Goal: Task Accomplishment & Management: Use online tool/utility

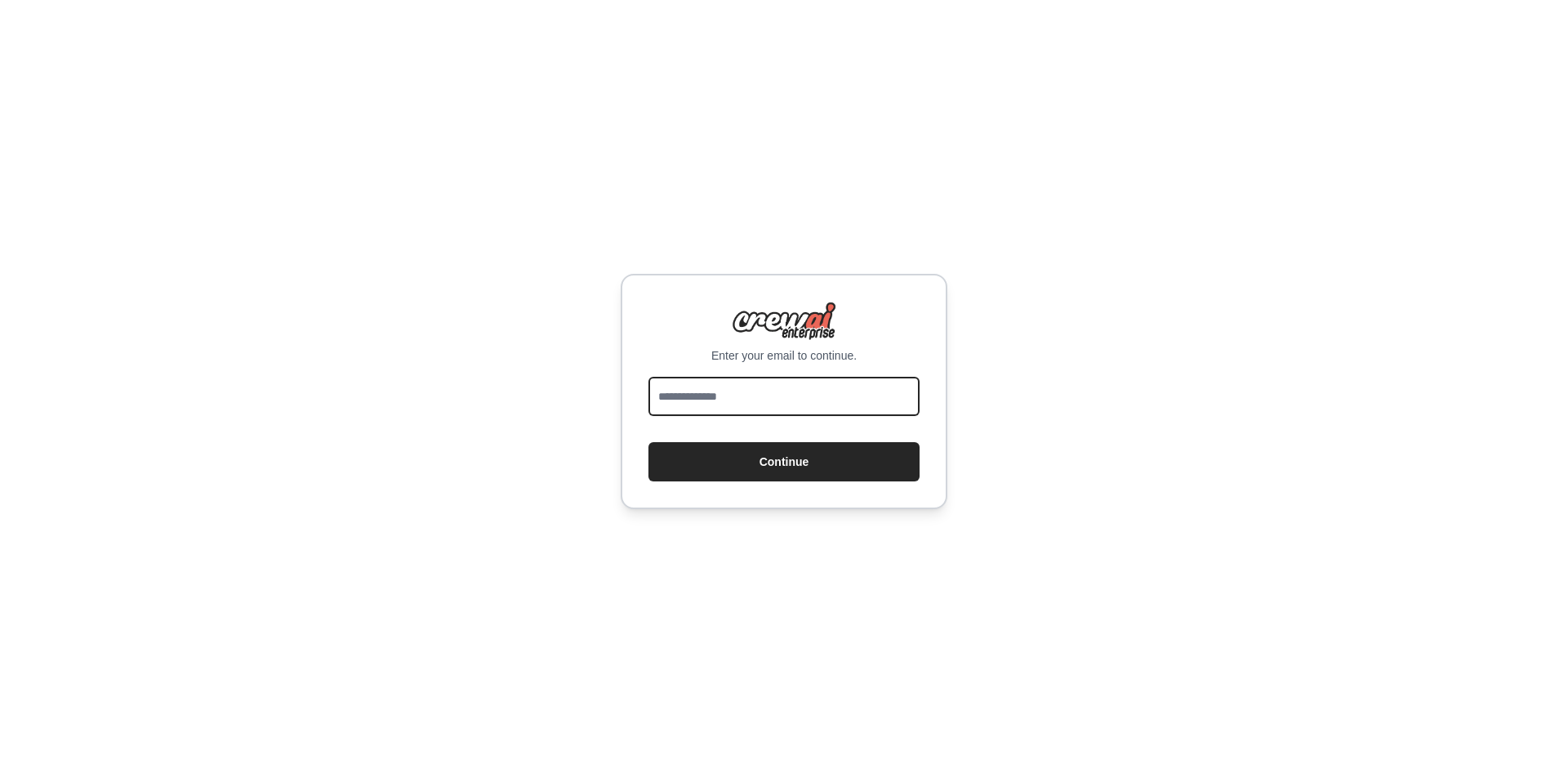
click at [780, 397] on input "email" at bounding box center [784, 397] width 271 height 39
type input "**********"
drag, startPoint x: 740, startPoint y: 397, endPoint x: 828, endPoint y: 399, distance: 88.0
click at [828, 399] on input "**********" at bounding box center [784, 397] width 271 height 39
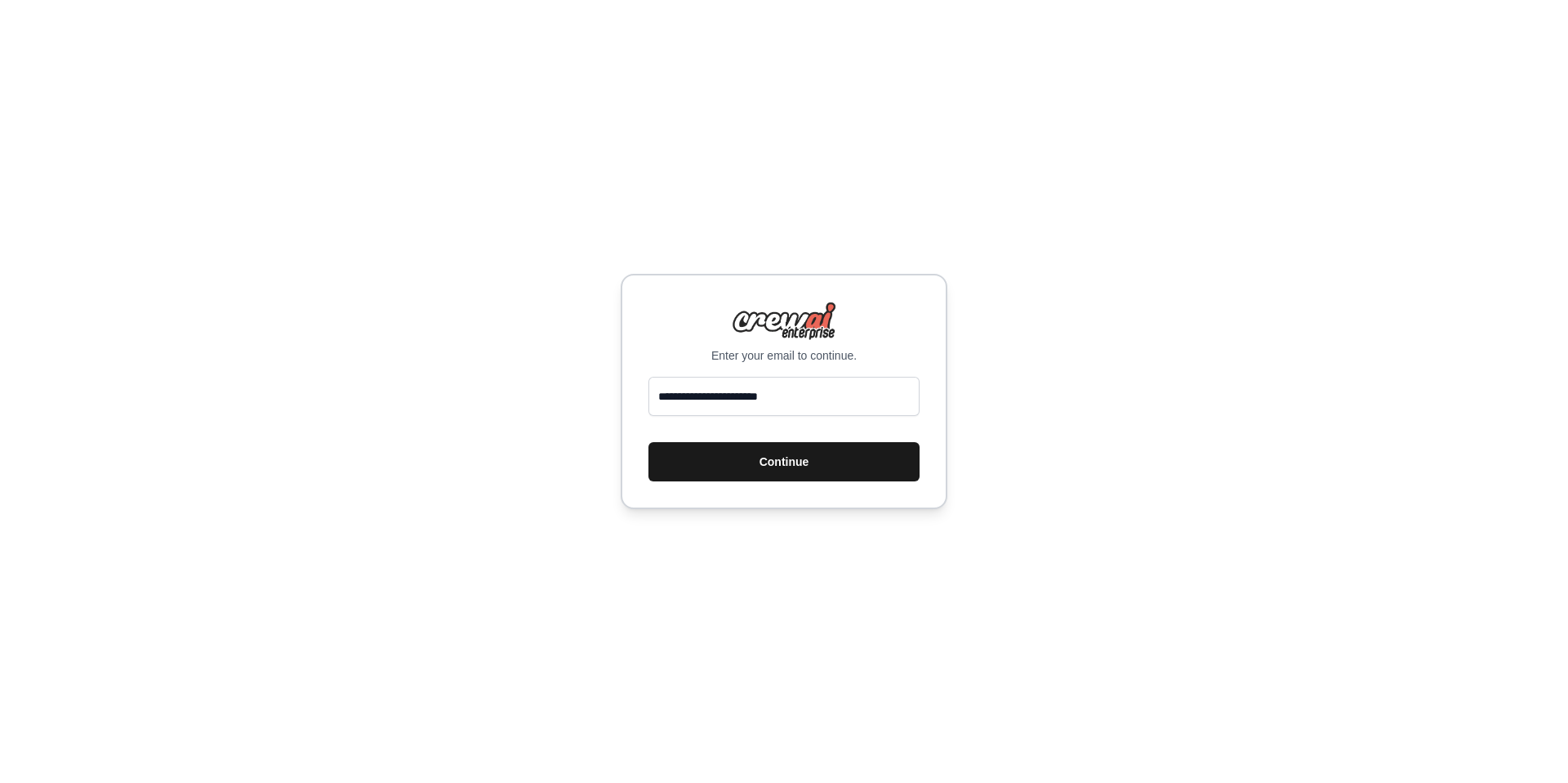
click at [680, 459] on button "Continue" at bounding box center [784, 461] width 271 height 39
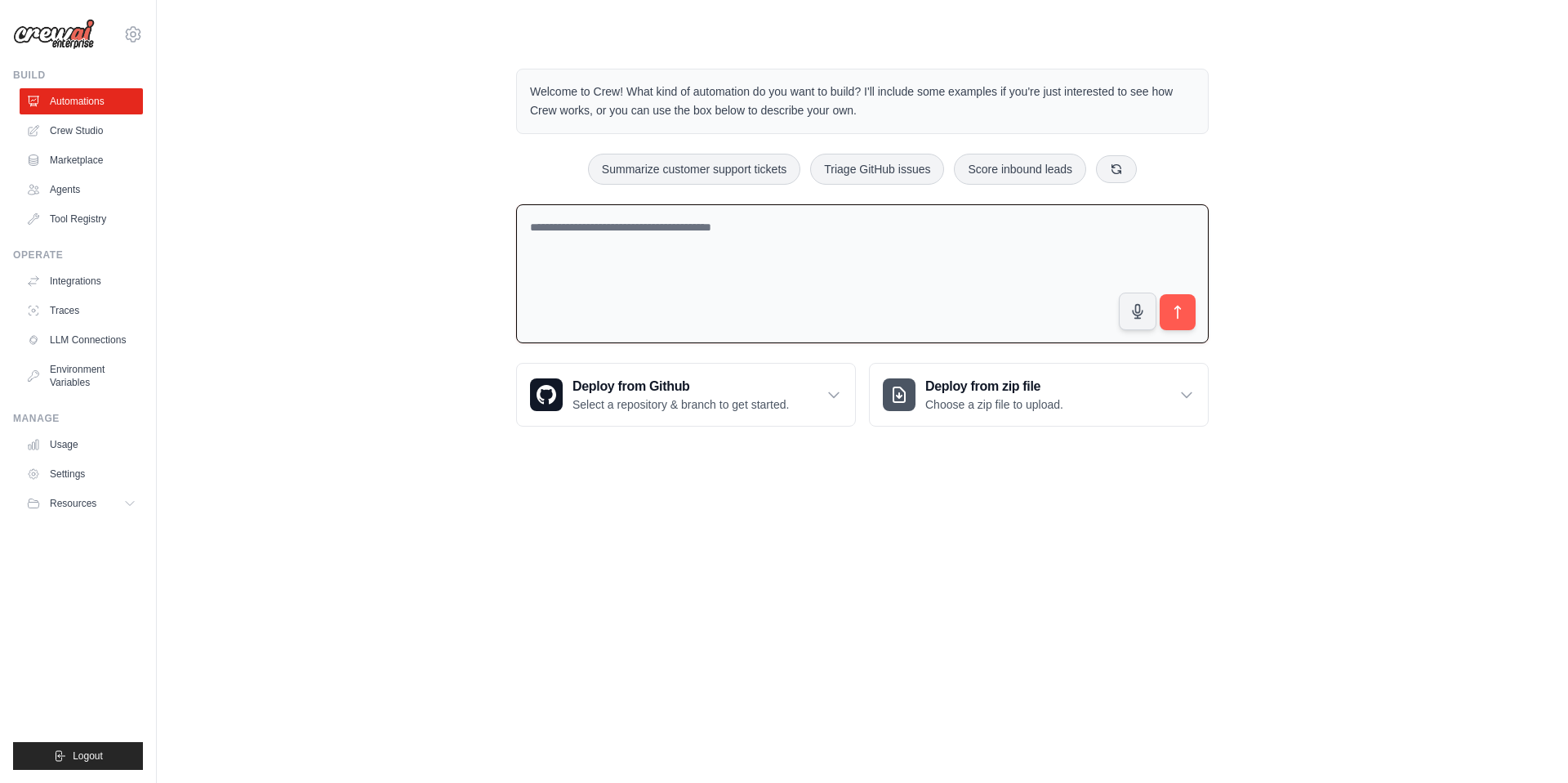
click at [635, 233] on textarea at bounding box center [862, 273] width 693 height 139
type textarea "**********"
click at [1181, 315] on icon "submit" at bounding box center [1178, 312] width 17 height 17
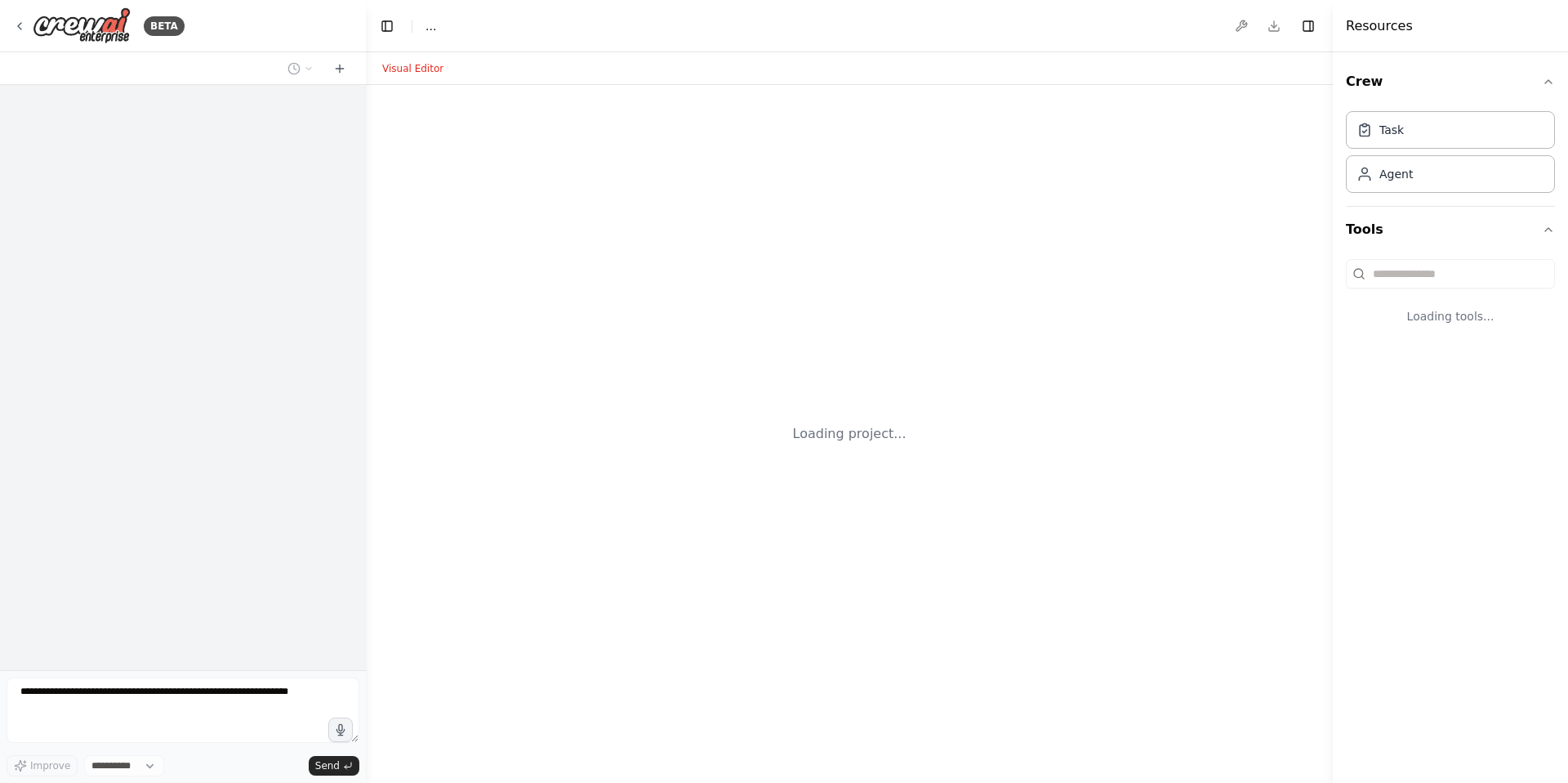
select select "****"
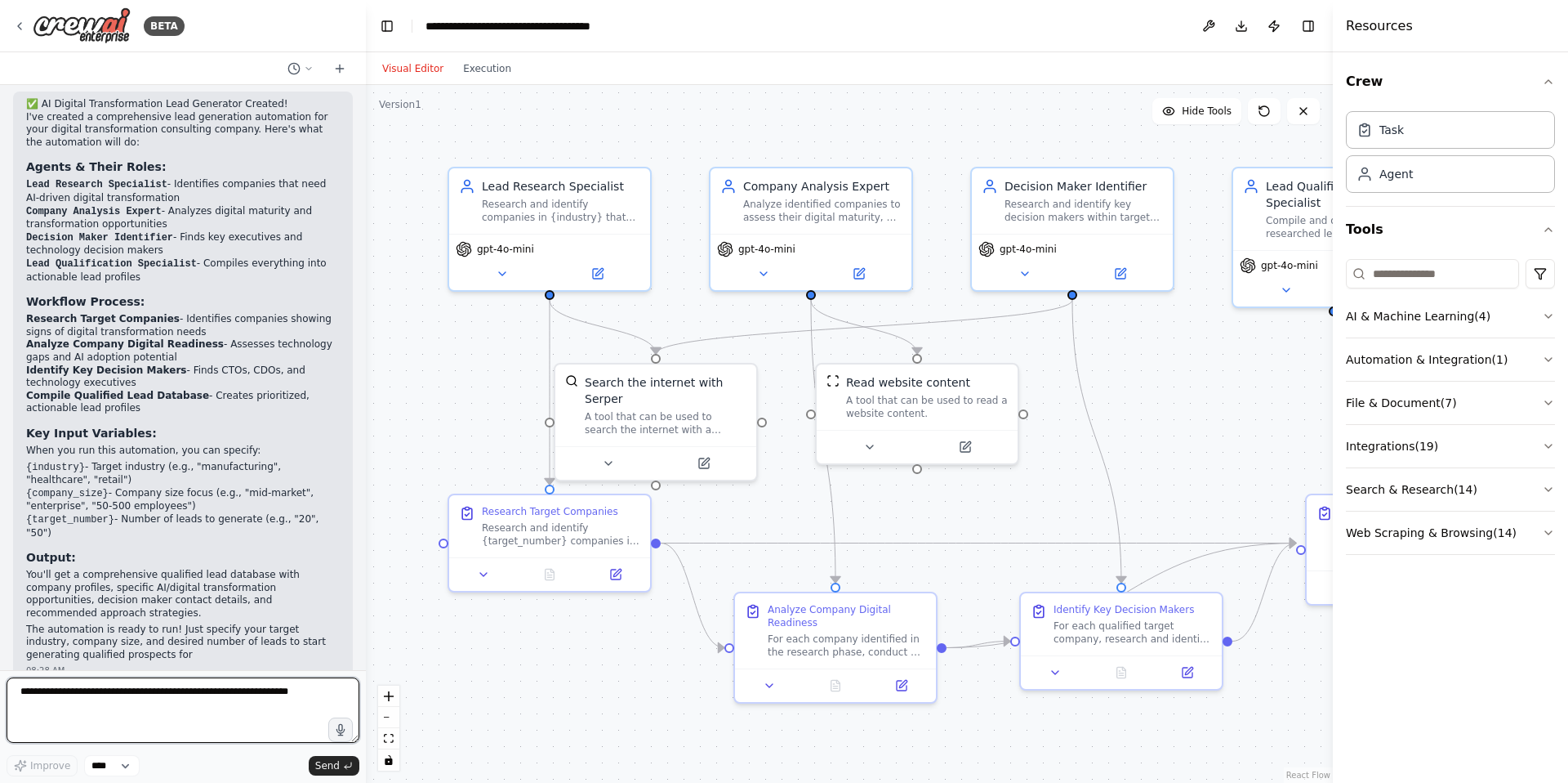
scroll to position [1182, 0]
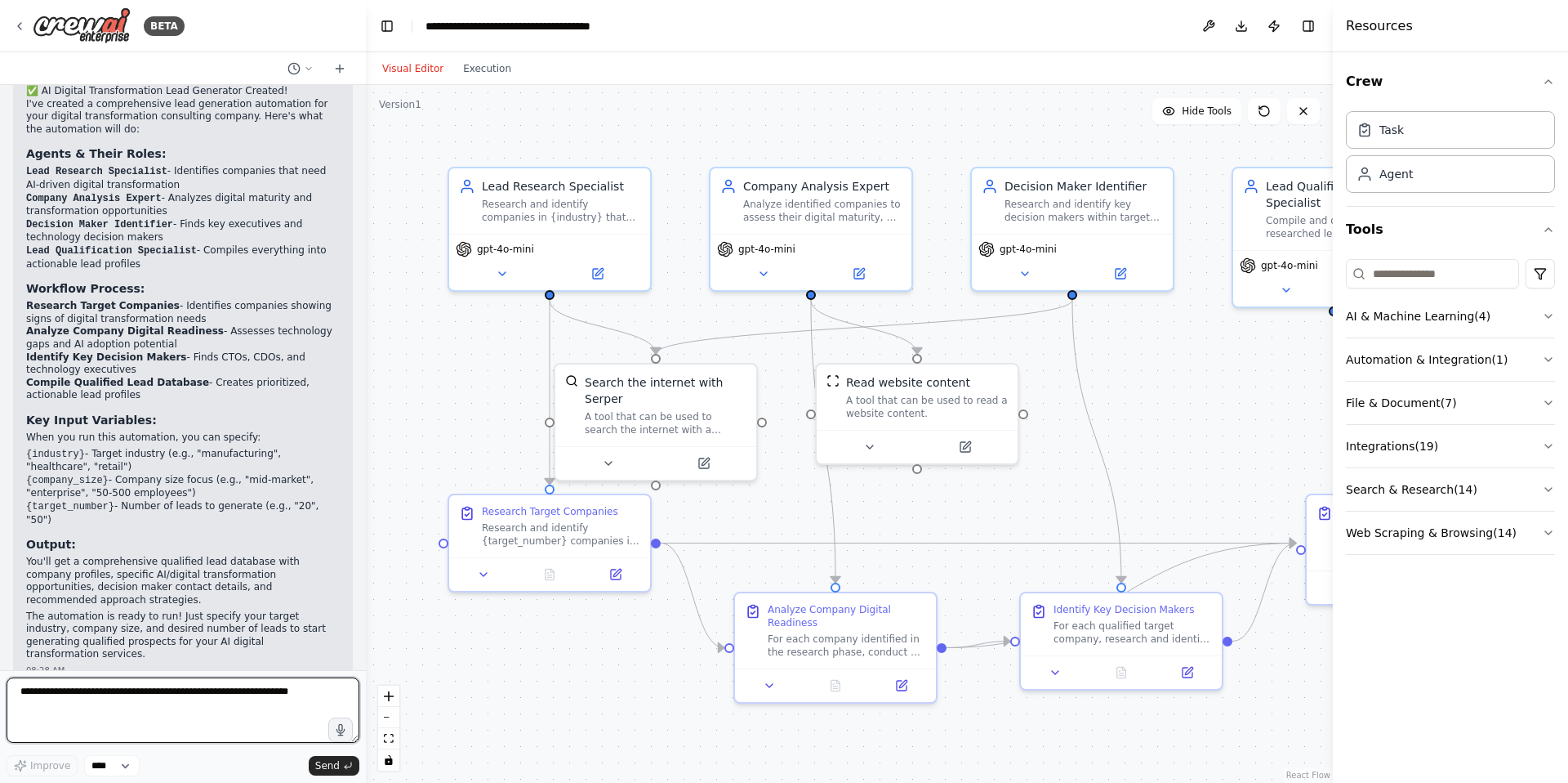
click at [181, 699] on textarea at bounding box center [182, 710] width 352 height 65
type textarea "**********"
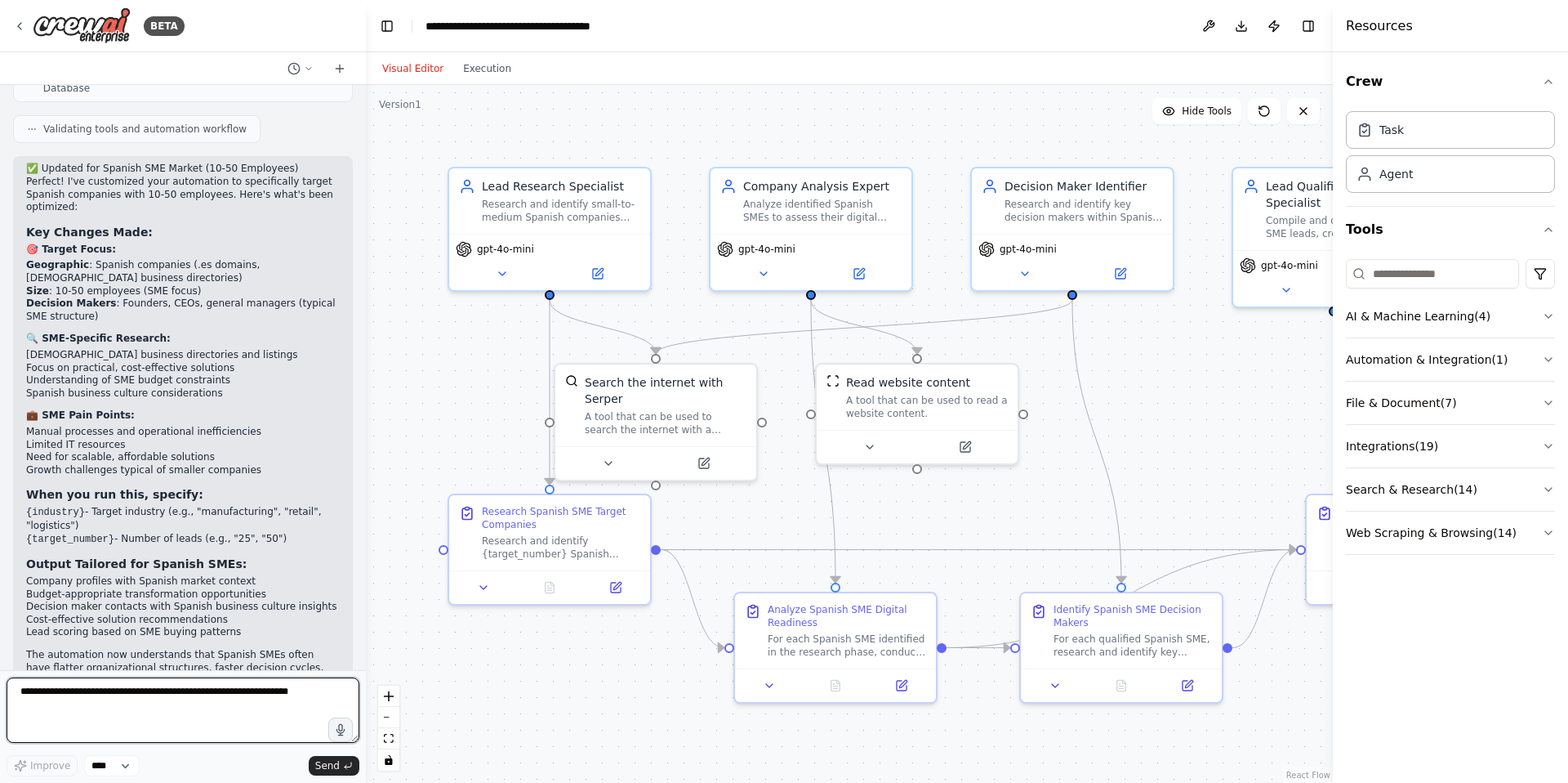
scroll to position [2346, 0]
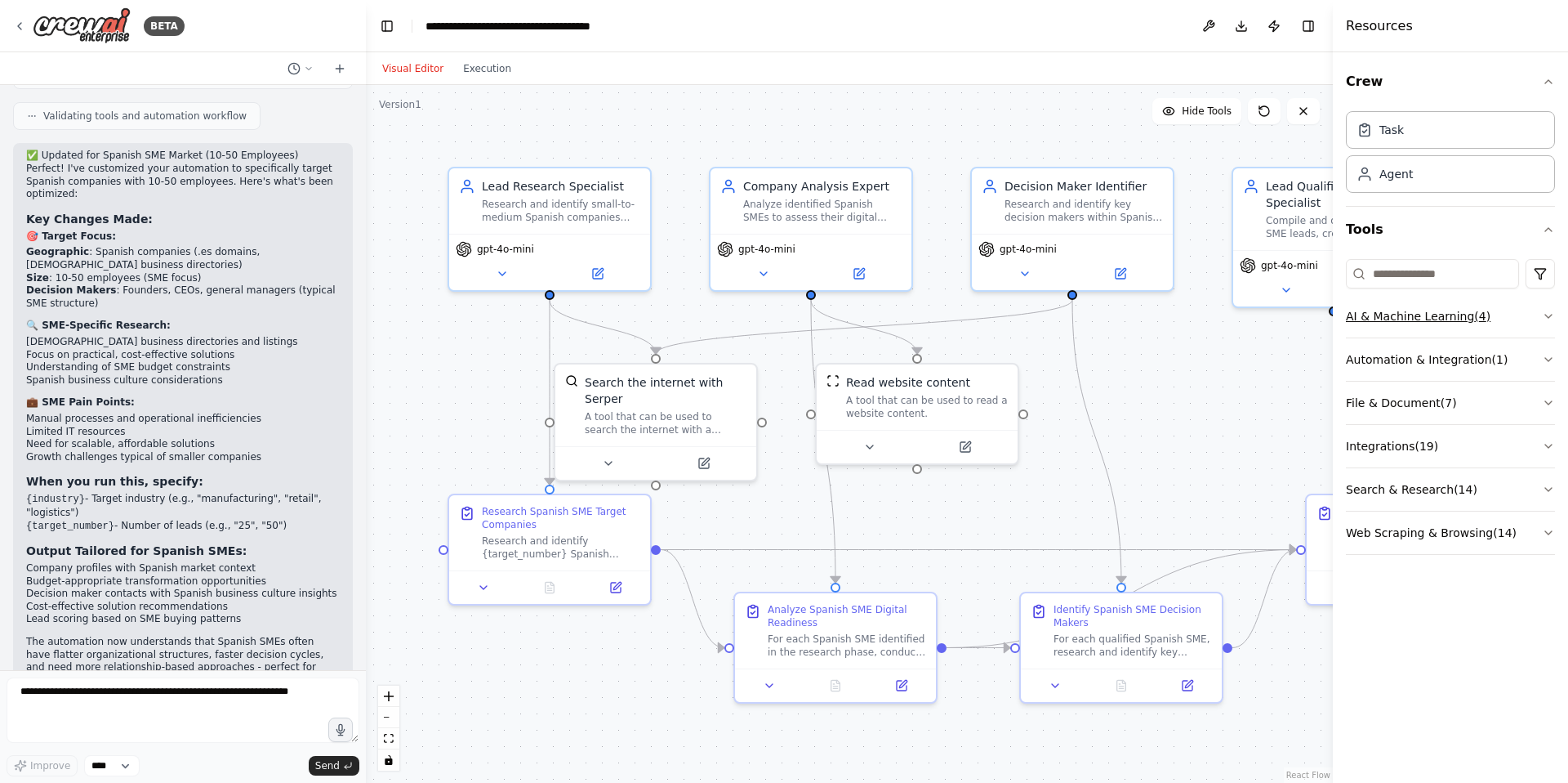
click at [1553, 312] on icon "button" at bounding box center [1548, 316] width 13 height 13
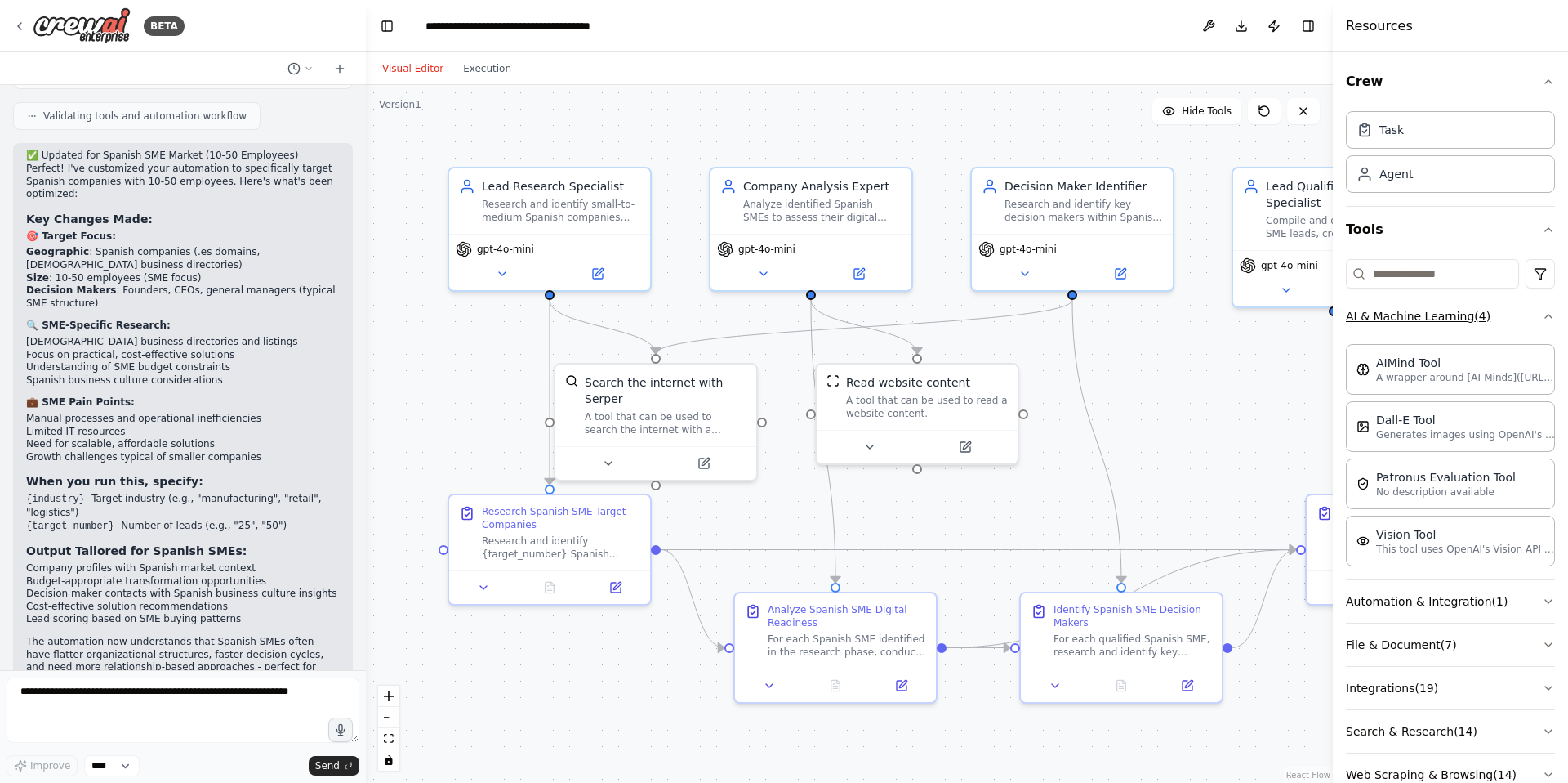
click at [1545, 316] on icon "button" at bounding box center [1547, 315] width 7 height 3
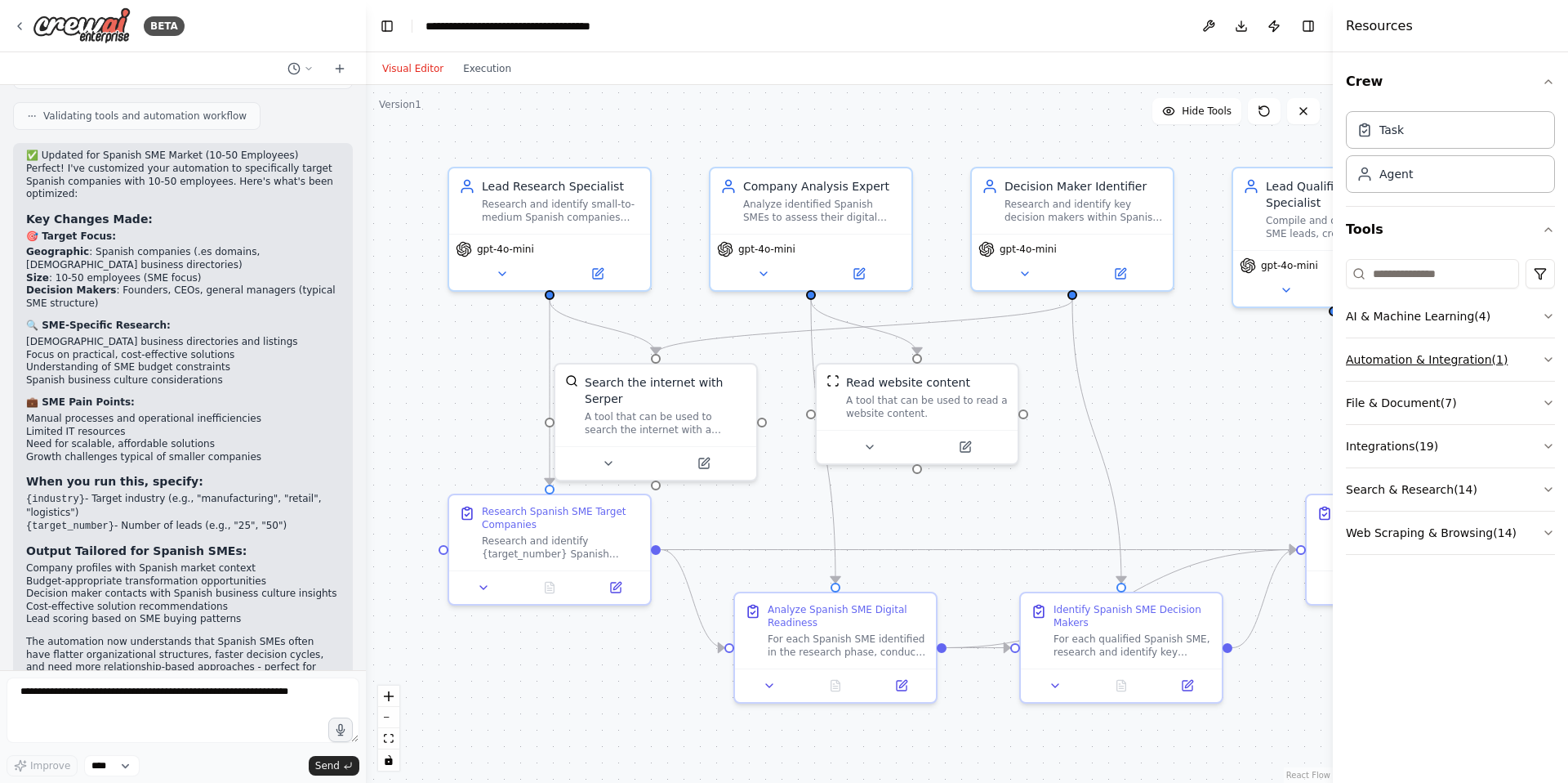
click at [1551, 360] on icon "button" at bounding box center [1548, 359] width 13 height 13
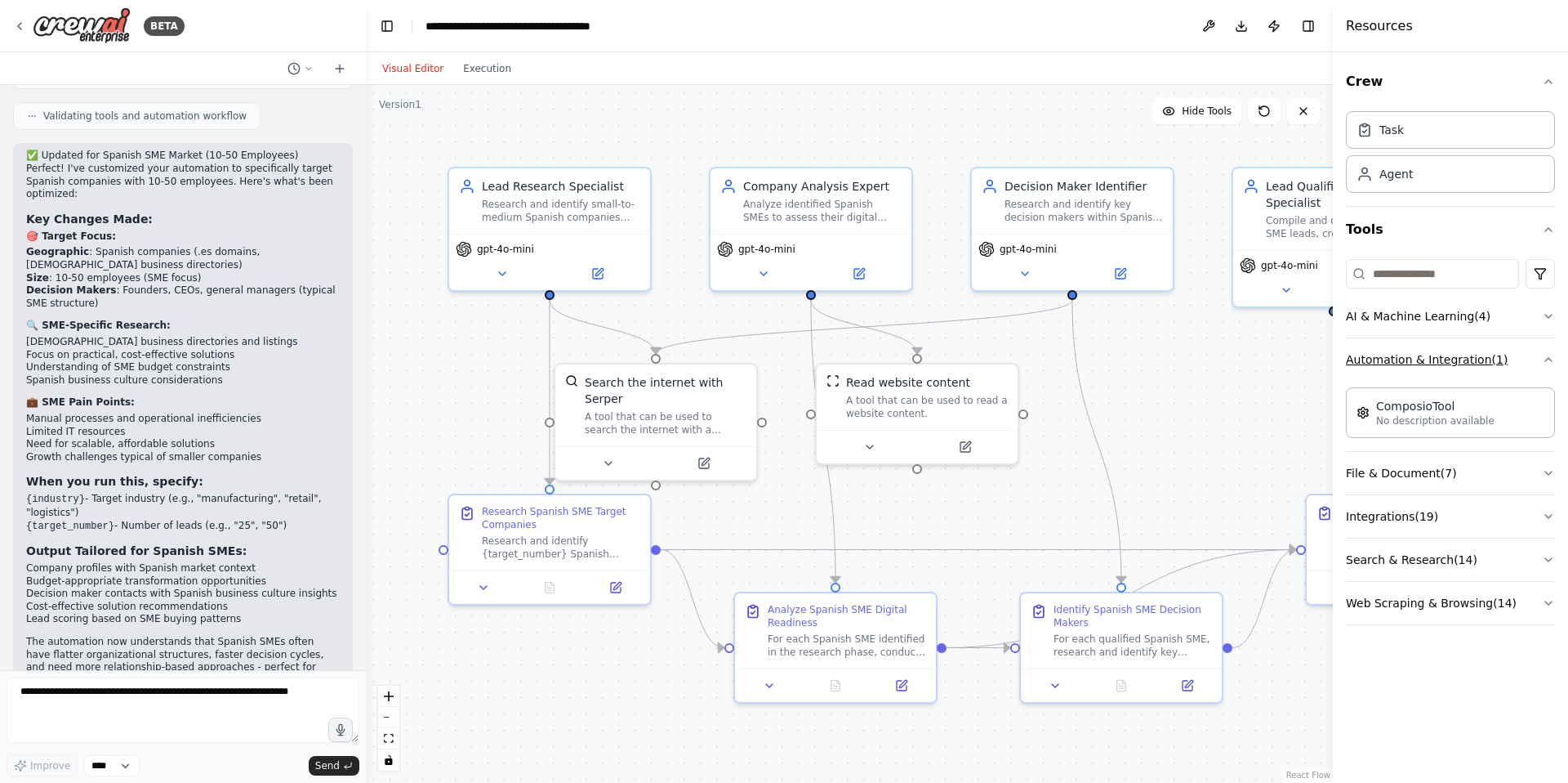
click at [1549, 359] on icon "button" at bounding box center [1547, 358] width 7 height 3
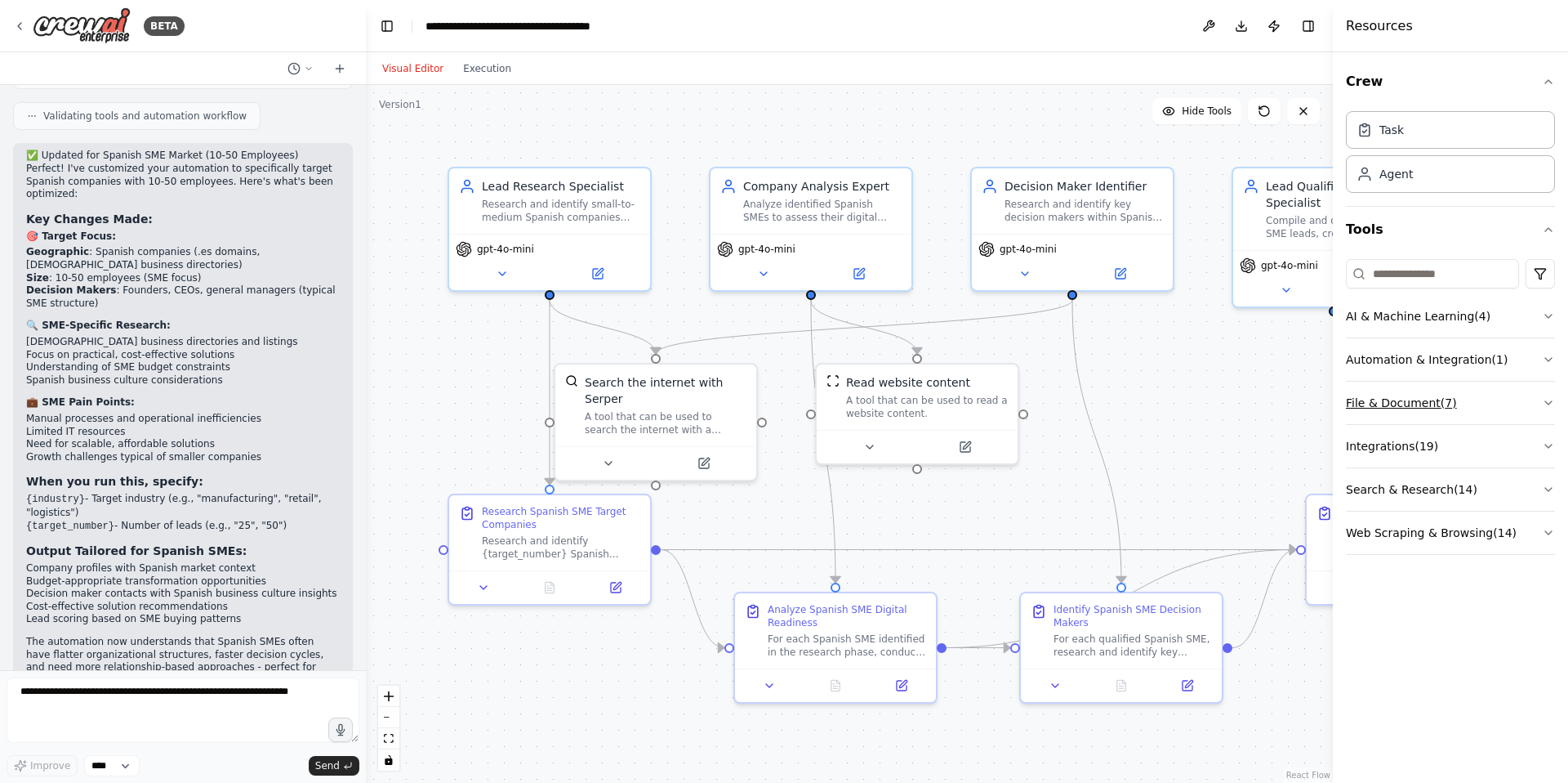
click at [1546, 398] on icon "button" at bounding box center [1548, 403] width 13 height 13
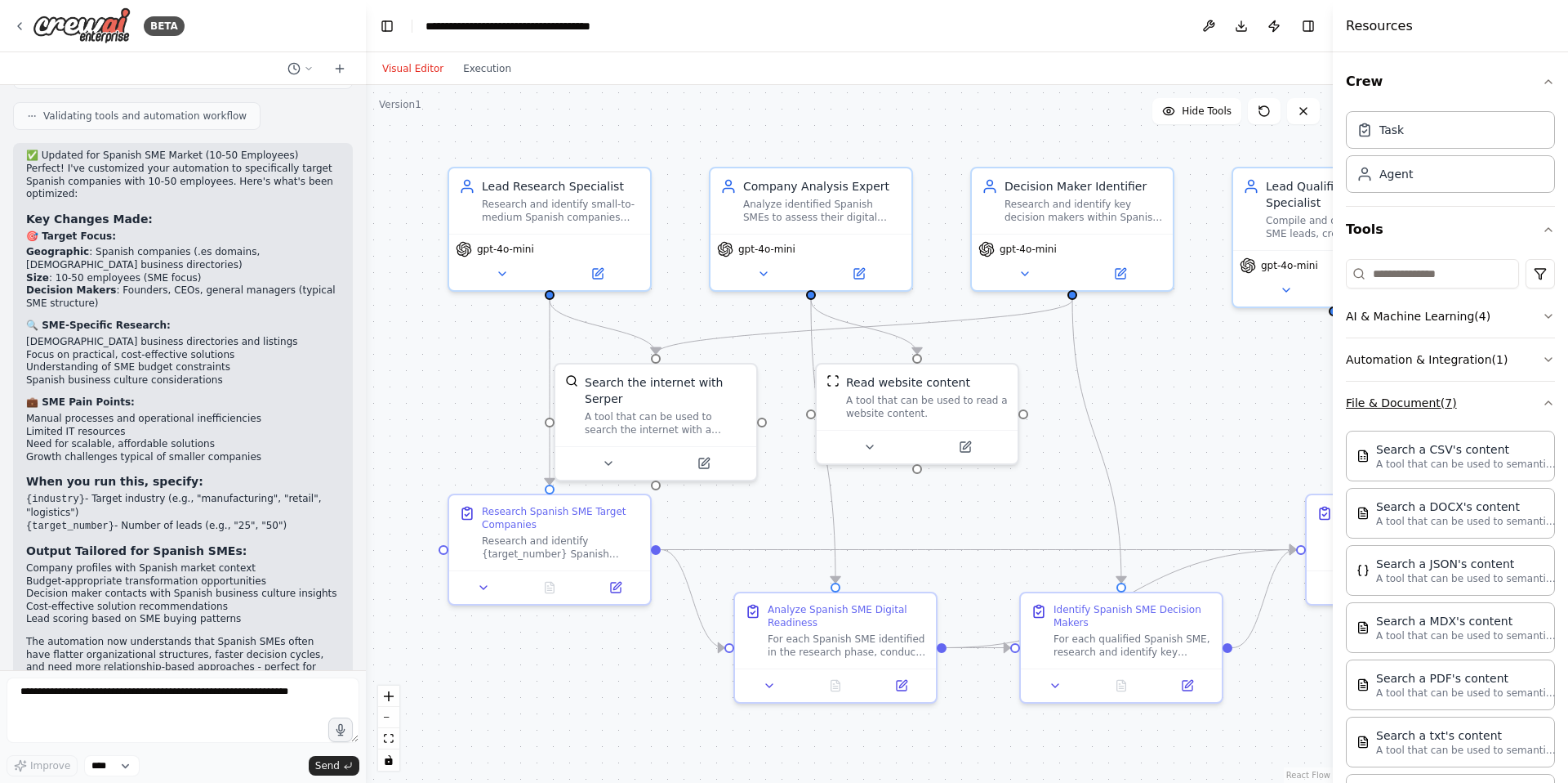
click at [1542, 405] on icon "button" at bounding box center [1548, 403] width 13 height 13
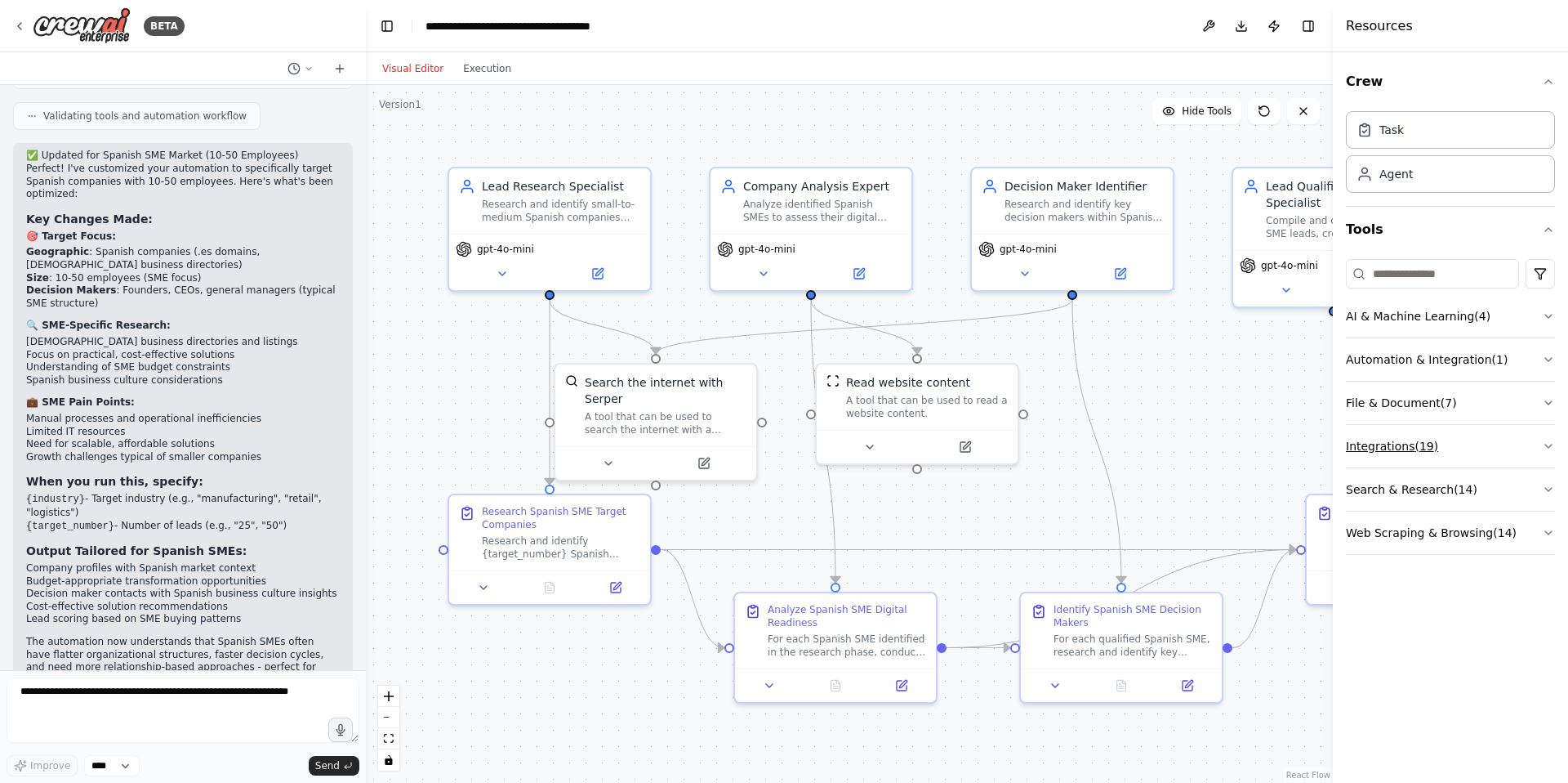
click at [1543, 443] on icon "button" at bounding box center [1548, 446] width 13 height 13
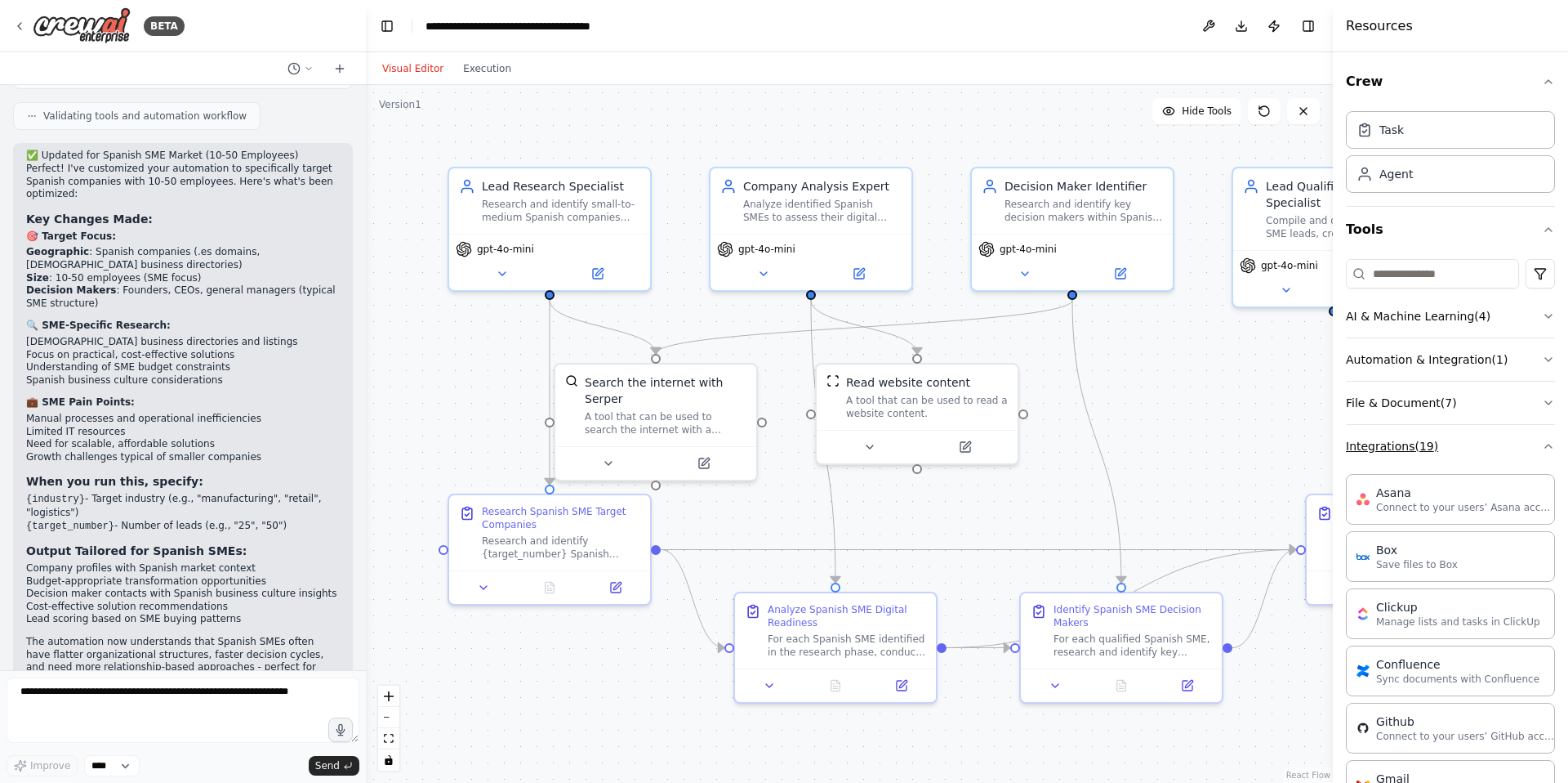
click at [1545, 444] on icon "button" at bounding box center [1547, 445] width 7 height 3
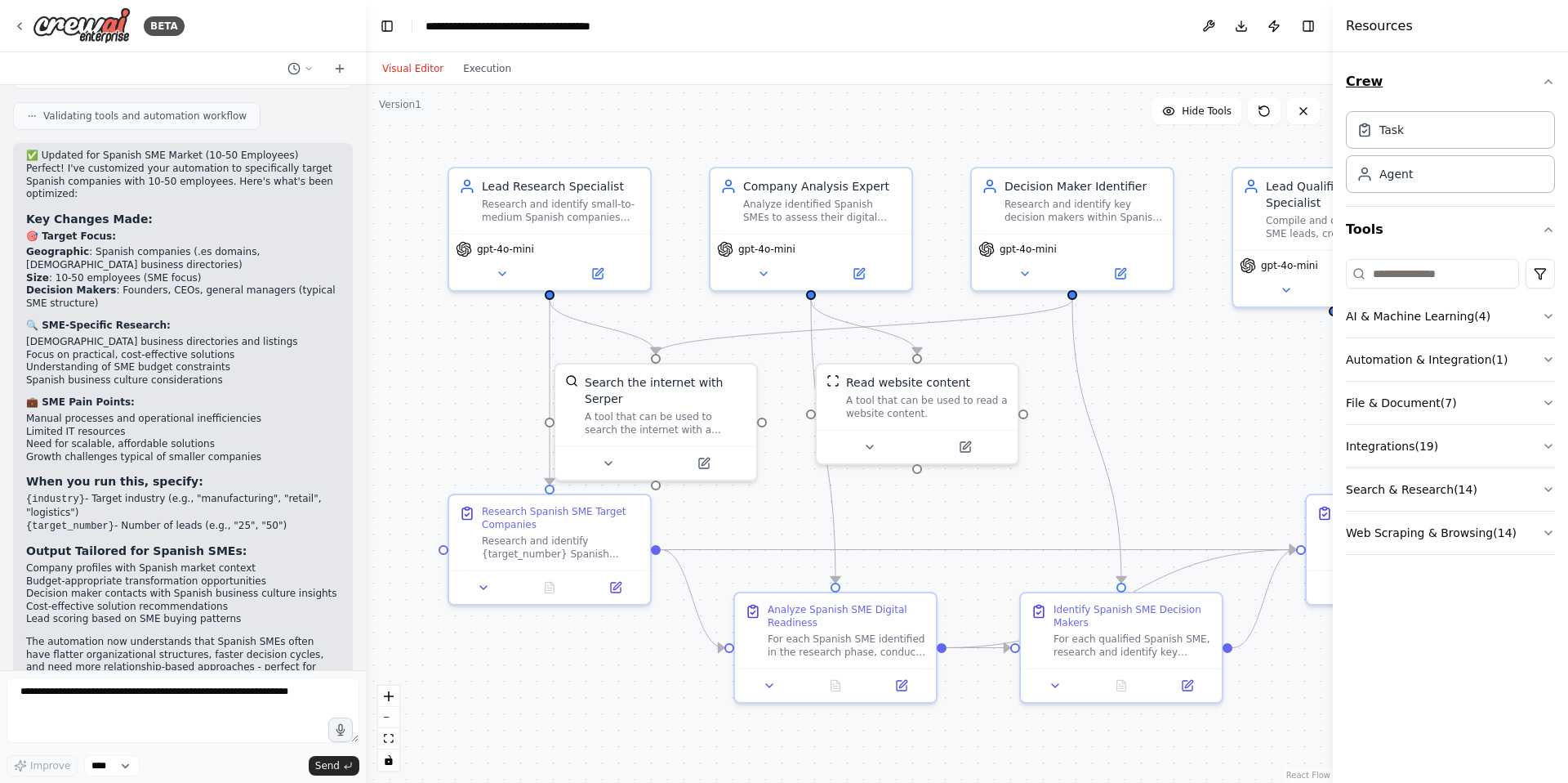
click at [1547, 74] on button "Crew" at bounding box center [1450, 81] width 209 height 46
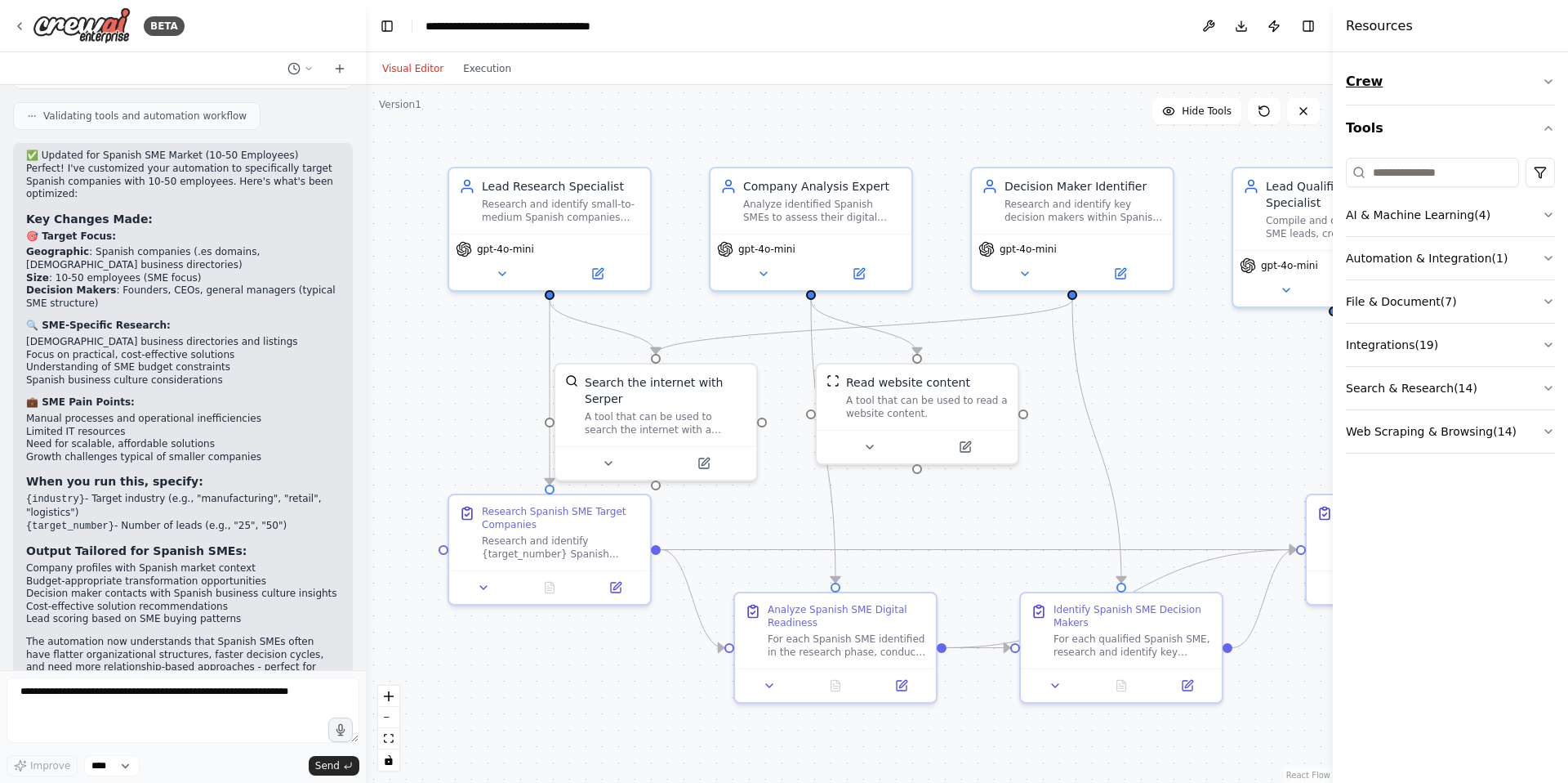
click at [1549, 79] on icon "button" at bounding box center [1548, 81] width 13 height 13
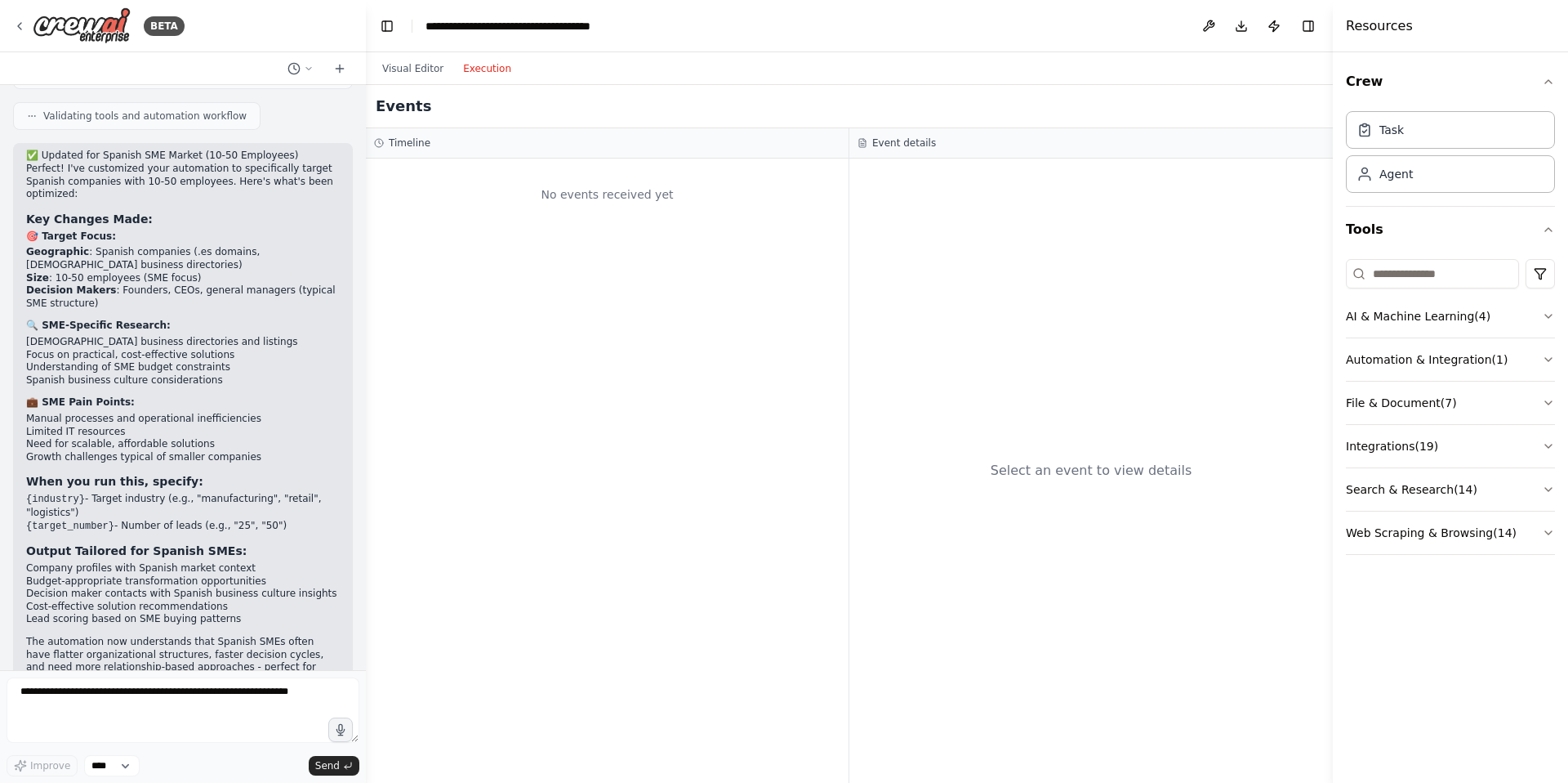
click at [497, 65] on button "Execution" at bounding box center [487, 68] width 67 height 20
click at [407, 67] on button "Visual Editor" at bounding box center [412, 68] width 80 height 20
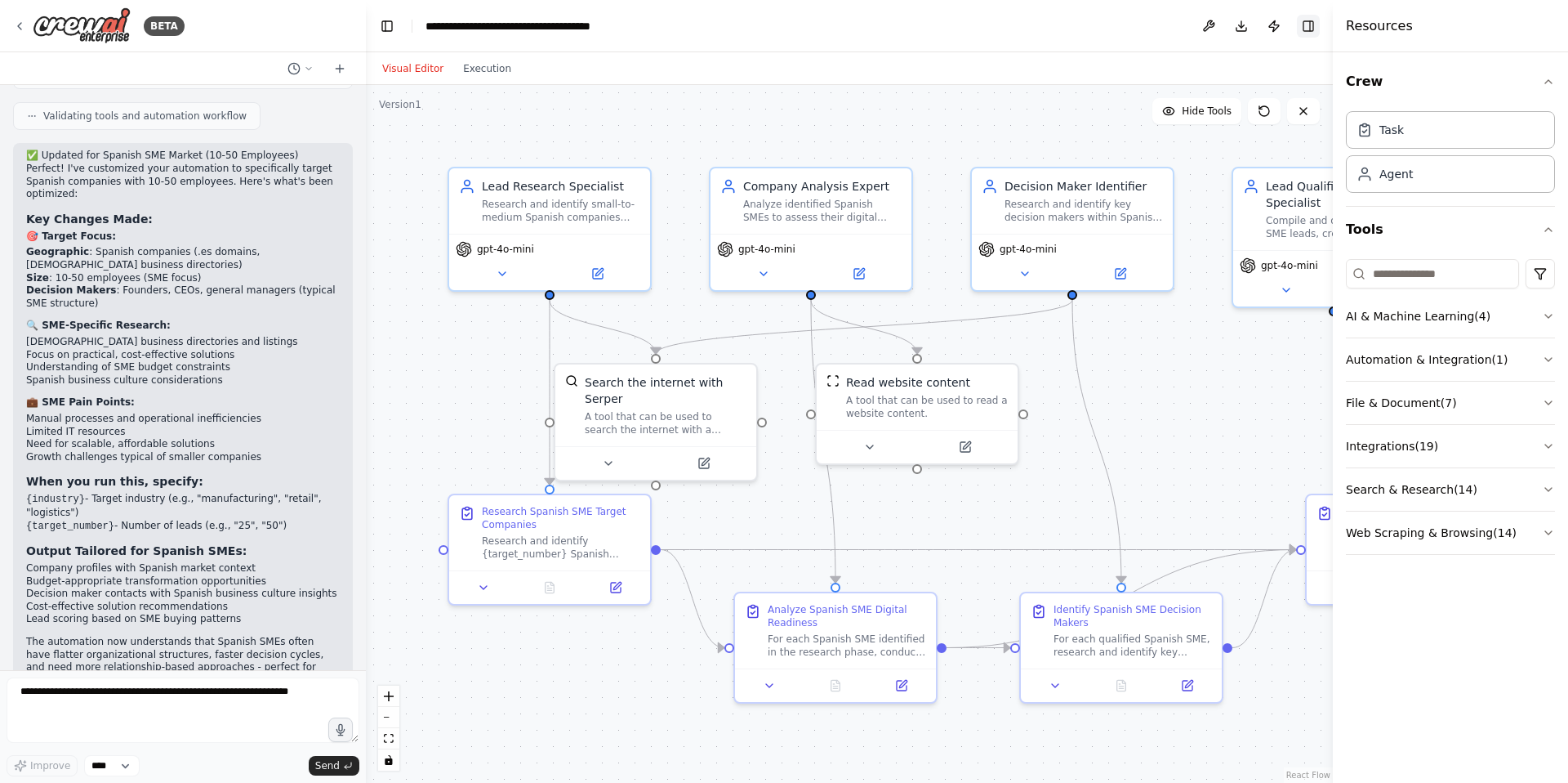
click at [1316, 29] on button "Toggle Right Sidebar" at bounding box center [1308, 26] width 22 height 22
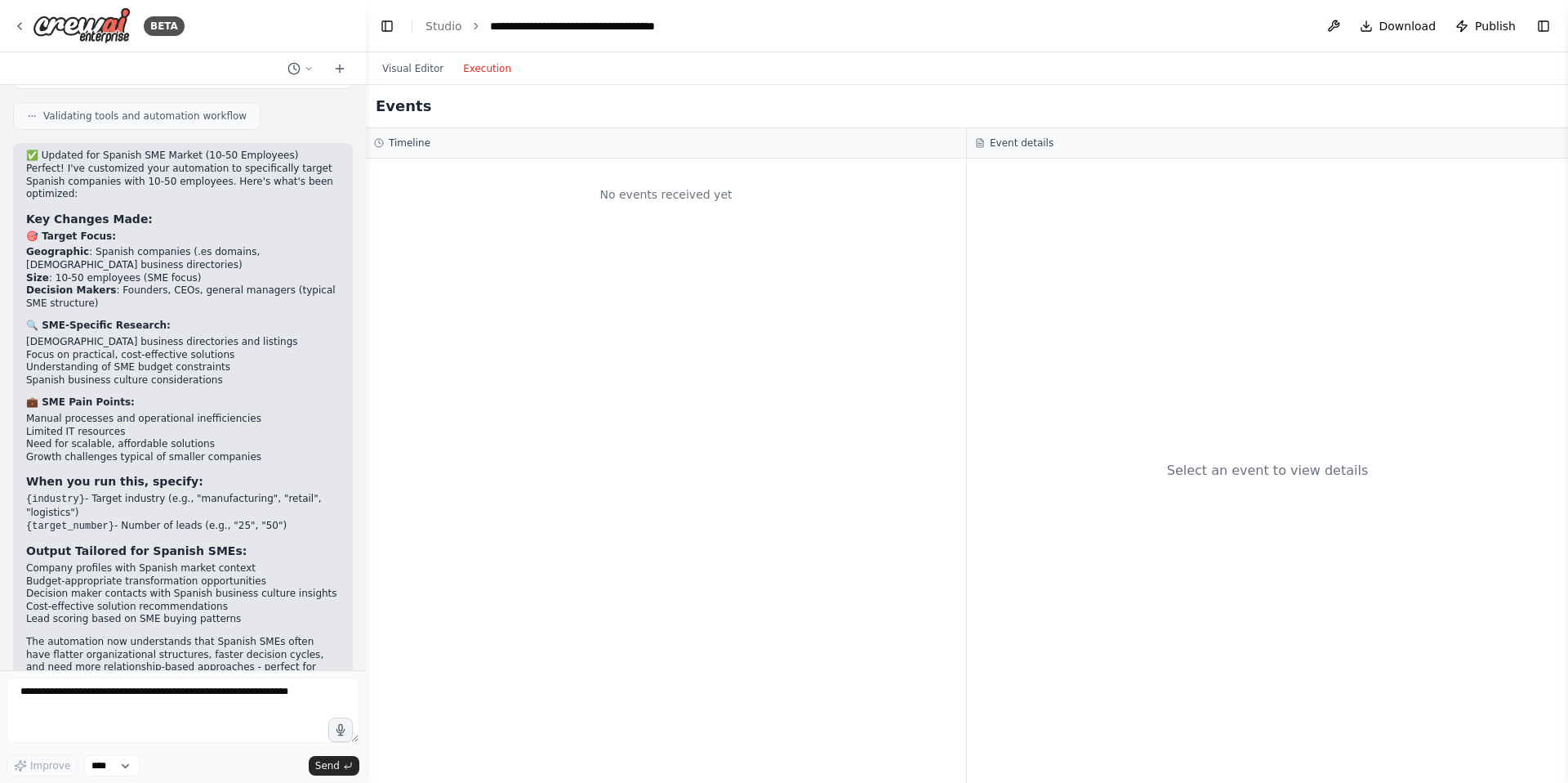
click at [495, 71] on button "Execution" at bounding box center [487, 68] width 67 height 20
click at [412, 142] on h3 "Timeline" at bounding box center [410, 143] width 42 height 13
click at [1034, 147] on h3 "Event details" at bounding box center [1021, 143] width 64 height 13
click at [410, 71] on button "Visual Editor" at bounding box center [412, 68] width 80 height 20
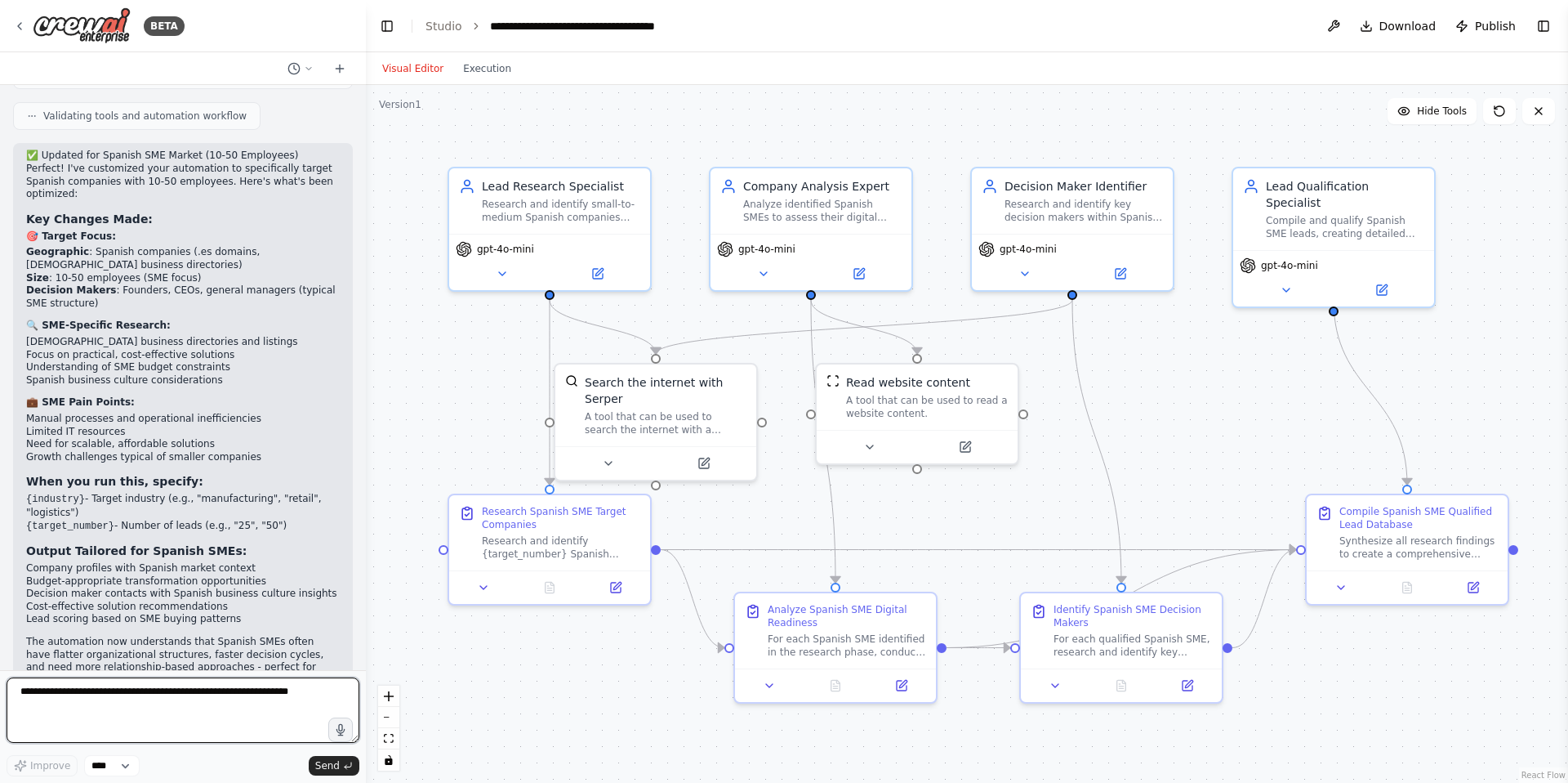
click at [151, 707] on textarea at bounding box center [182, 710] width 352 height 65
type textarea "**********"
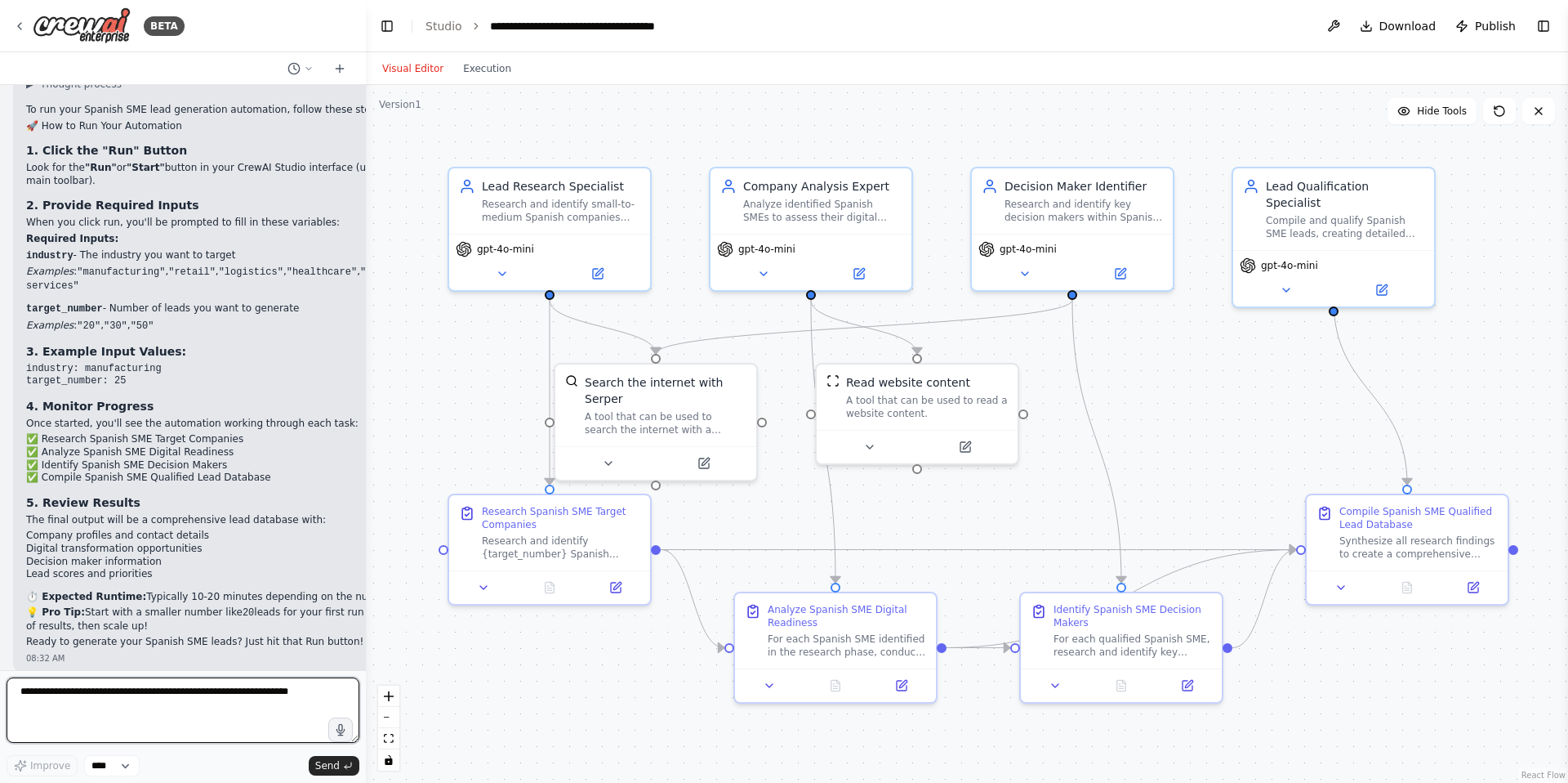
scroll to position [3067, 0]
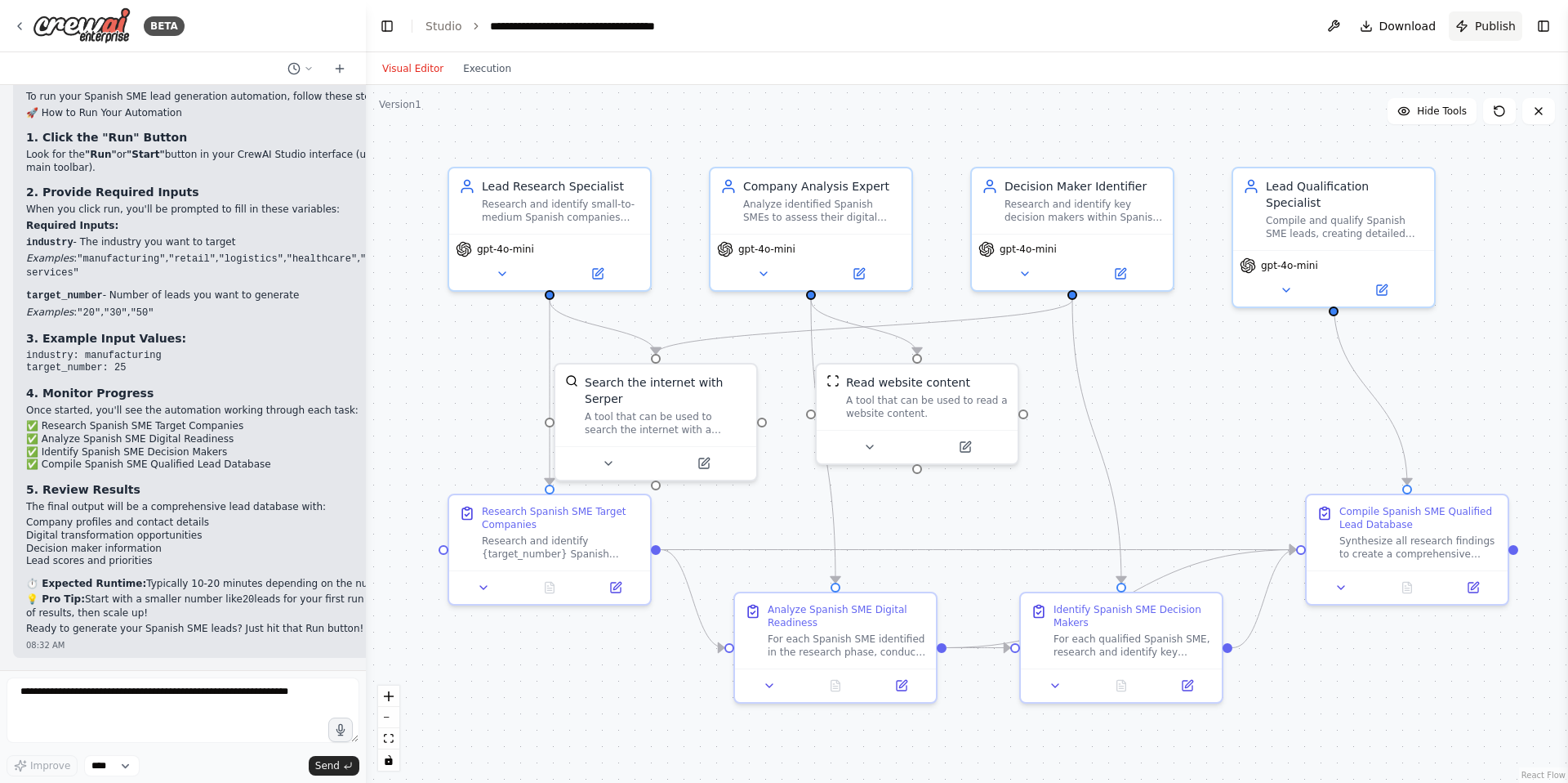
click at [1479, 25] on span "Publish" at bounding box center [1495, 25] width 41 height 16
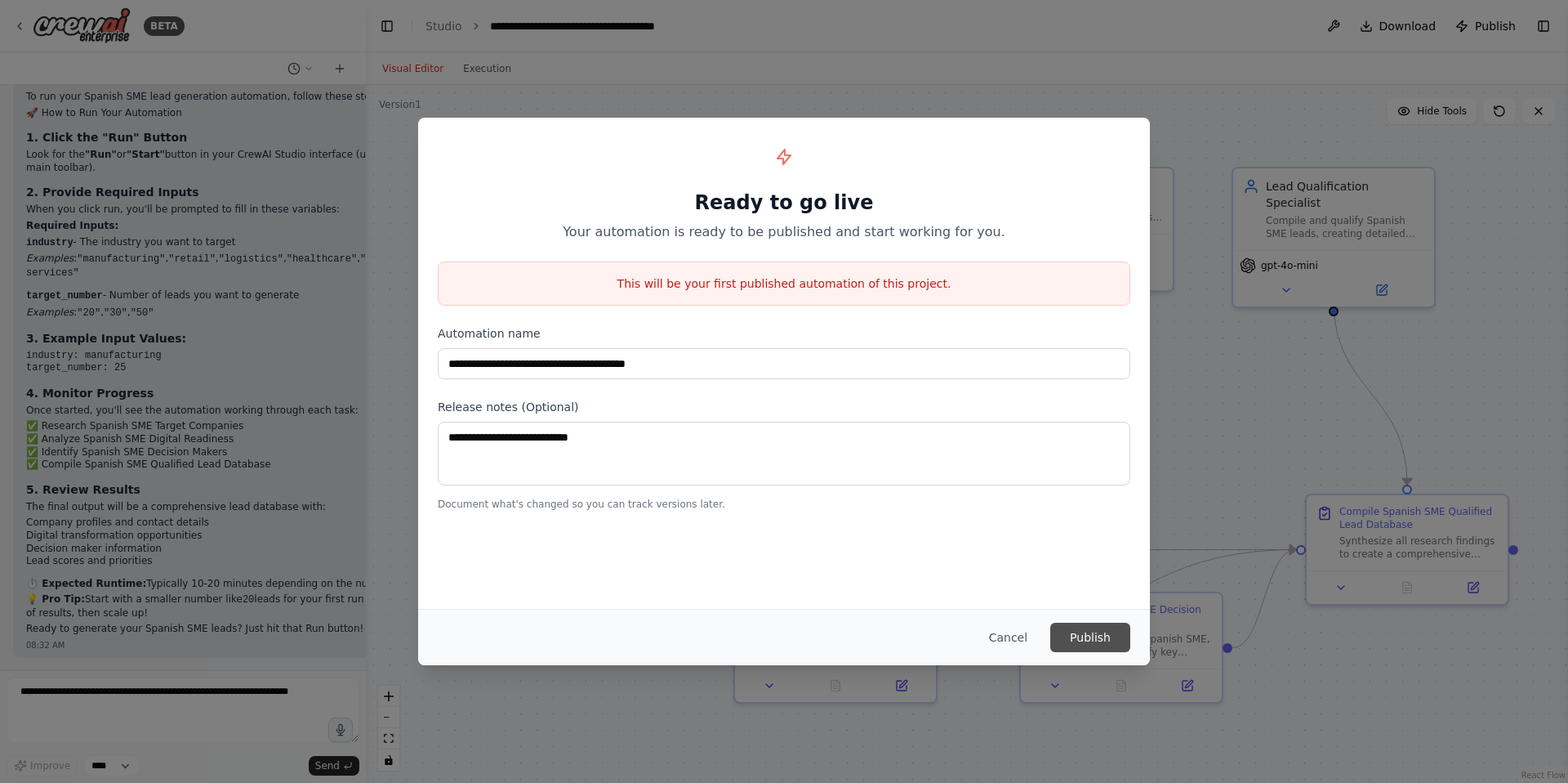
click at [1090, 643] on button "Publish" at bounding box center [1090, 636] width 80 height 29
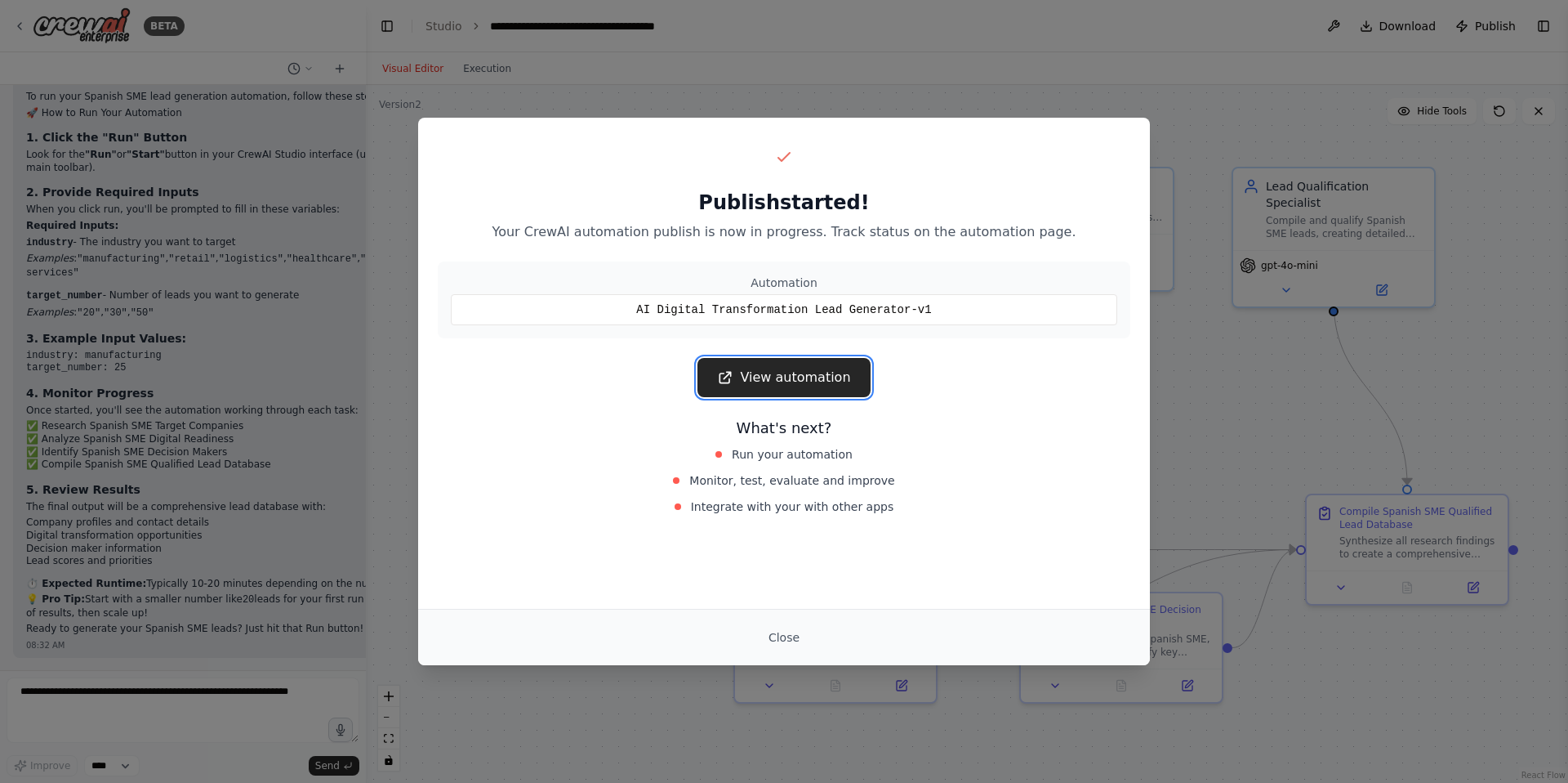
click at [802, 374] on link "View automation" at bounding box center [784, 377] width 172 height 39
click at [1214, 211] on div "Publish started! Your CrewAI automation publish is now in progress. Track statu…" at bounding box center [784, 391] width 1568 height 783
click at [787, 635] on button "Close" at bounding box center [784, 636] width 57 height 29
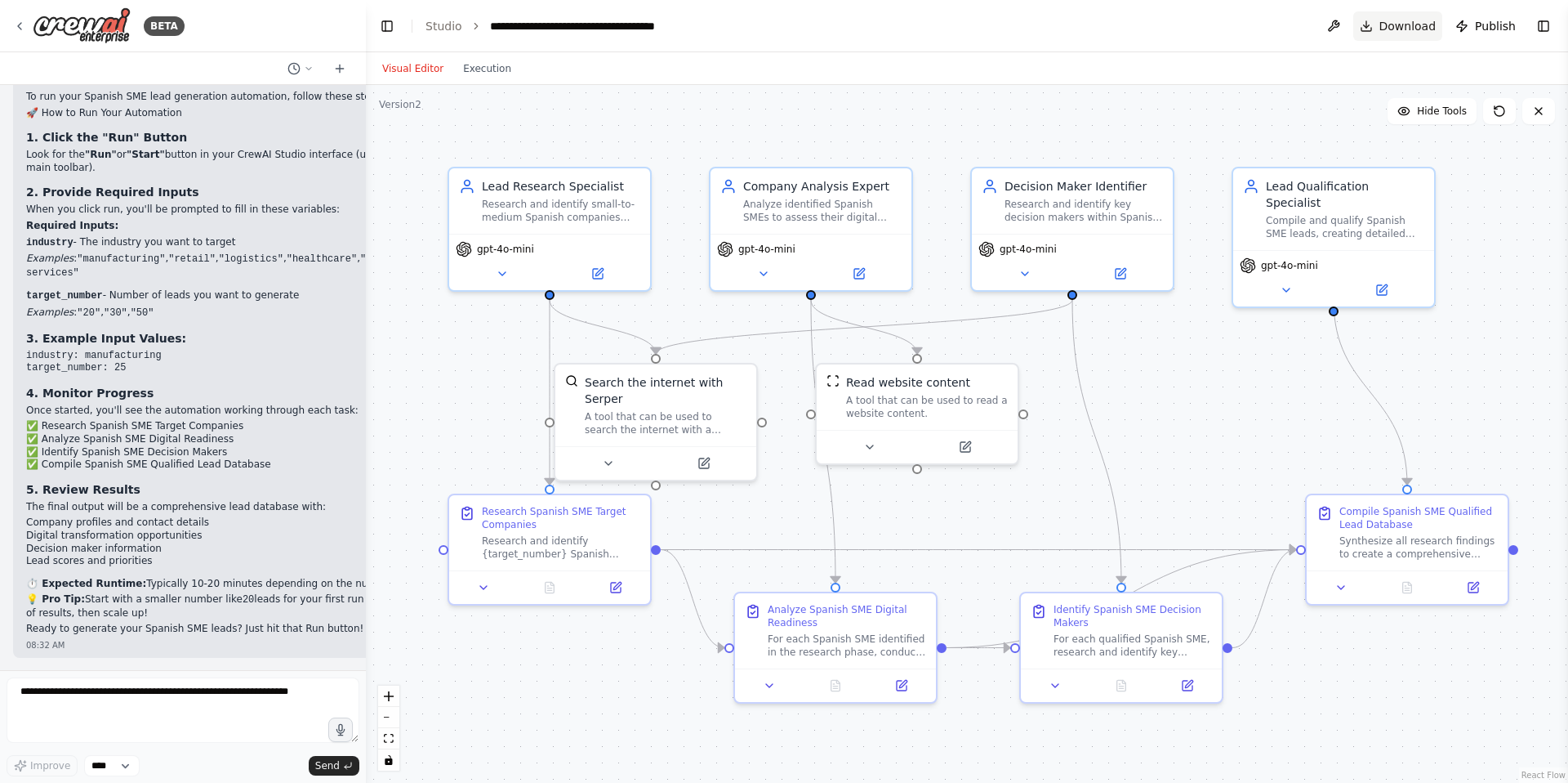
click at [1395, 28] on span "Download" at bounding box center [1407, 25] width 57 height 16
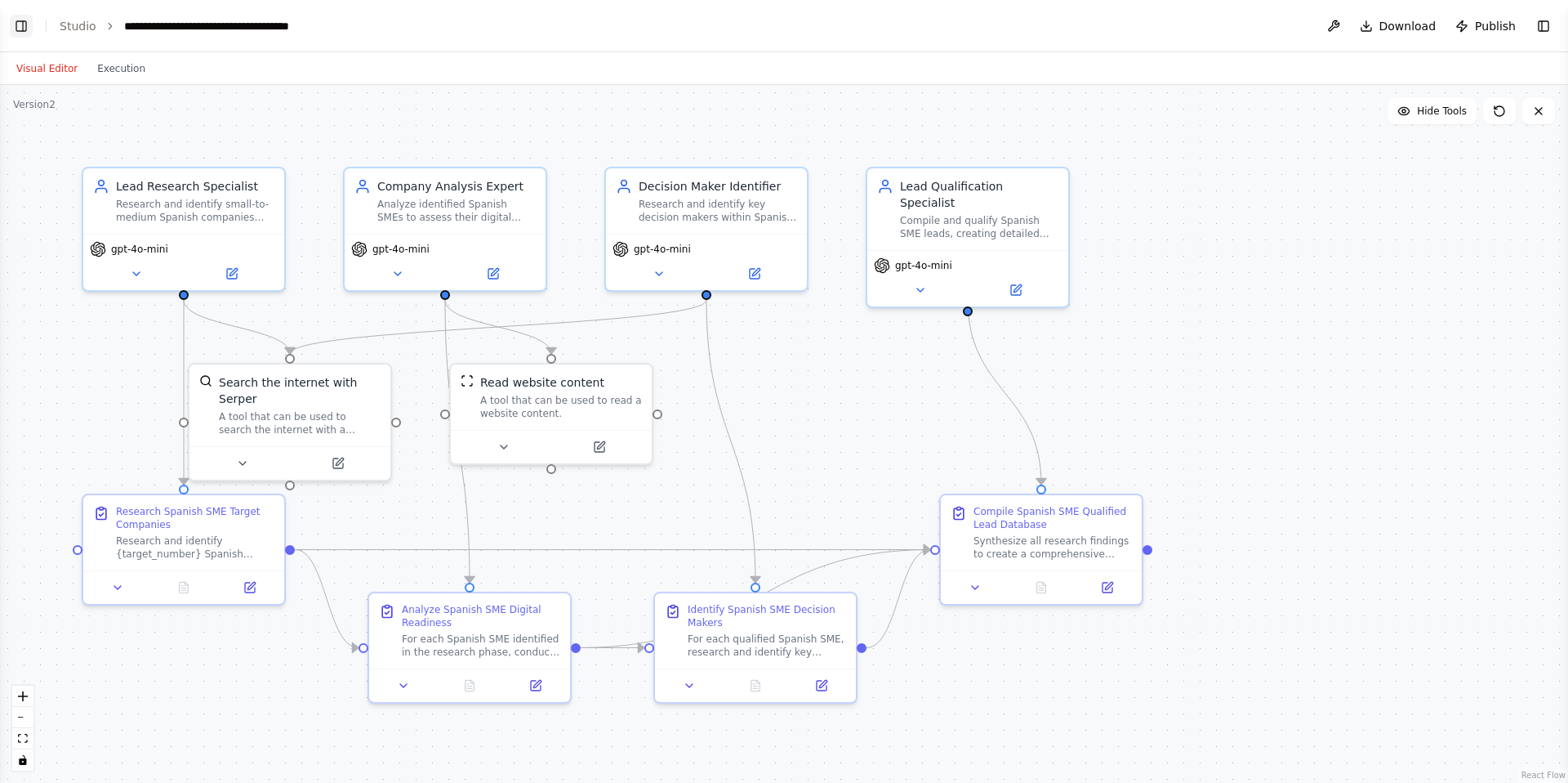
click at [22, 27] on button "Toggle Left Sidebar" at bounding box center [21, 26] width 22 height 22
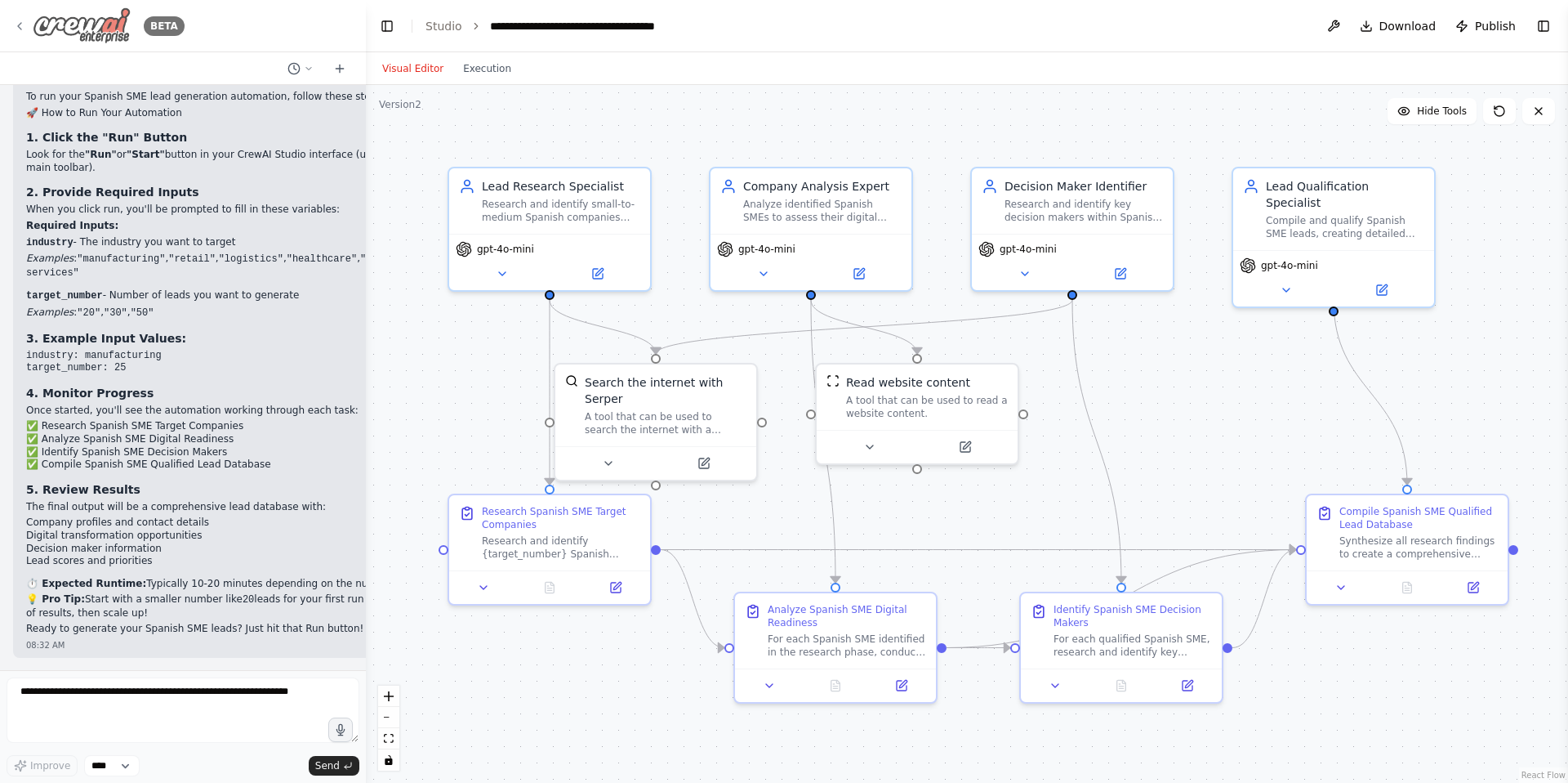
click at [22, 22] on icon at bounding box center [20, 26] width 13 height 13
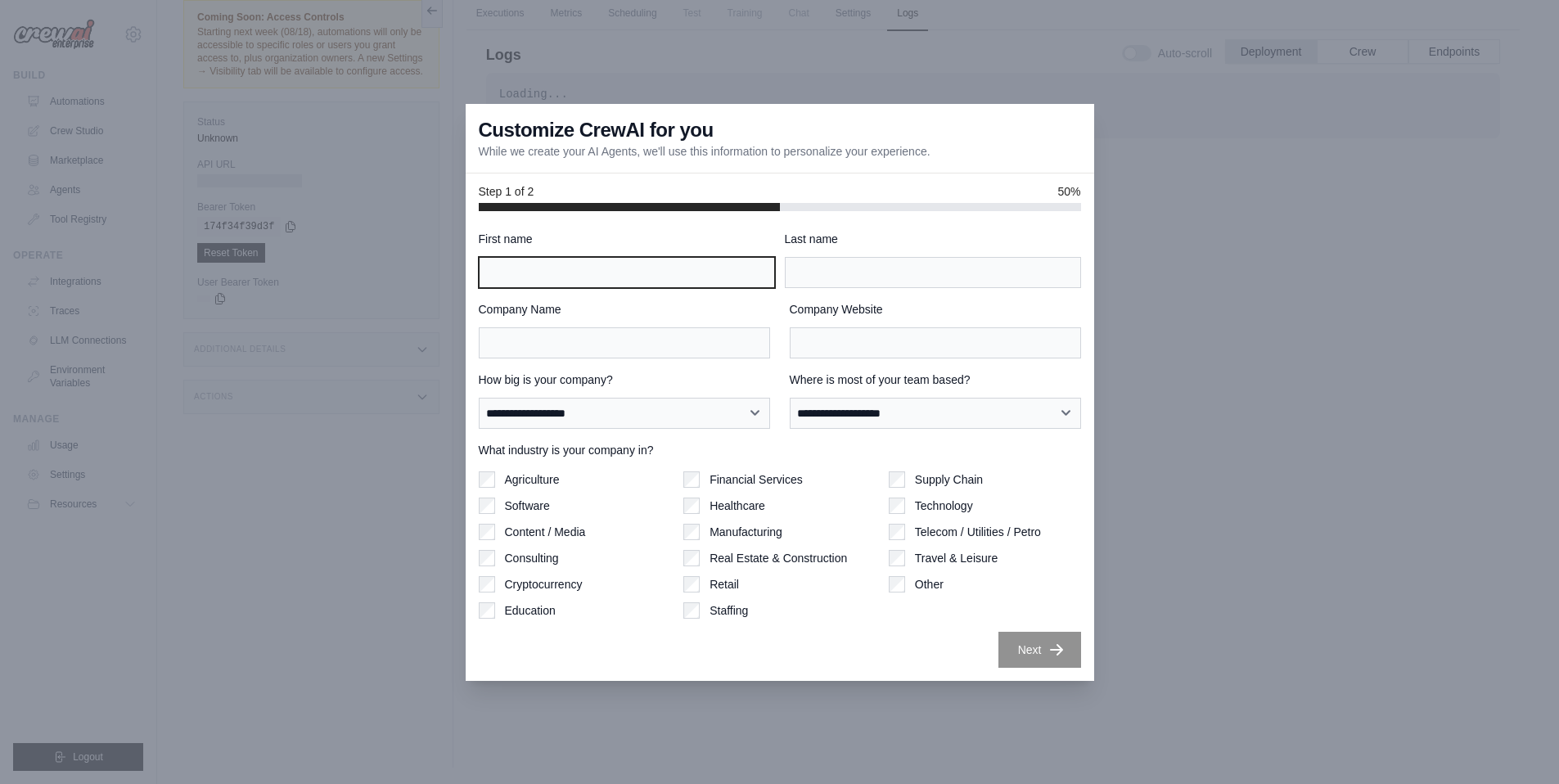
click at [690, 280] on input "First name" at bounding box center [627, 272] width 296 height 31
type input "*****"
type input "*******"
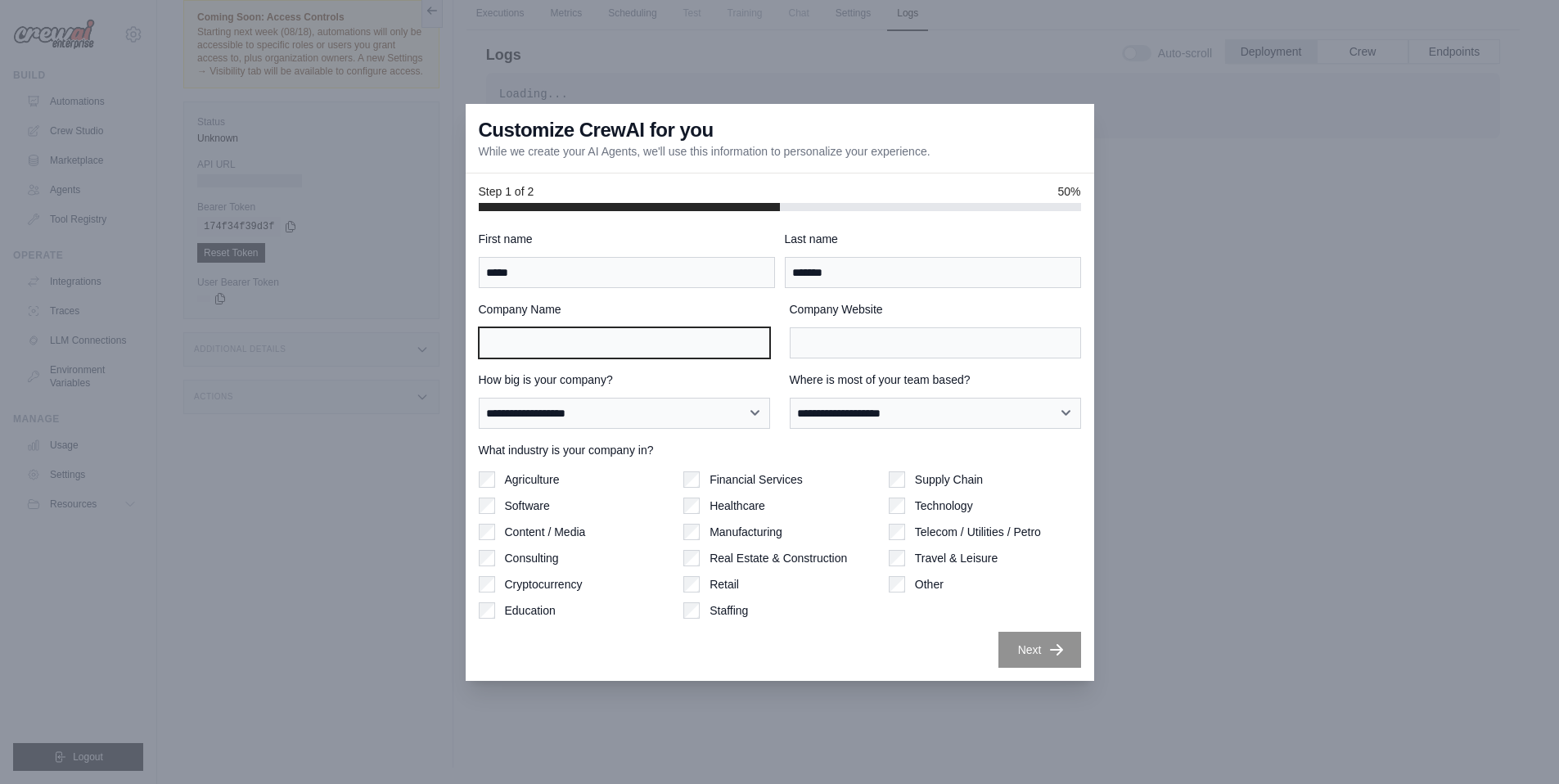
click at [712, 351] on input "Company Name" at bounding box center [624, 342] width 291 height 31
type input "**********"
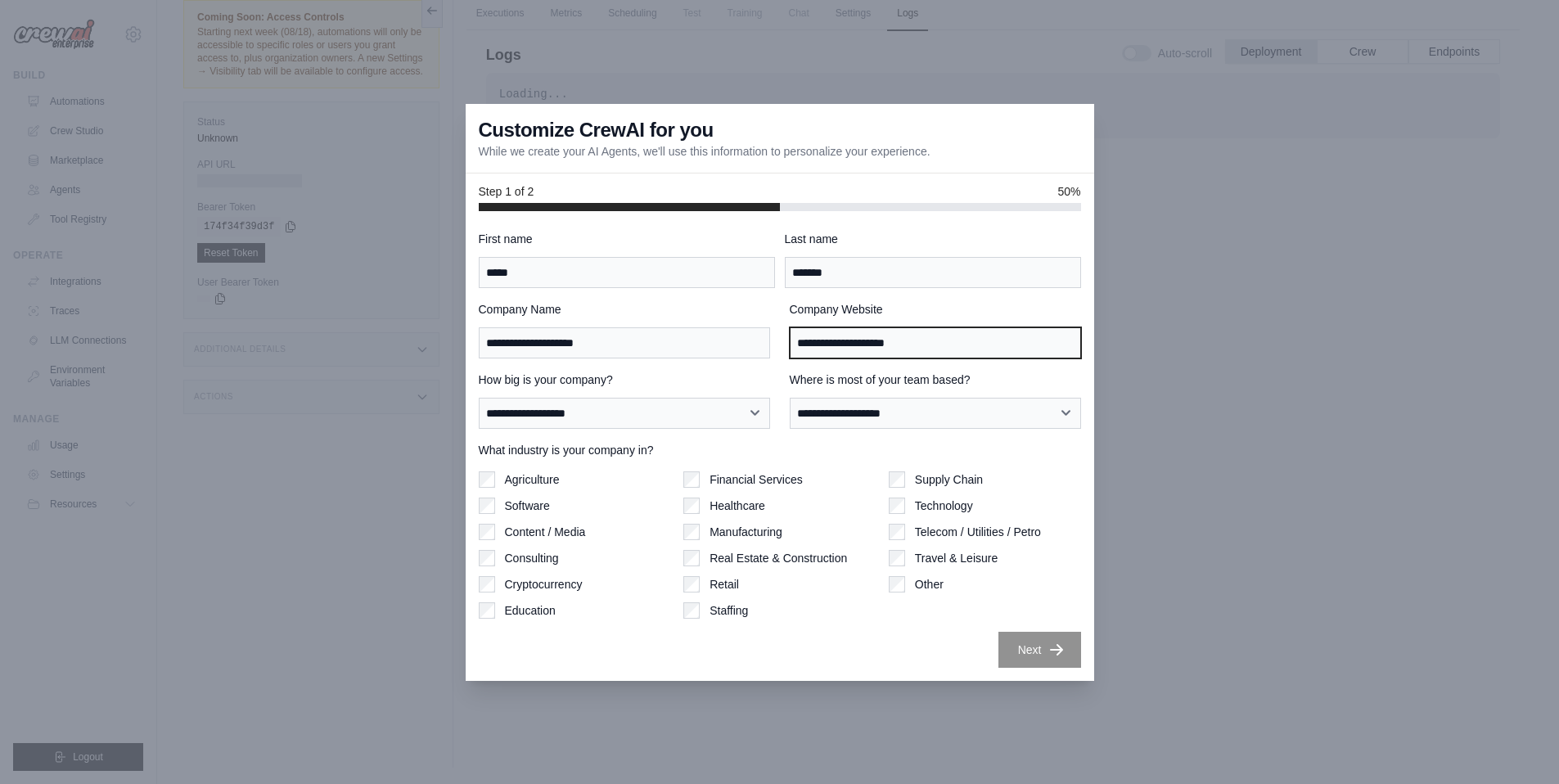
click at [831, 345] on input "**********" at bounding box center [935, 342] width 291 height 31
type input "**********"
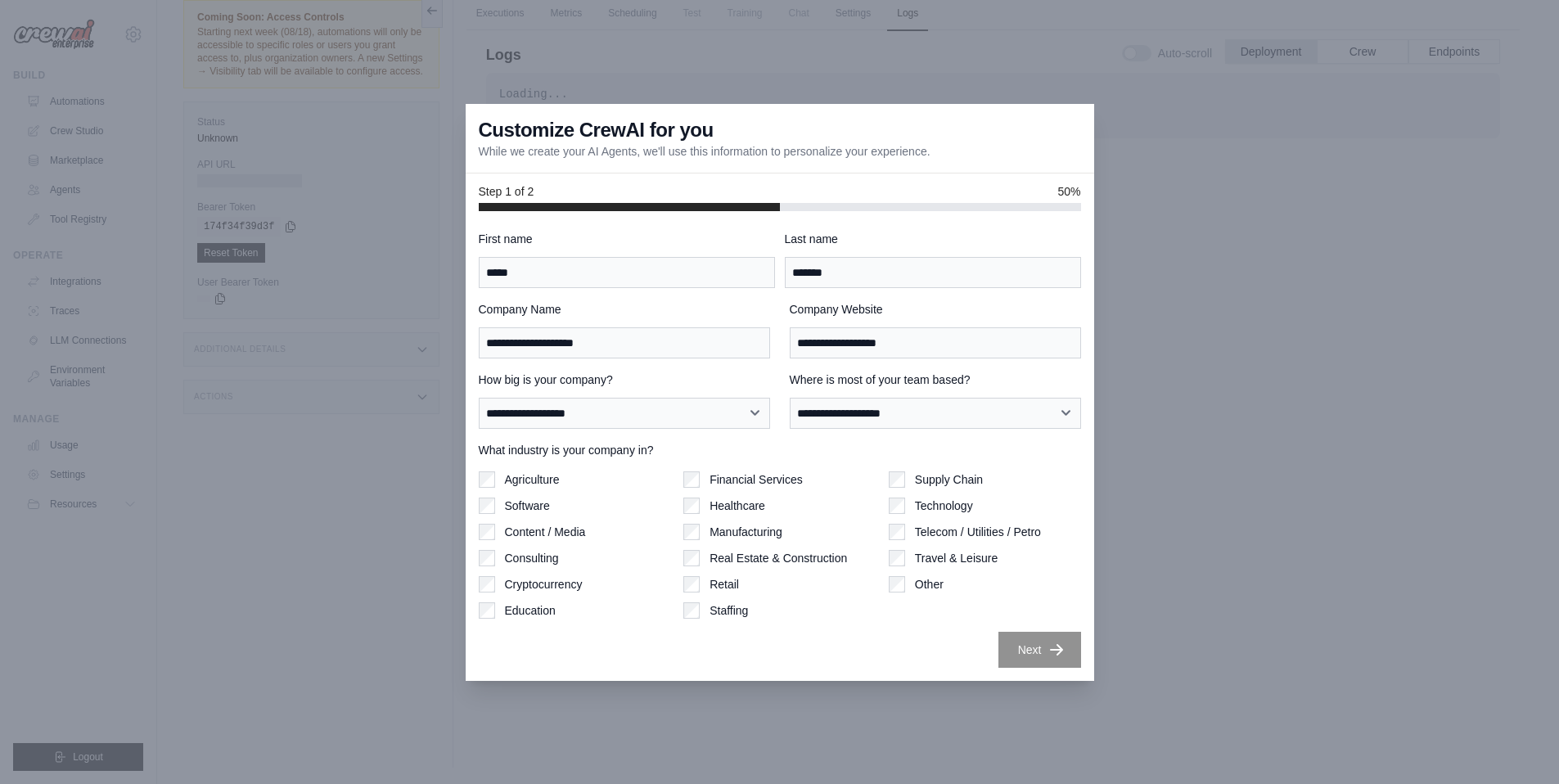
click at [684, 359] on div "**********" at bounding box center [780, 449] width 602 height 436
click at [679, 346] on input "**********" at bounding box center [624, 342] width 291 height 31
type input "**********"
click at [750, 411] on select "**********" at bounding box center [624, 412] width 291 height 31
select select "**********"
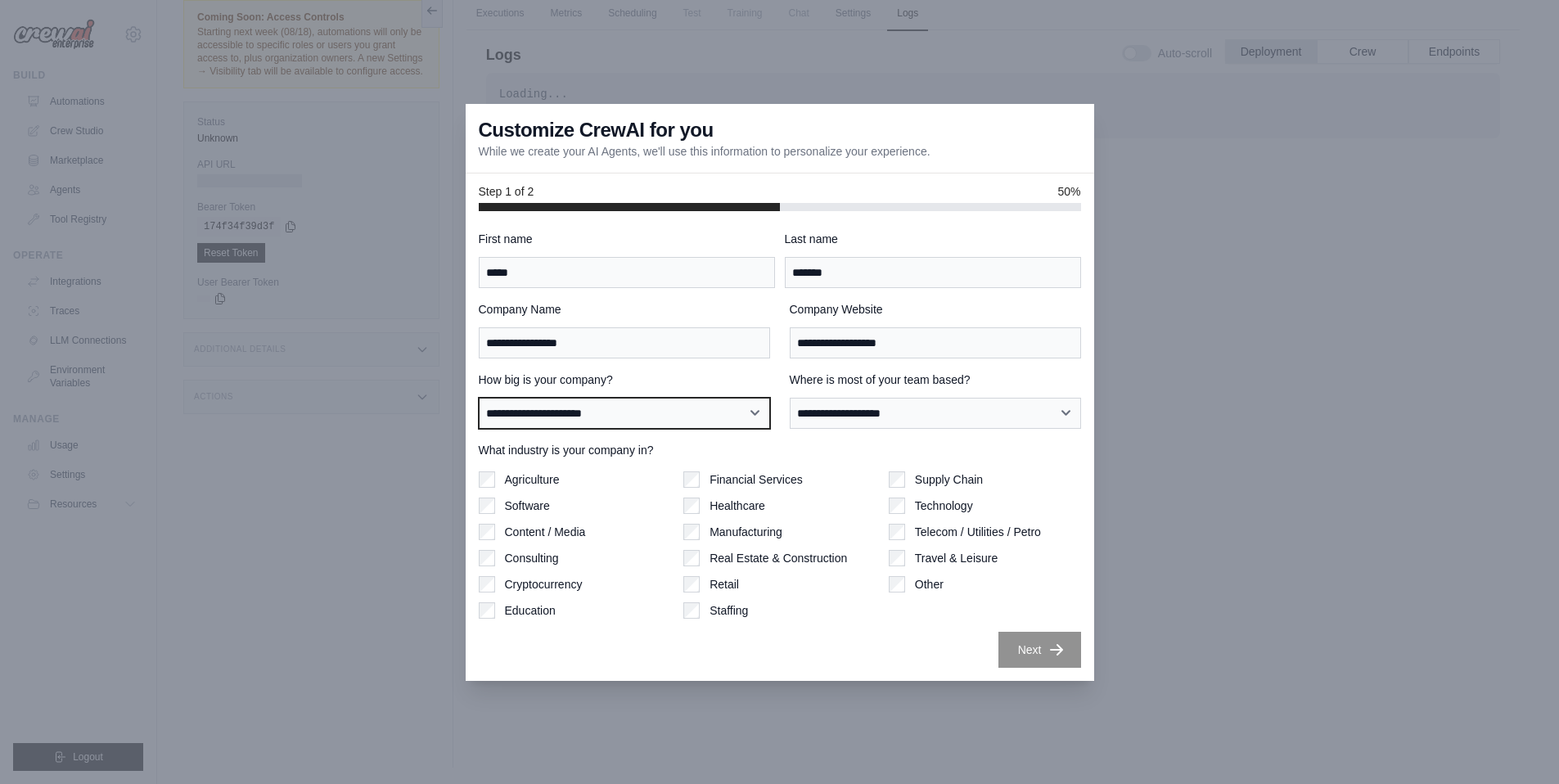
click at [479, 397] on select "**********" at bounding box center [624, 412] width 291 height 31
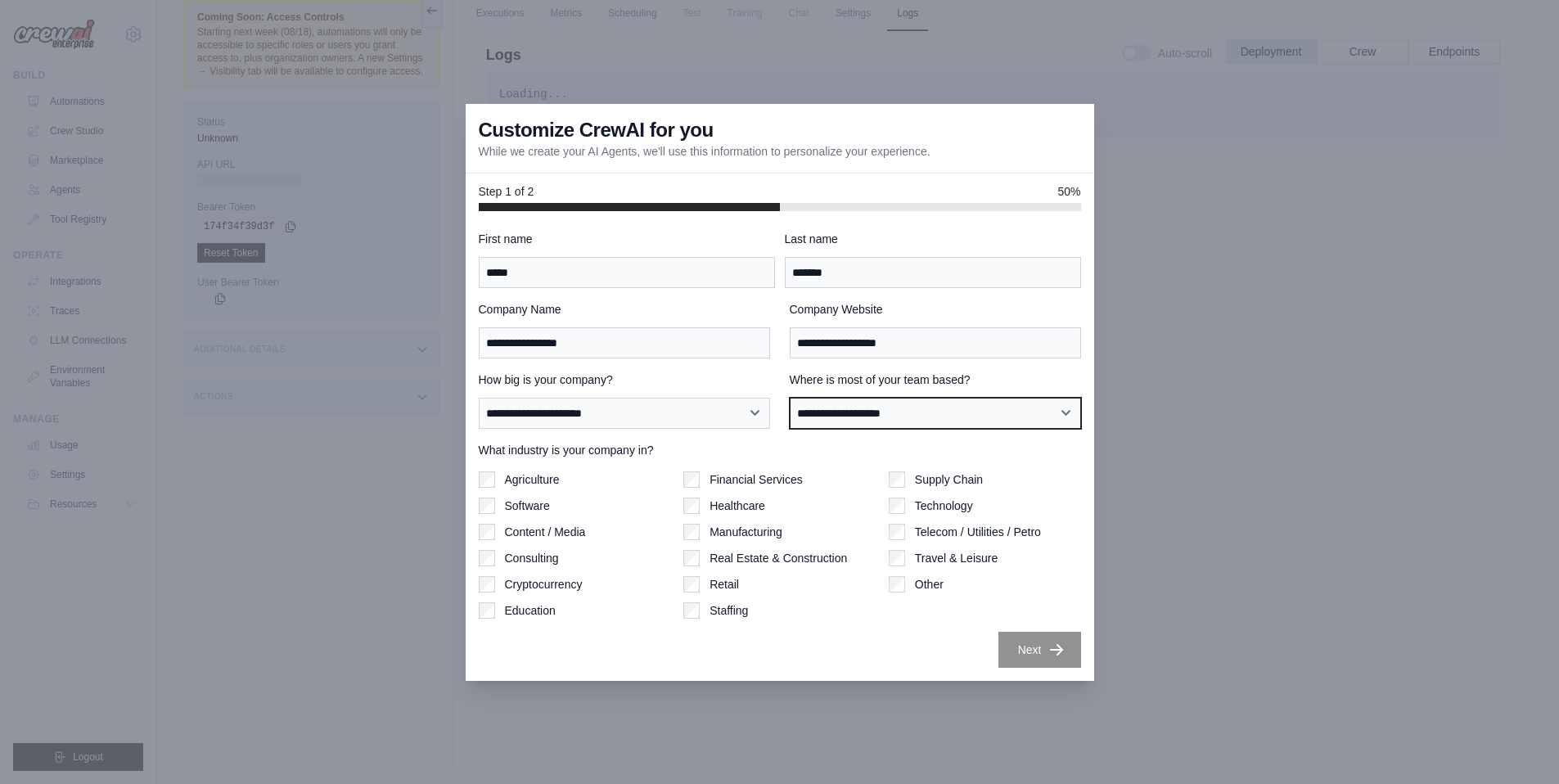
click at [977, 412] on select "**********" at bounding box center [935, 412] width 291 height 31
select select "******"
click at [790, 397] on select "**********" at bounding box center [935, 412] width 291 height 31
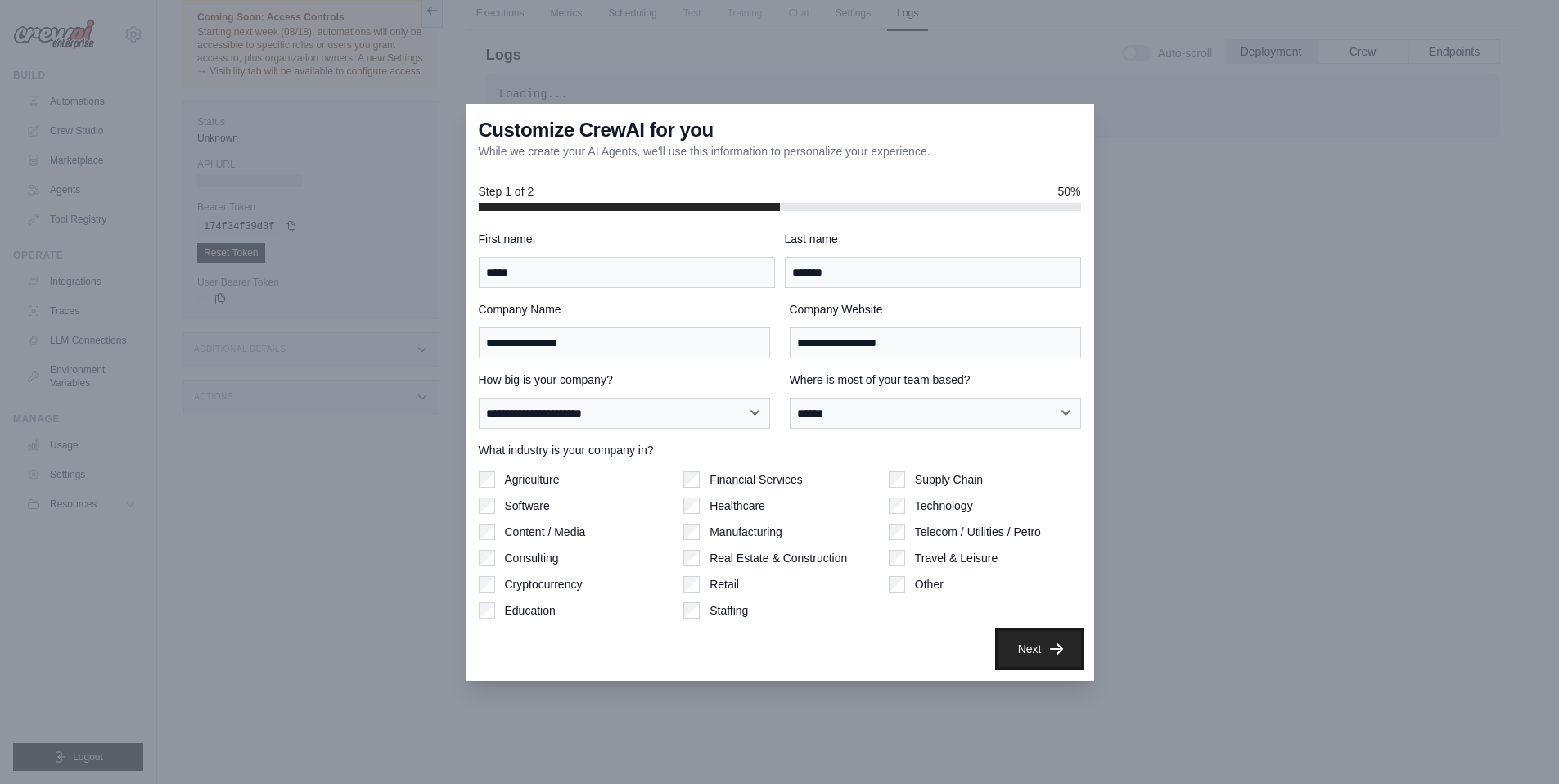
click at [1033, 653] on button "Next" at bounding box center [1039, 648] width 82 height 36
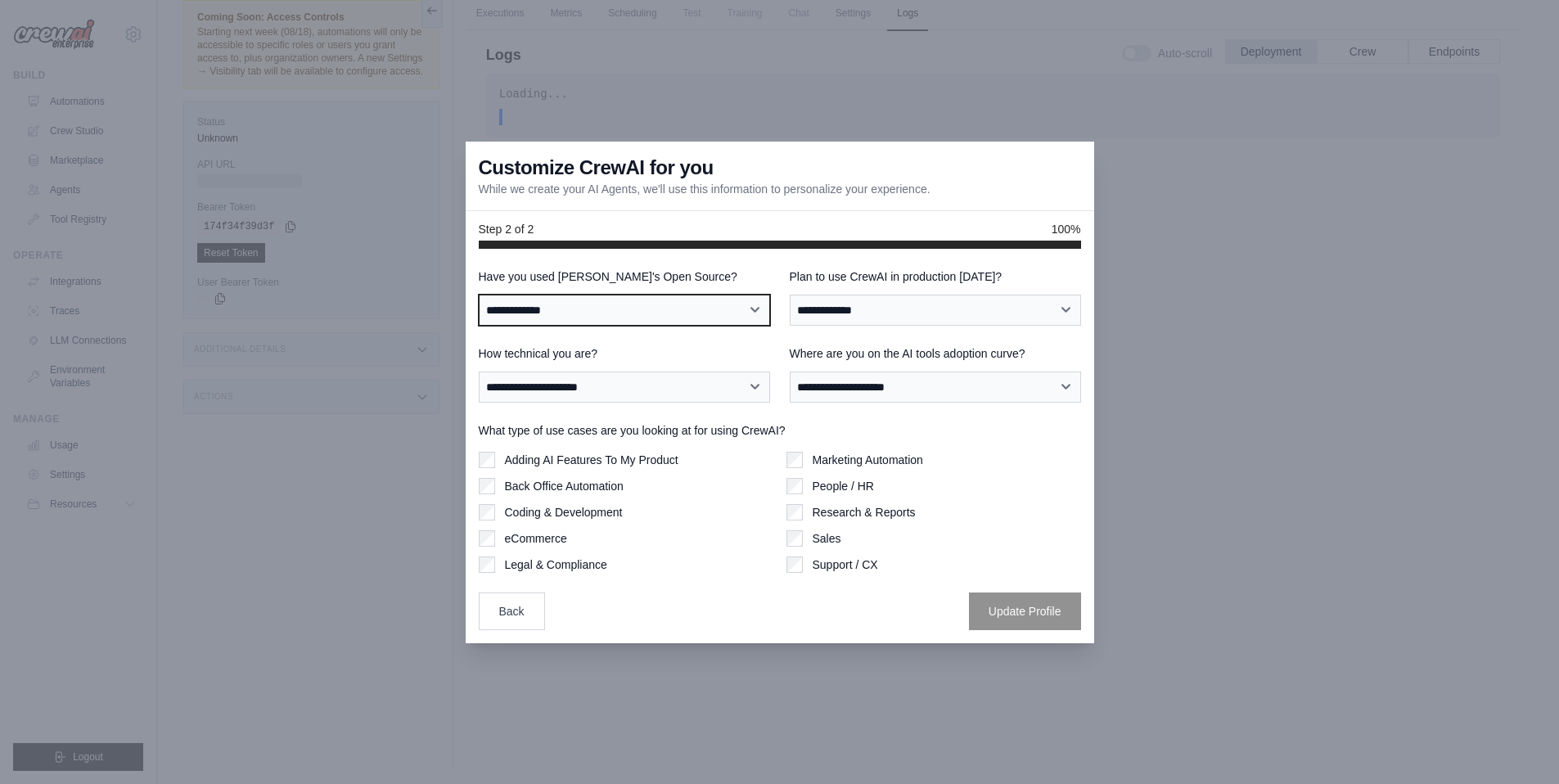
click at [733, 309] on select "**********" at bounding box center [624, 309] width 291 height 31
select select "**"
click at [479, 294] on select "**********" at bounding box center [624, 309] width 291 height 31
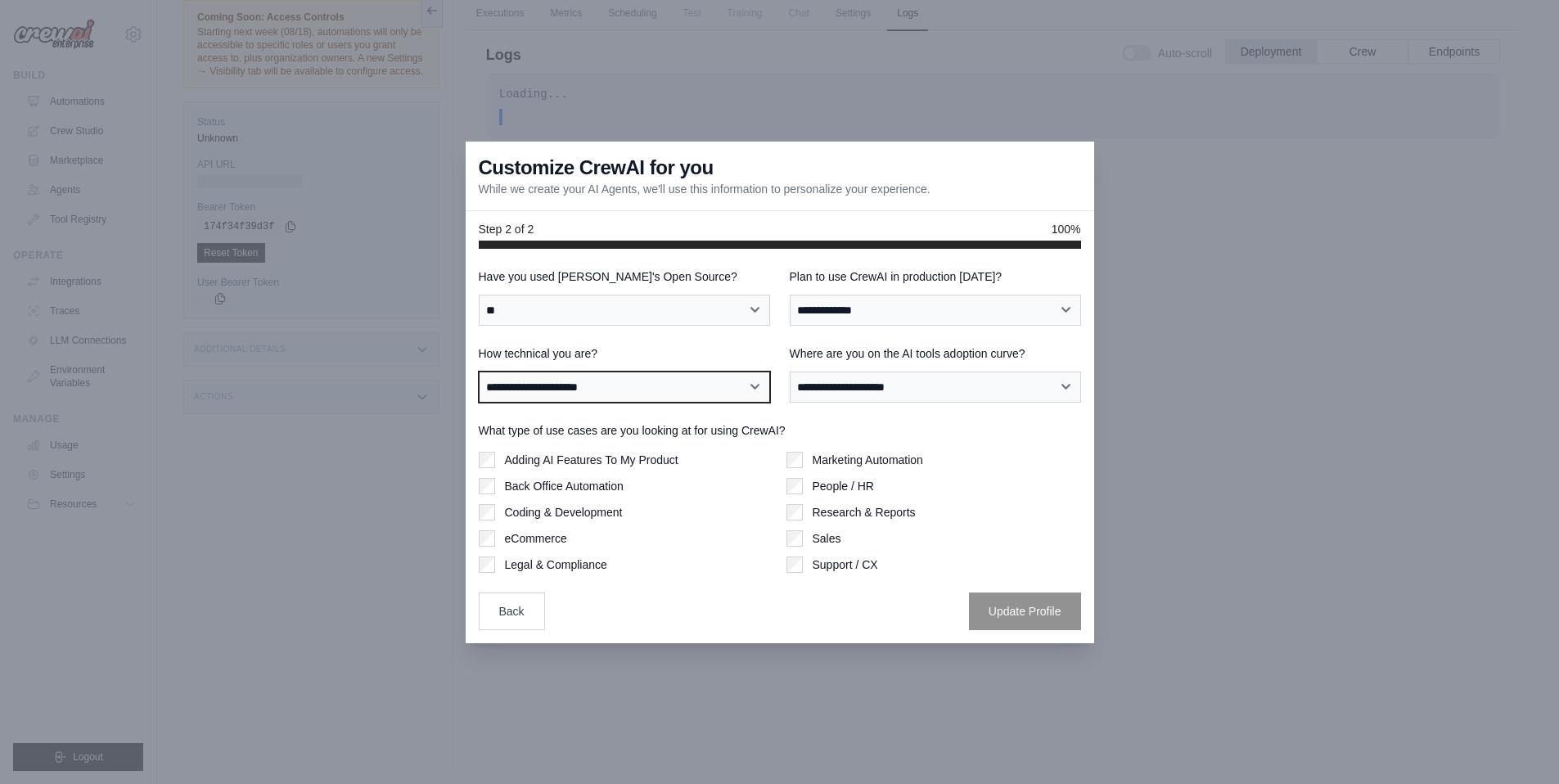
click at [737, 384] on select "**********" at bounding box center [624, 386] width 291 height 31
select select "**********"
click at [479, 371] on select "**********" at bounding box center [624, 386] width 291 height 31
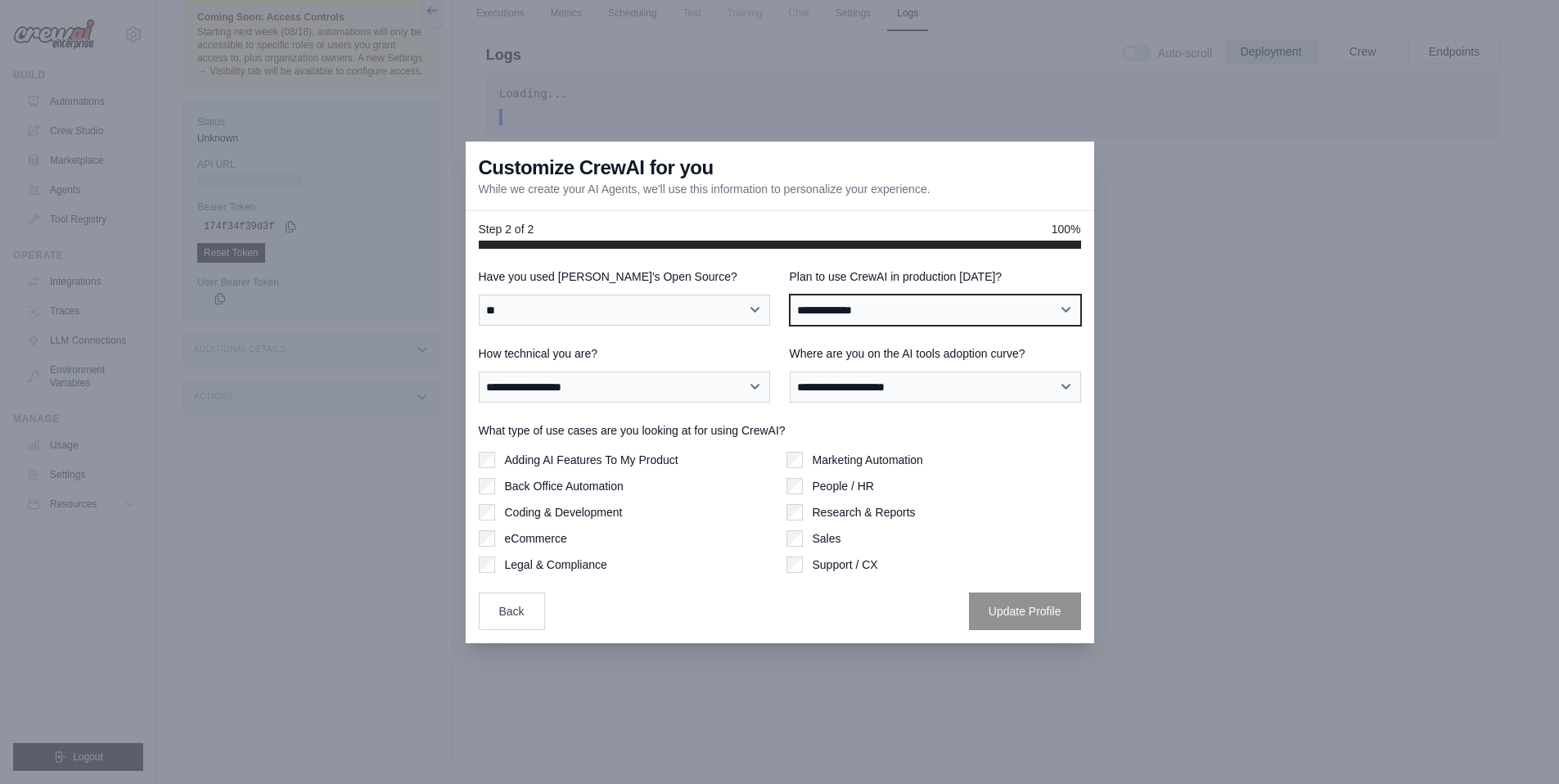
click at [1013, 304] on select "**********" at bounding box center [935, 309] width 291 height 31
select select "****"
click at [790, 294] on select "**********" at bounding box center [935, 309] width 291 height 31
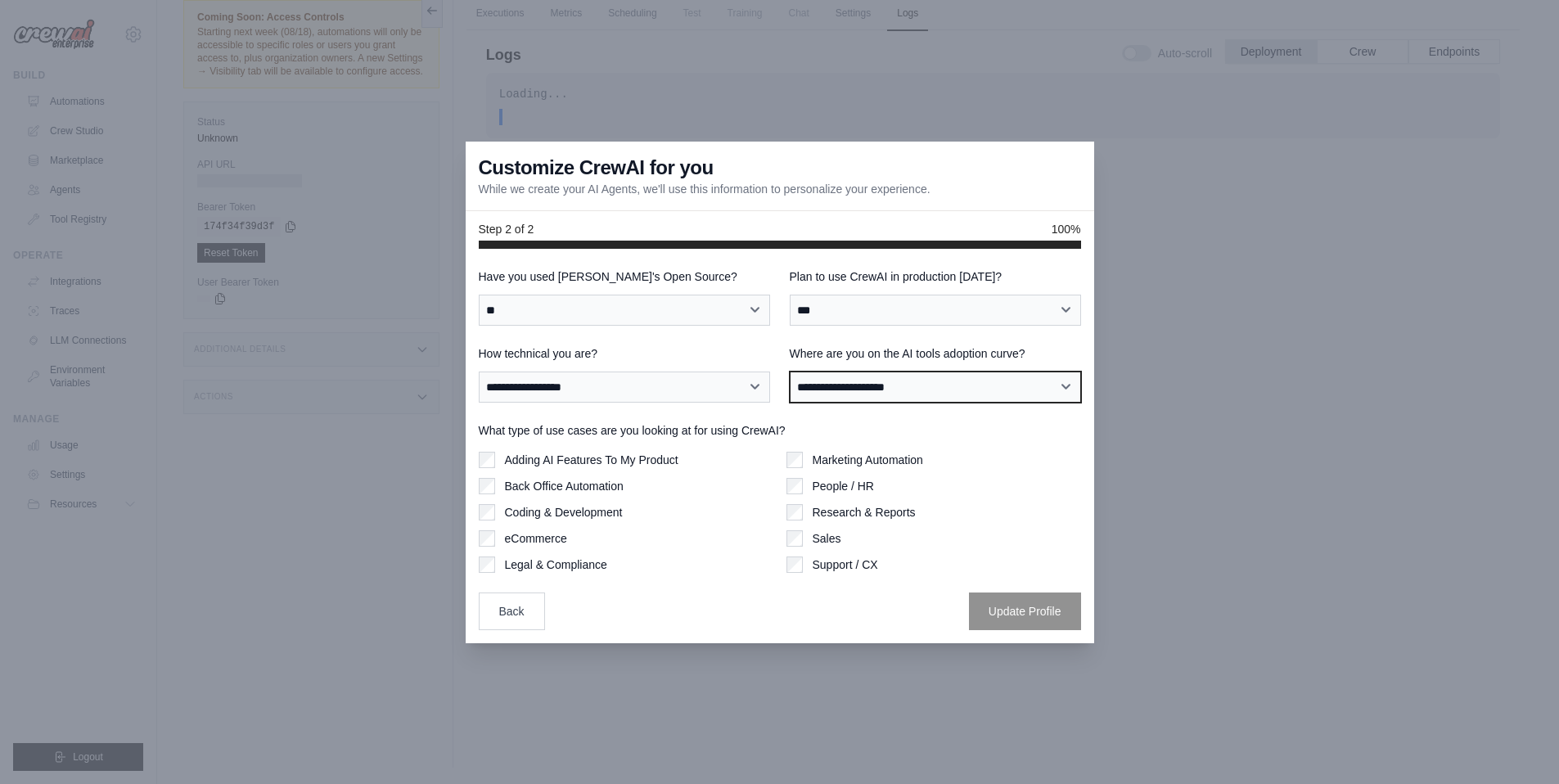
click at [1002, 382] on select "**********" at bounding box center [935, 386] width 291 height 31
select select "**********"
click at [790, 371] on select "**********" at bounding box center [935, 386] width 291 height 31
click at [581, 459] on label "Adding AI Features To My Product" at bounding box center [591, 459] width 173 height 16
click at [892, 458] on label "Marketing Automation" at bounding box center [868, 459] width 111 height 16
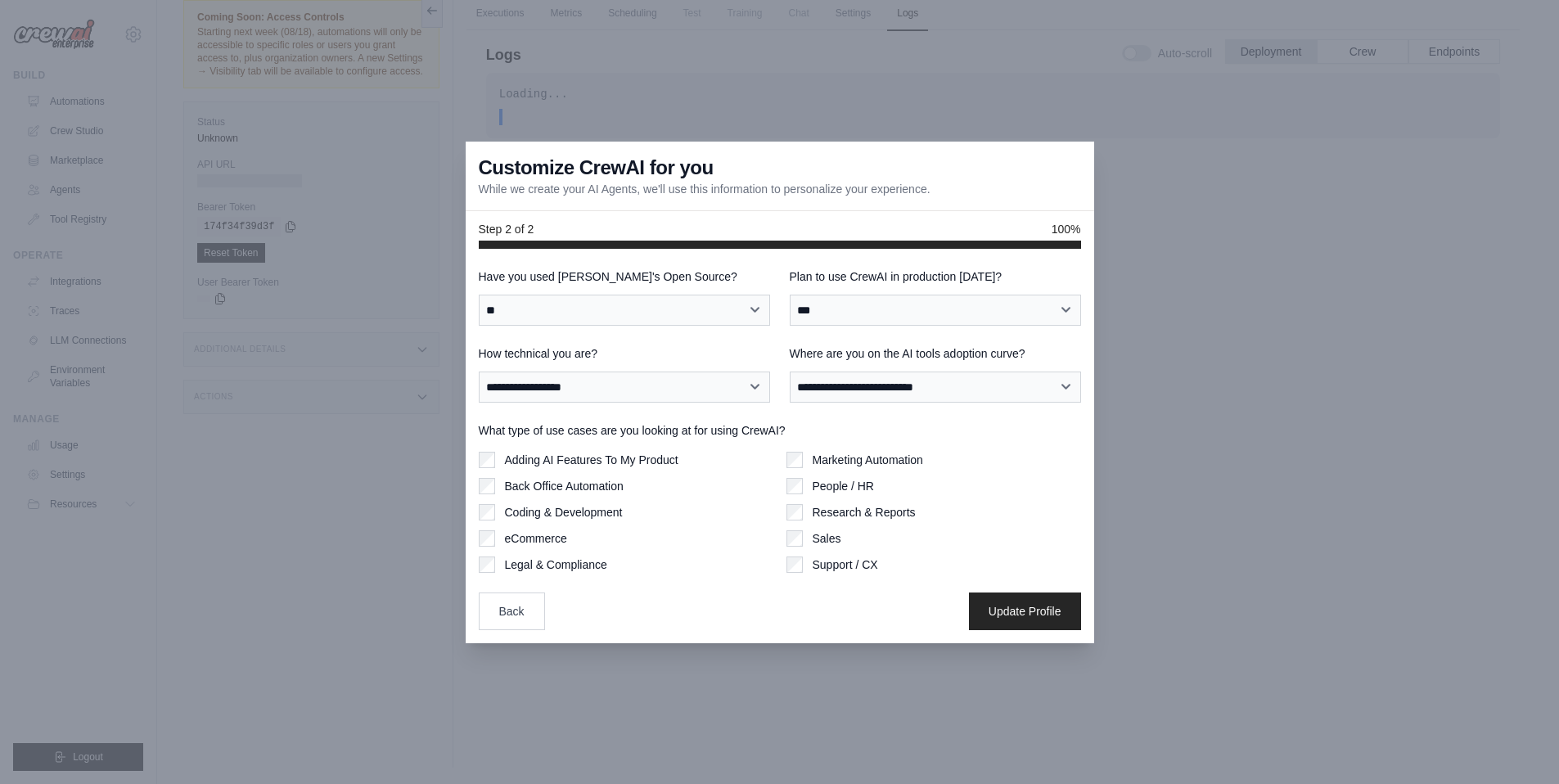
click at [844, 515] on label "Research & Reports" at bounding box center [864, 511] width 103 height 16
click at [824, 542] on label "Sales" at bounding box center [826, 538] width 29 height 16
click at [840, 568] on label "Support / CX" at bounding box center [845, 564] width 66 height 16
click at [997, 610] on button "Update Profile" at bounding box center [1025, 610] width 112 height 37
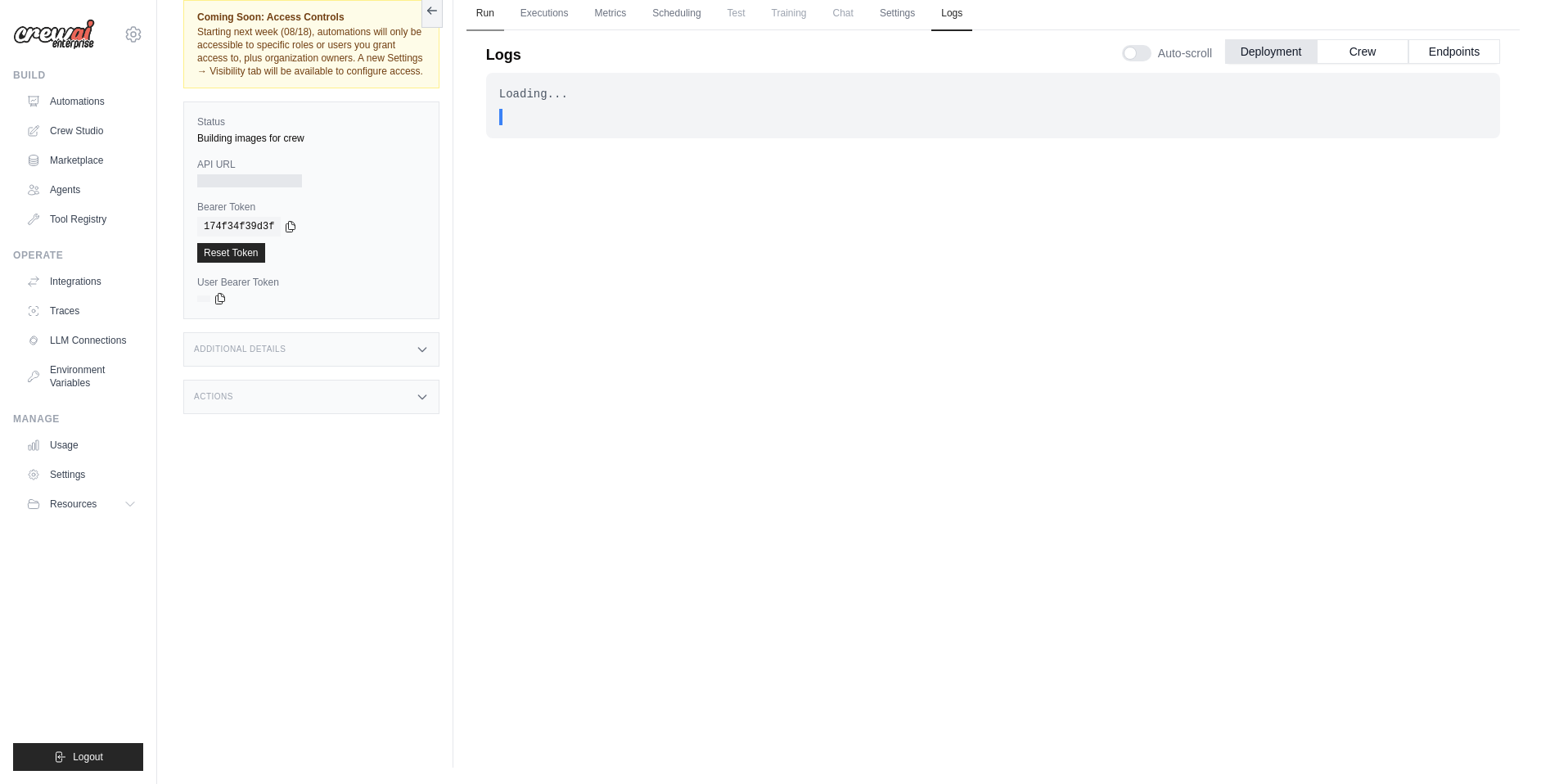
click at [491, 16] on link "Run" at bounding box center [485, 14] width 37 height 35
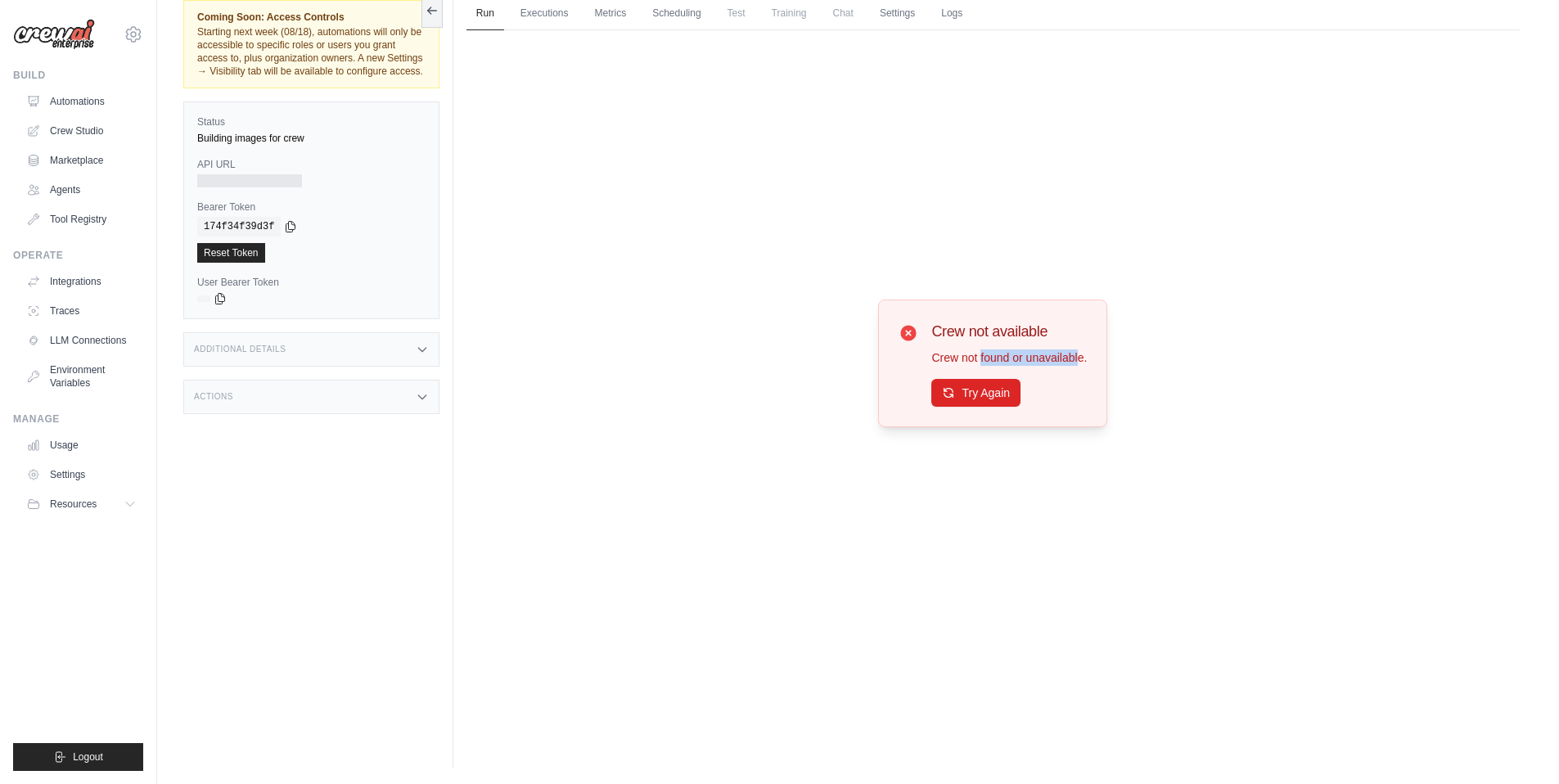
drag, startPoint x: 981, startPoint y: 358, endPoint x: 1078, endPoint y: 358, distance: 97.0
click at [1078, 358] on p "Crew not found or unavailable." at bounding box center [1009, 357] width 156 height 16
click at [988, 399] on button "Try Again" at bounding box center [975, 392] width 89 height 28
click at [988, 399] on button "Try Again" at bounding box center [975, 392] width 89 height 28
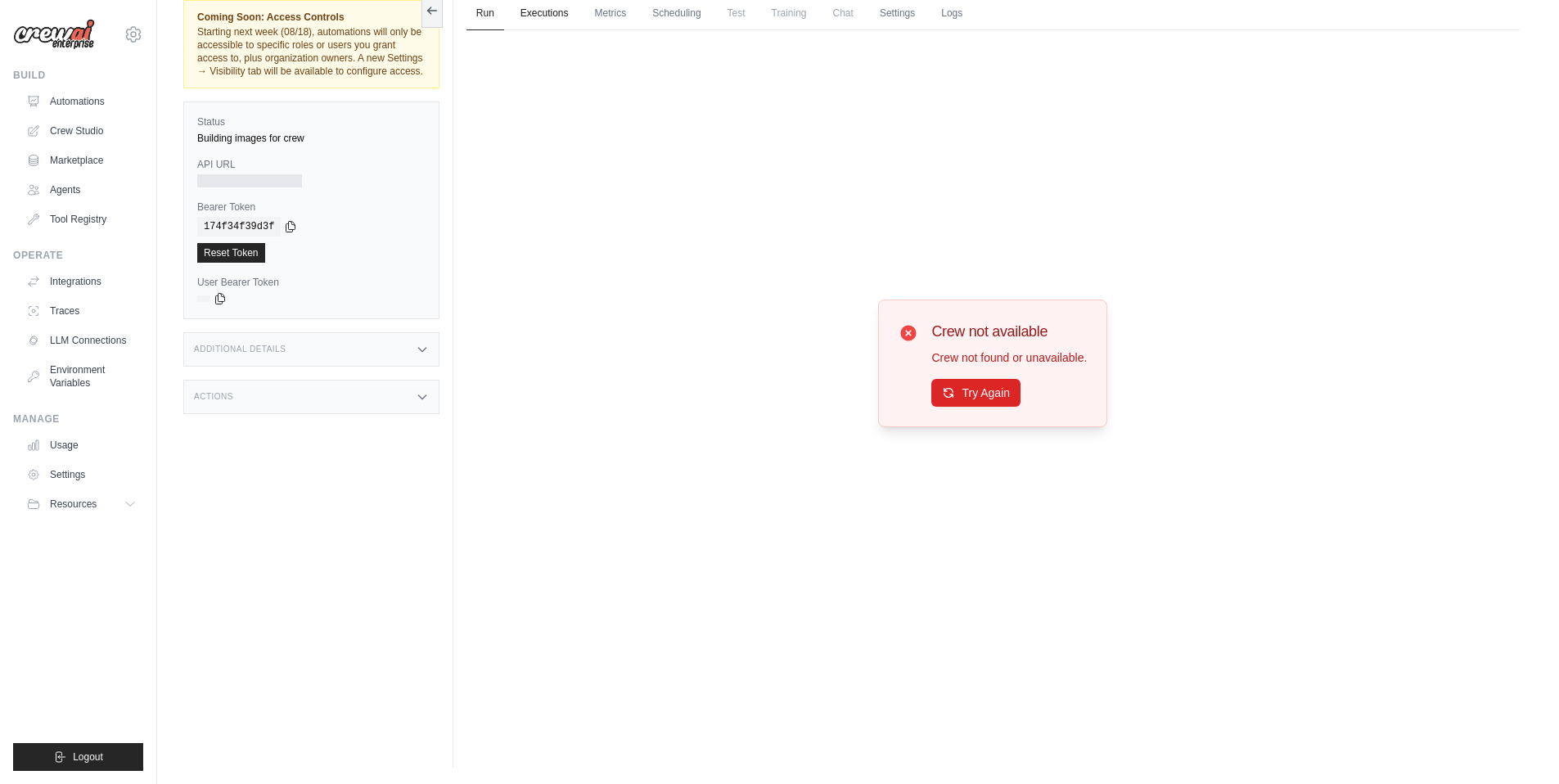
click at [546, 7] on link "Executions" at bounding box center [544, 14] width 67 height 35
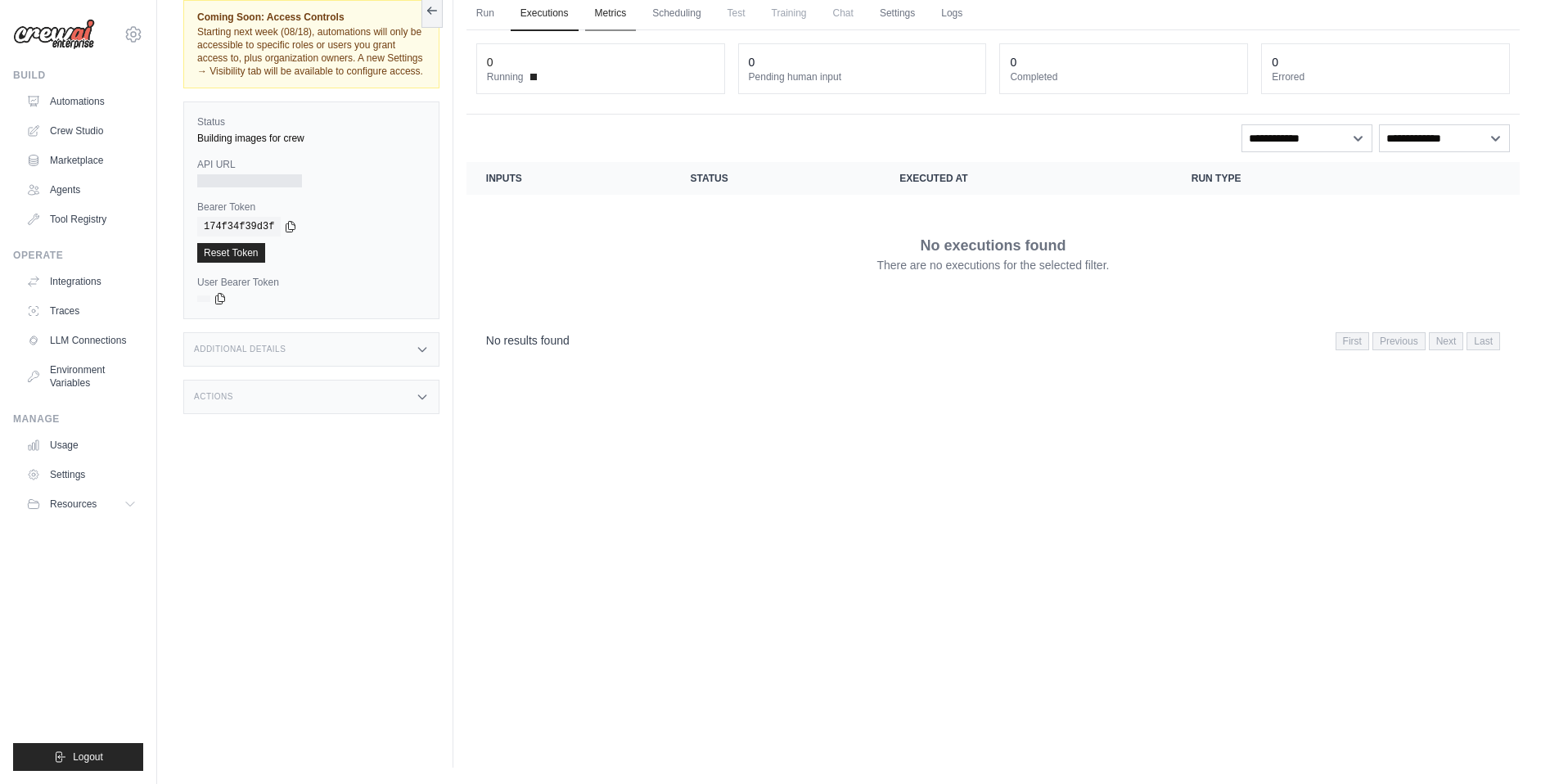
click at [603, 10] on link "Metrics" at bounding box center [610, 14] width 52 height 35
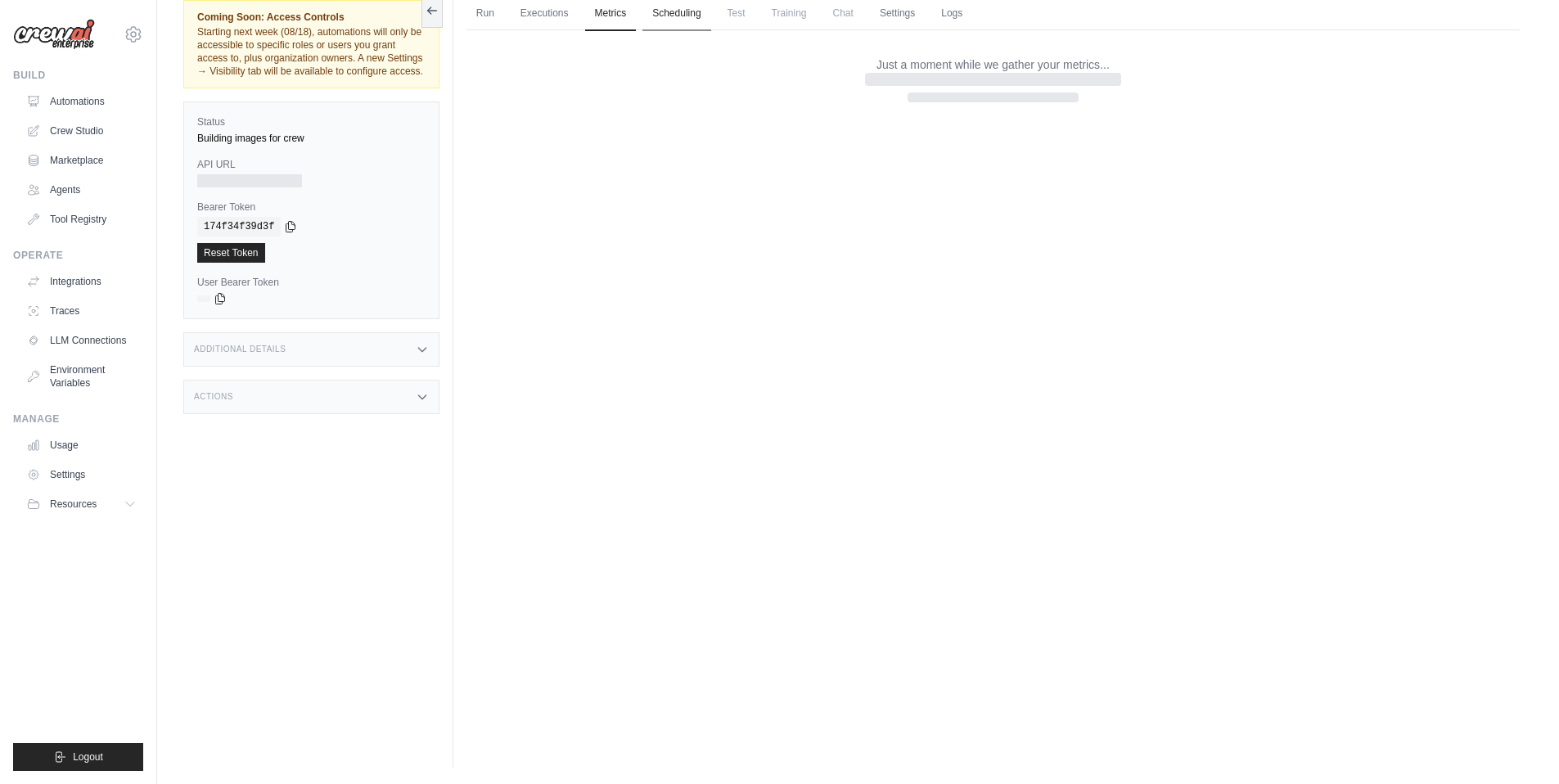
click at [654, 9] on link "Scheduling" at bounding box center [676, 14] width 67 height 35
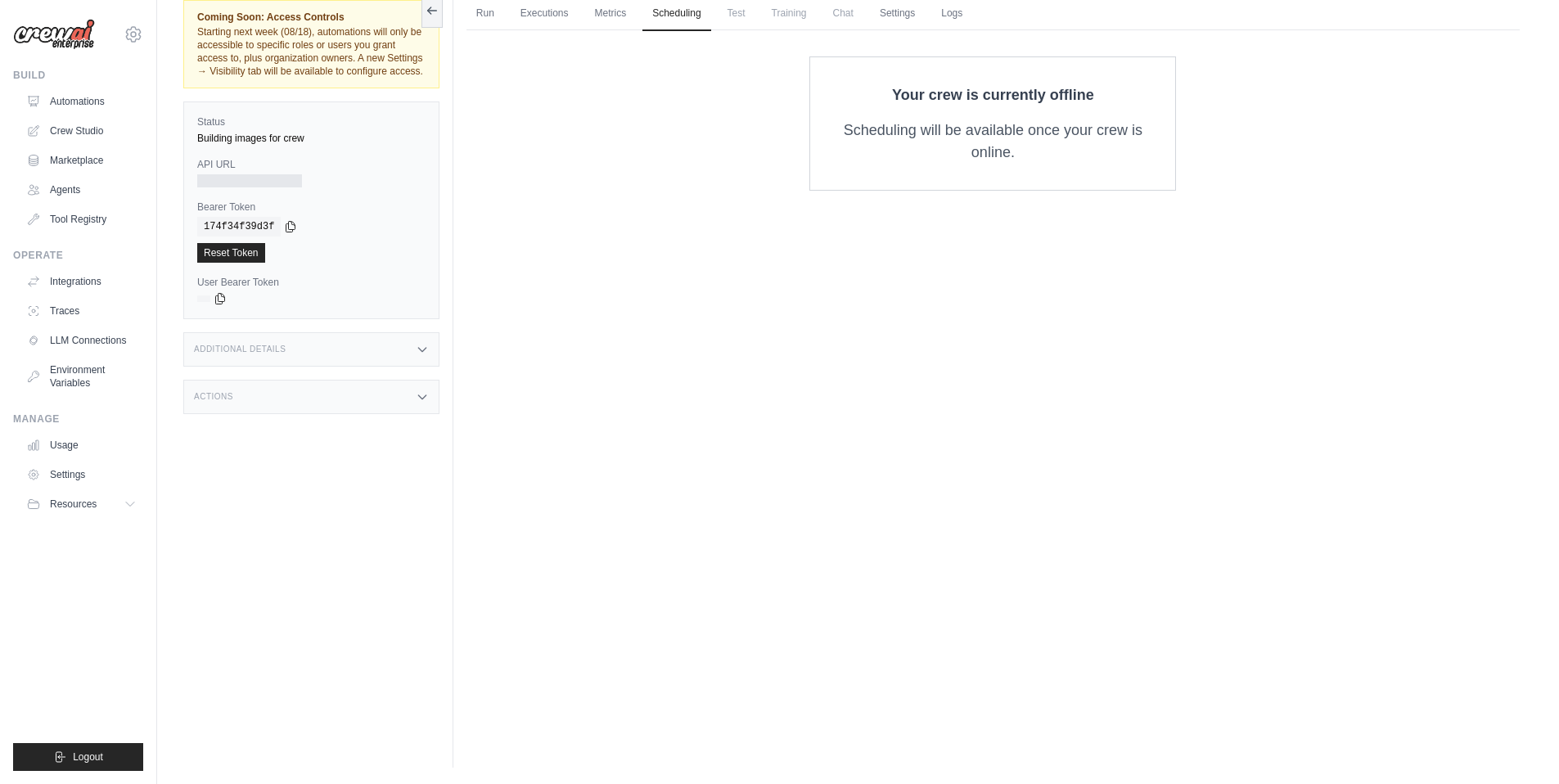
click at [725, 9] on span "Test" at bounding box center [736, 13] width 37 height 33
click at [739, 9] on span "Test" at bounding box center [736, 13] width 37 height 33
click at [679, 9] on link "Scheduling" at bounding box center [676, 14] width 67 height 35
click at [784, 8] on span "Training" at bounding box center [789, 13] width 55 height 33
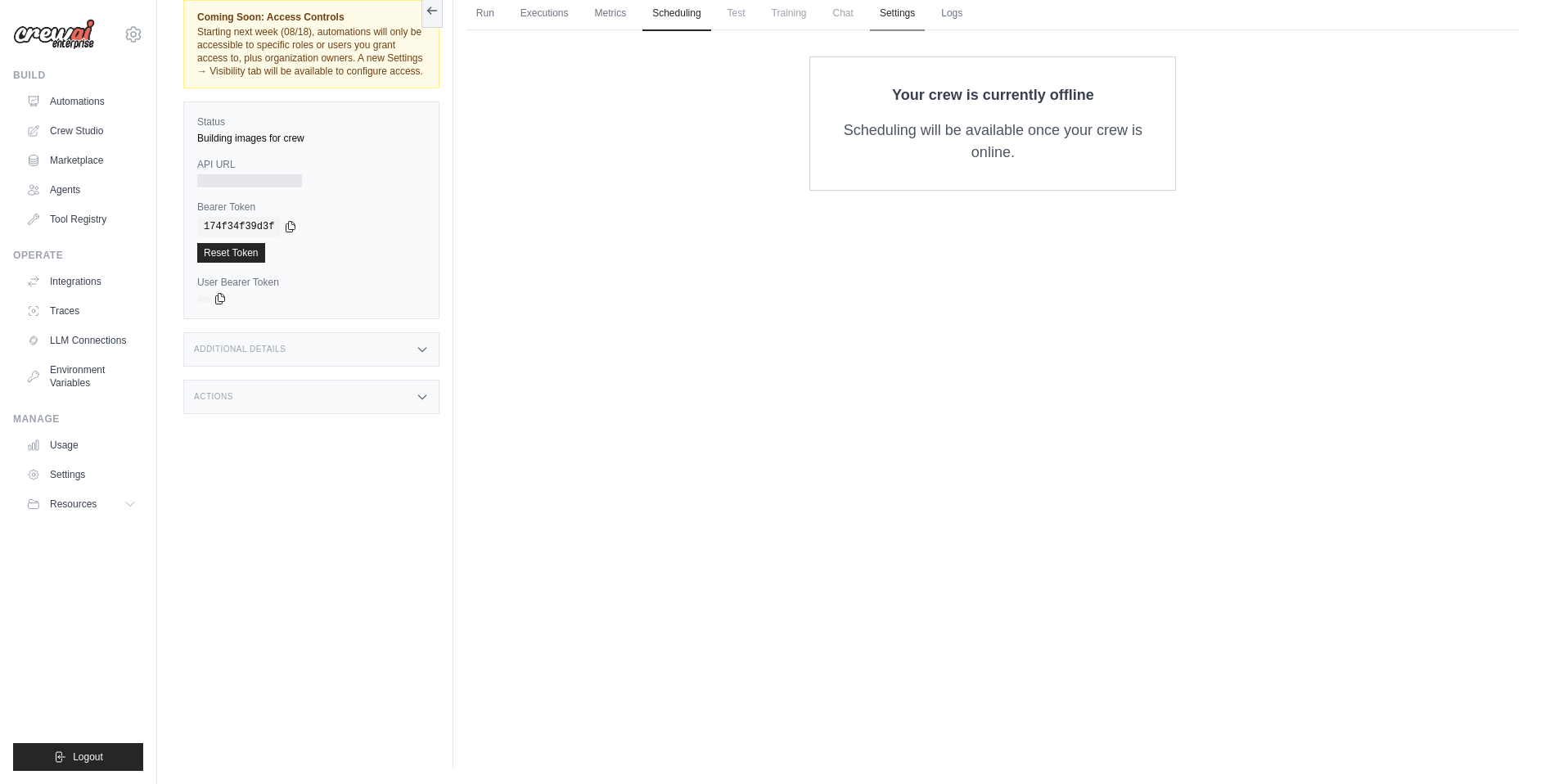
click at [904, 18] on link "Settings" at bounding box center [897, 14] width 55 height 35
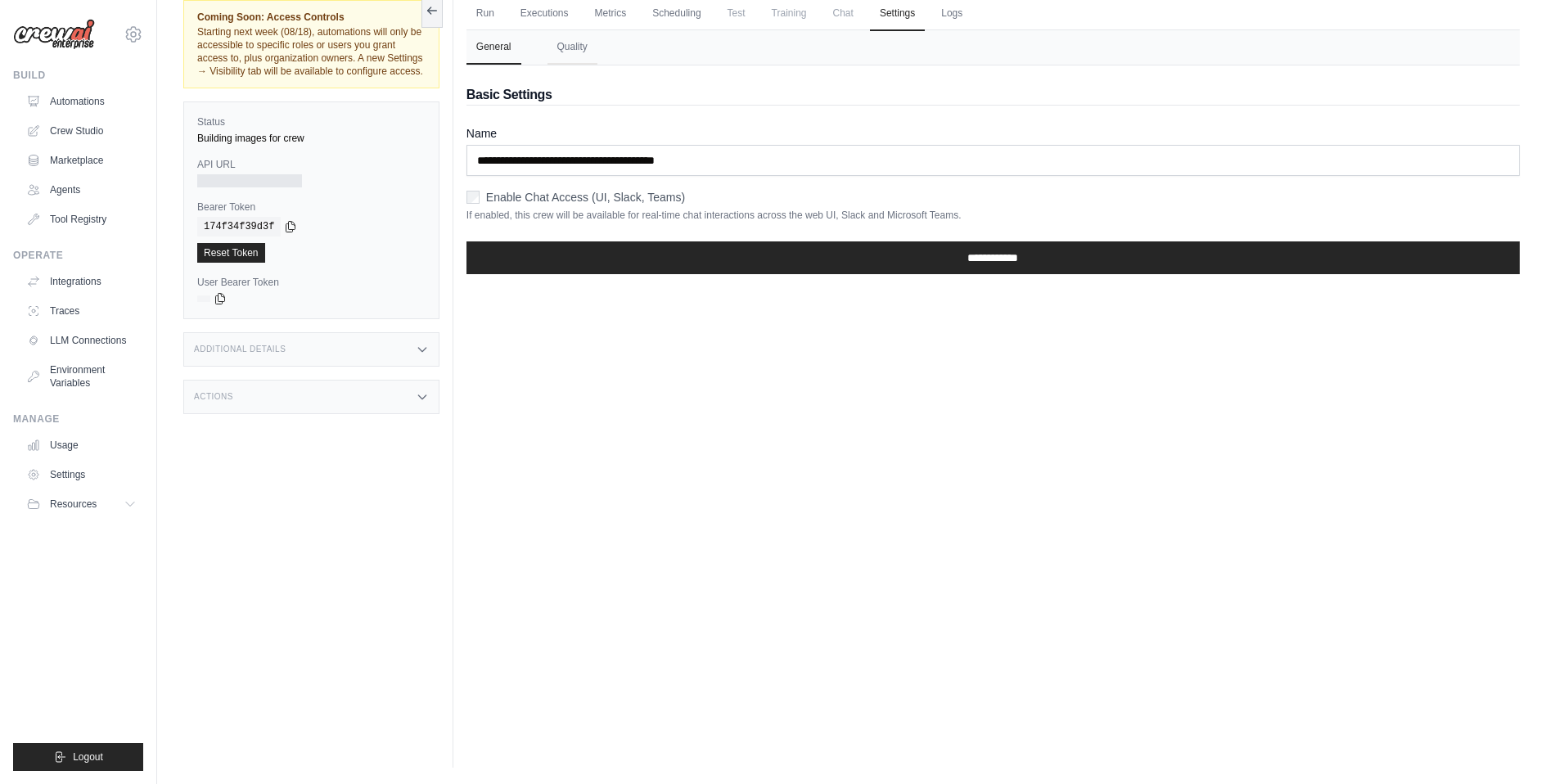
click at [554, 198] on label "Enable Chat Access (UI, Slack, Teams)" at bounding box center [586, 197] width 199 height 16
click at [595, 201] on label "Enable Chat Access (UI, Slack, Teams)" at bounding box center [586, 197] width 199 height 16
click at [612, 199] on label "Enable Chat Access (UI, Slack, Teams)" at bounding box center [586, 197] width 199 height 16
click at [953, 10] on link "Logs" at bounding box center [952, 14] width 41 height 35
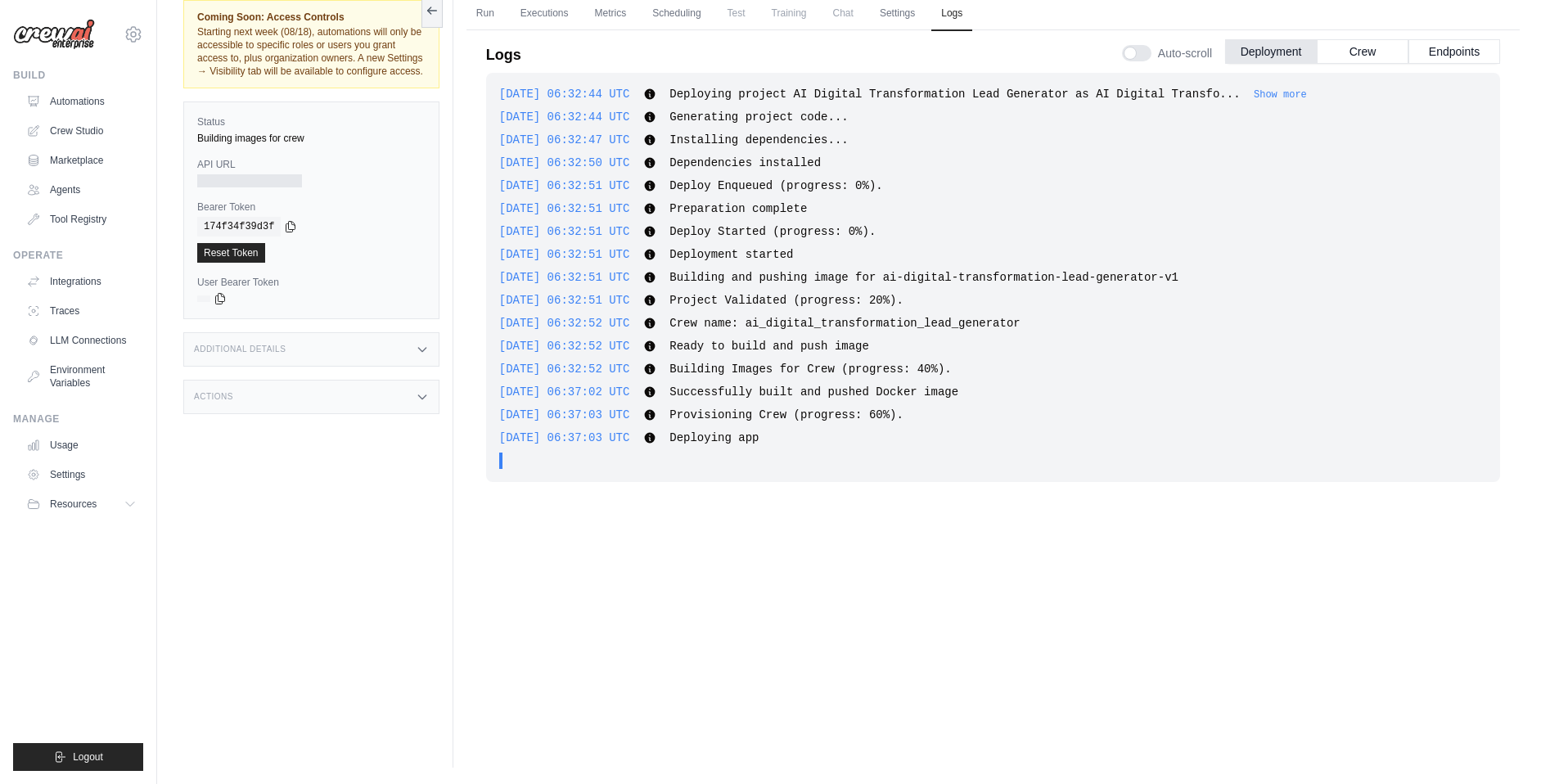
click at [849, 442] on div "2025-08-12 06:37:03 UTC Deploying app Show more Show less" at bounding box center [993, 436] width 987 height 16
click at [766, 507] on div "2025-08-12 06:32:44 UTC Deploying project AI Digital Transformation Lead Genera…" at bounding box center [993, 377] width 1014 height 607
drag, startPoint x: 259, startPoint y: 139, endPoint x: 275, endPoint y: 138, distance: 16.0
click at [275, 138] on div "Building images for crew" at bounding box center [311, 139] width 229 height 13
drag, startPoint x: 236, startPoint y: 140, endPoint x: 265, endPoint y: 141, distance: 29.0
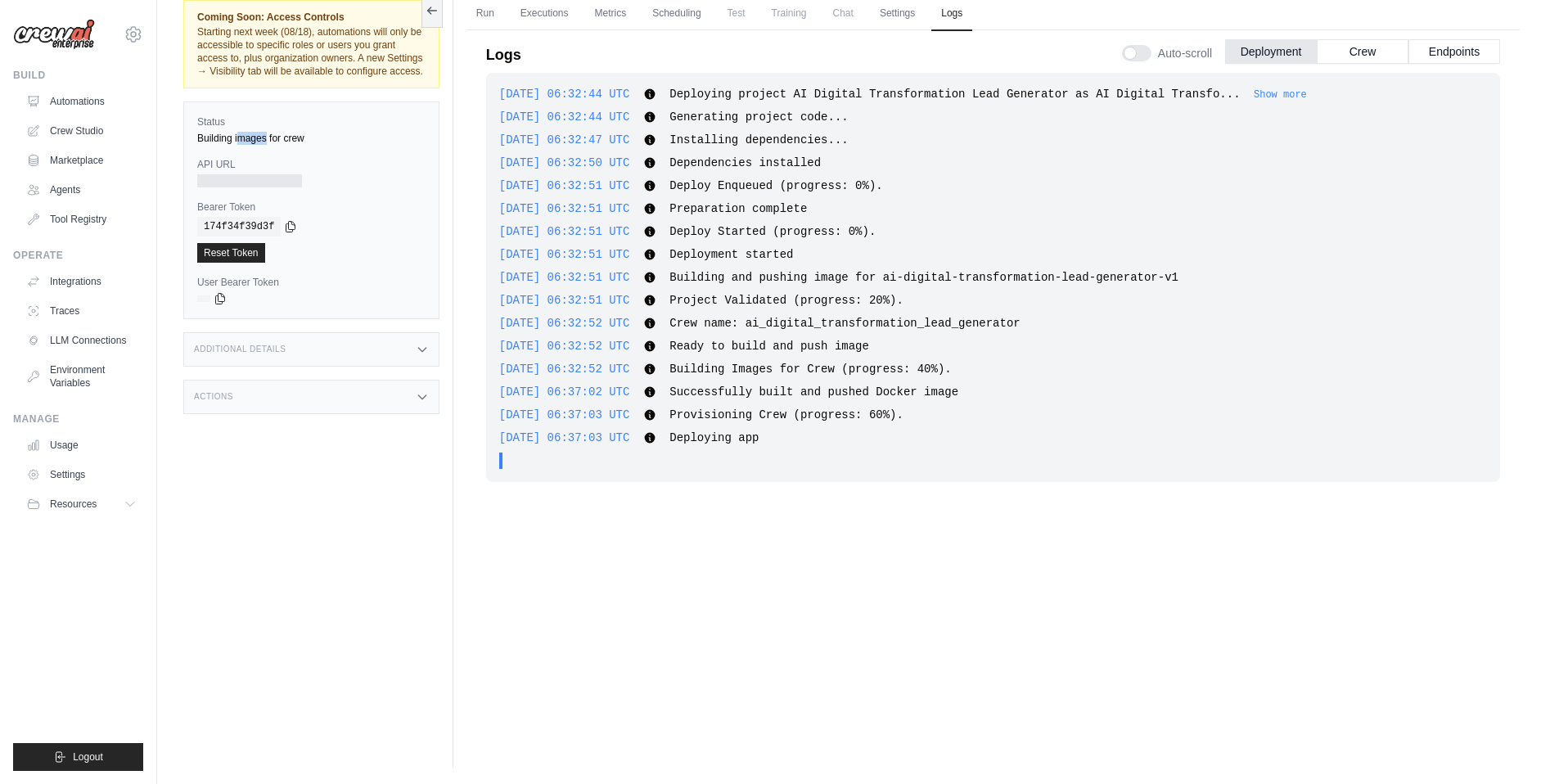
click at [265, 141] on div "Building images for crew" at bounding box center [311, 139] width 229 height 13
click at [75, 132] on link "Crew Studio" at bounding box center [83, 131] width 124 height 26
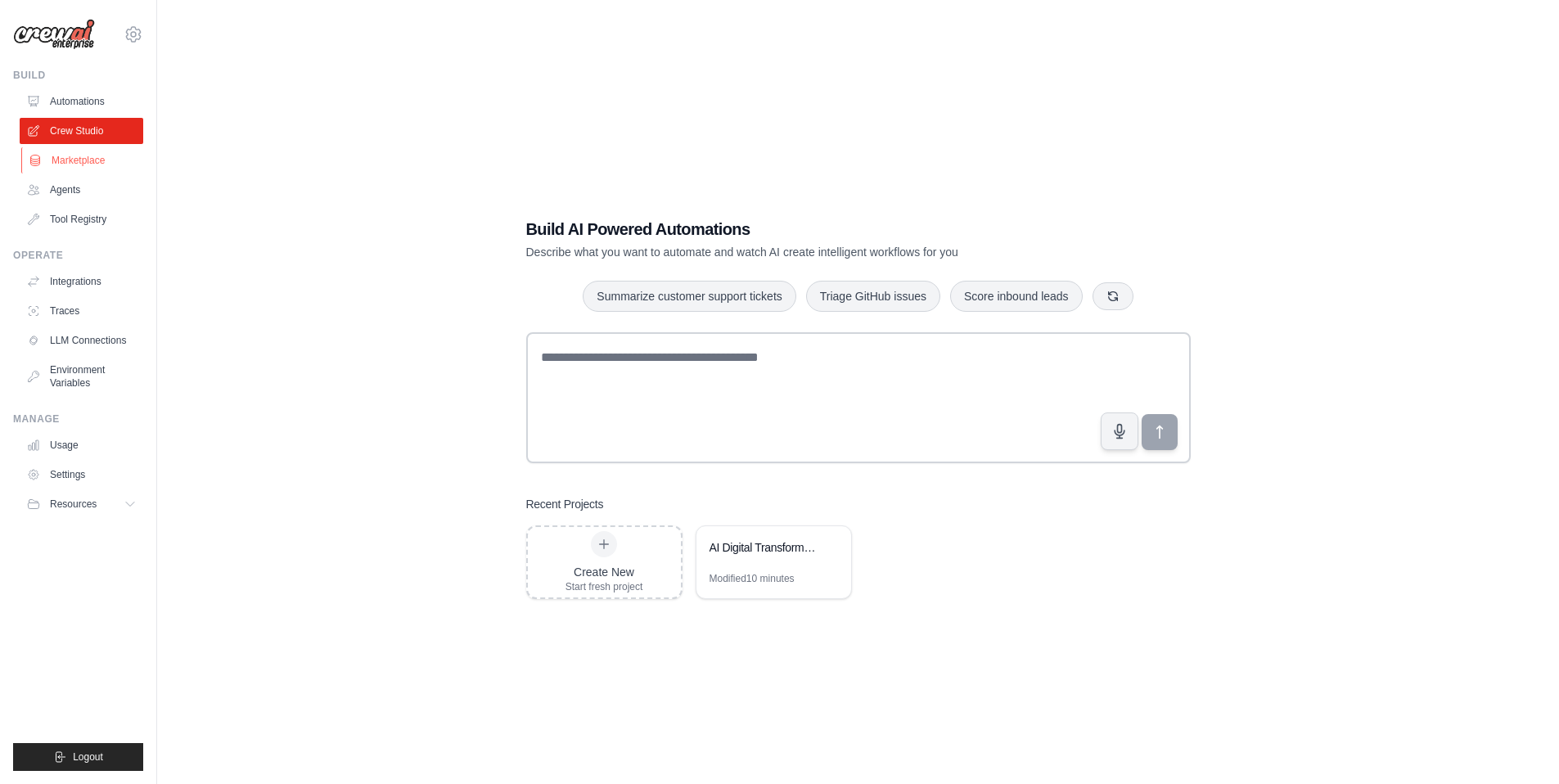
click at [64, 160] on link "Marketplace" at bounding box center [83, 160] width 124 height 26
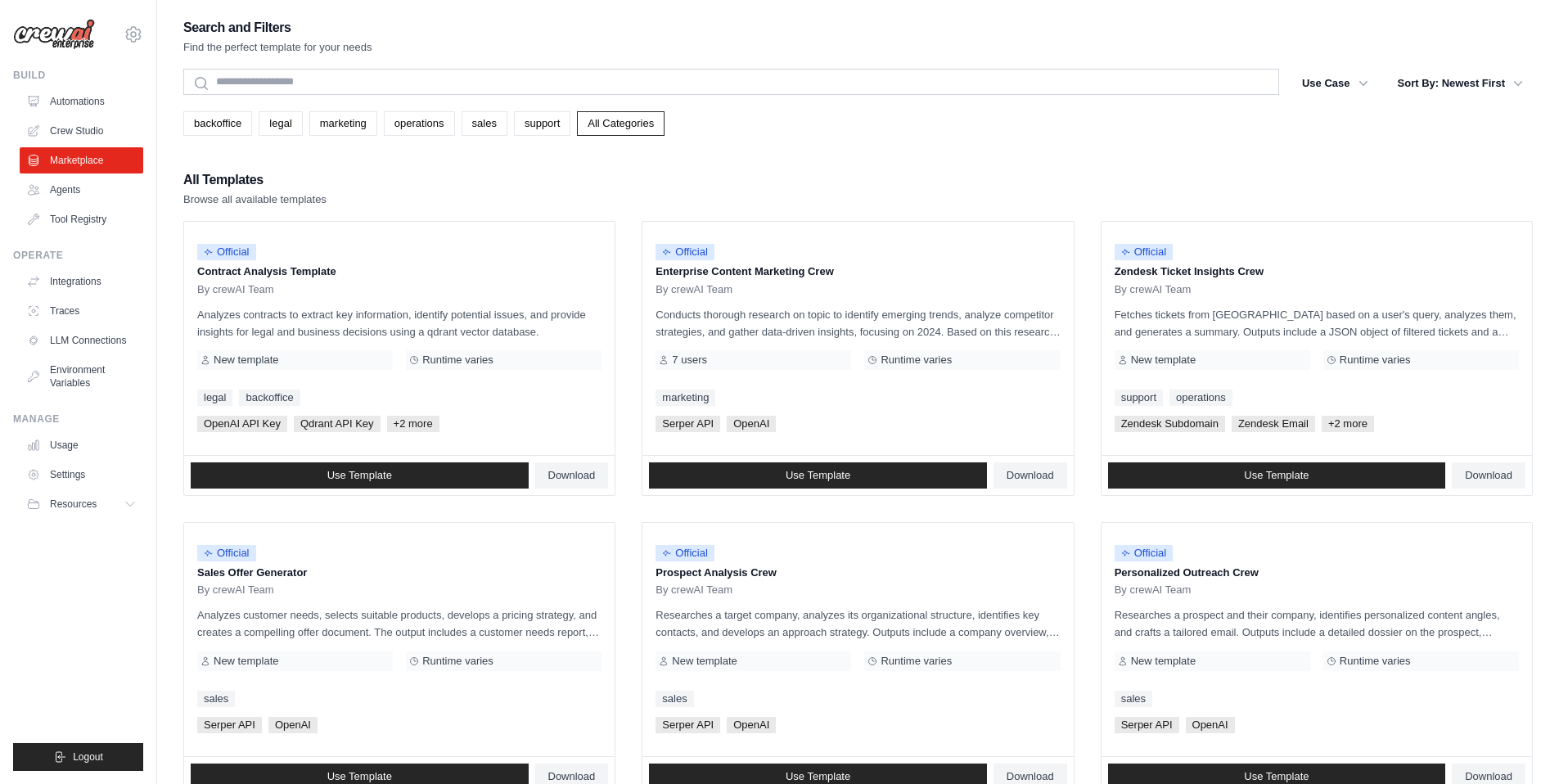
click at [720, 174] on div "All Templates Browse all available templates" at bounding box center [858, 188] width 1349 height 39
click at [479, 121] on link "sales" at bounding box center [484, 124] width 46 height 24
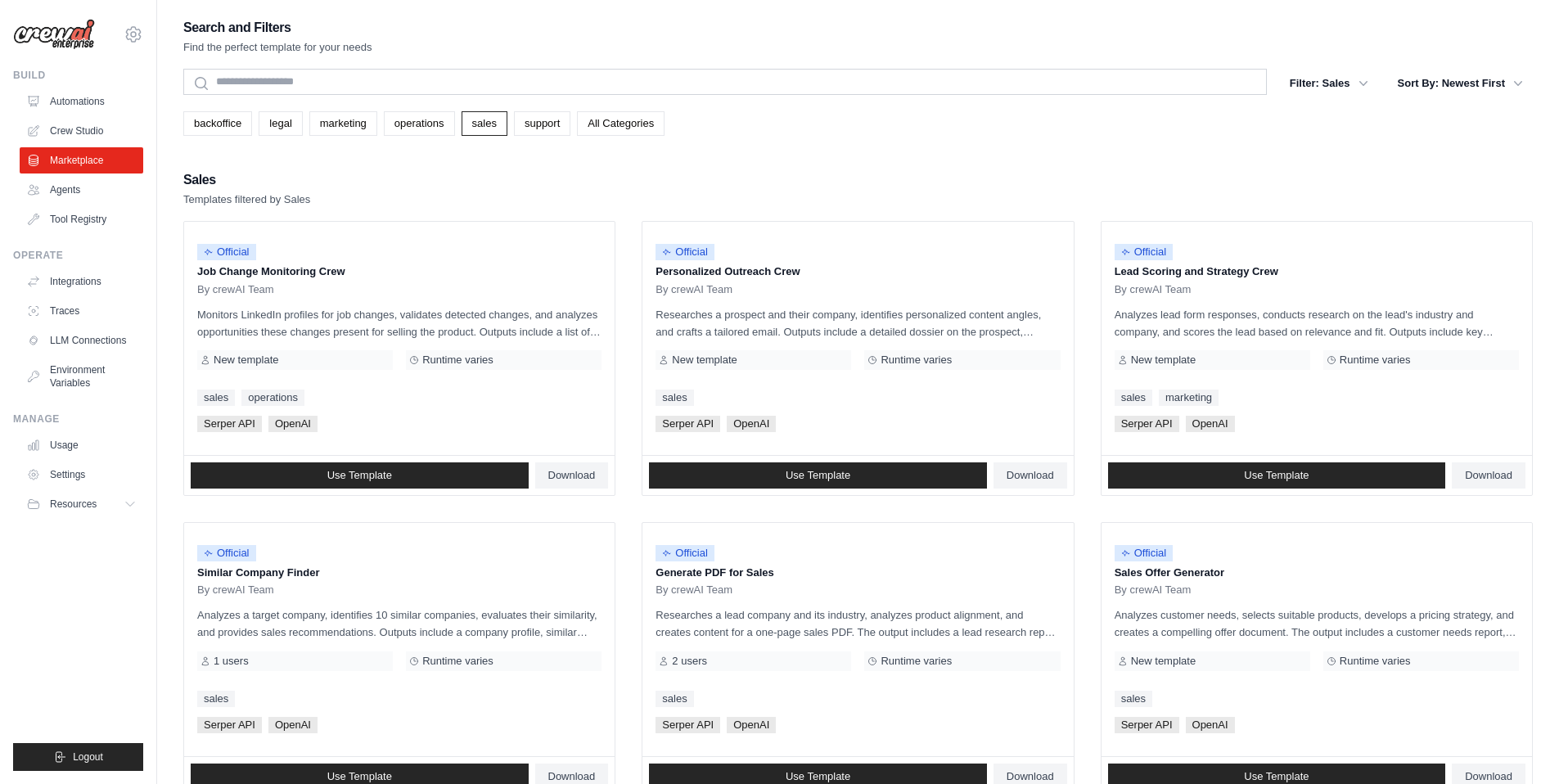
click at [1426, 178] on div "Sales Templates filtered by Sales" at bounding box center [858, 188] width 1349 height 39
click at [68, 188] on link "Agents" at bounding box center [83, 190] width 124 height 26
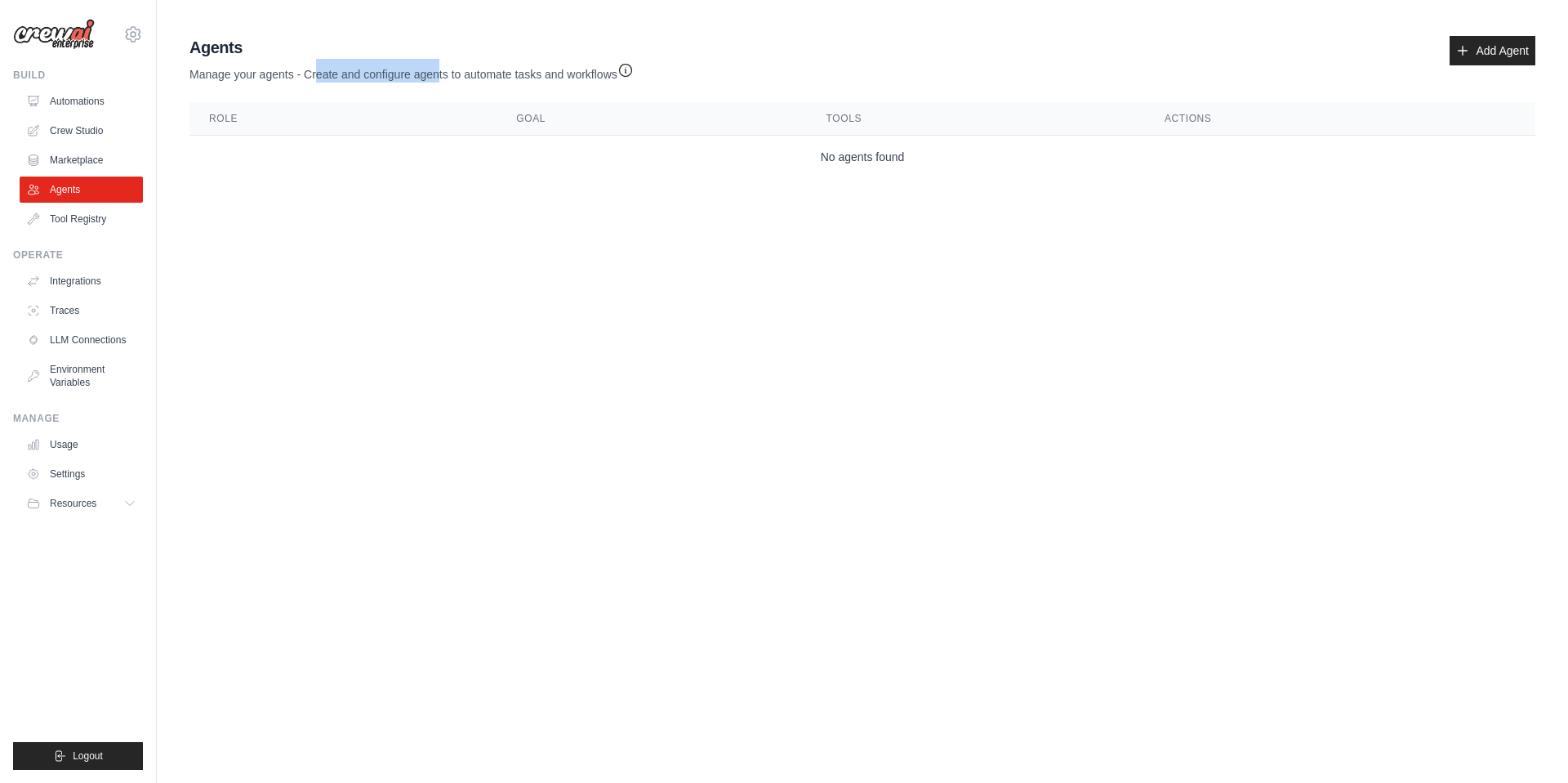
drag, startPoint x: 314, startPoint y: 69, endPoint x: 438, endPoint y: 73, distance: 124.1
click at [438, 73] on p "Manage your agents - Create and configure agents to automate tasks and workflows" at bounding box center [411, 70] width 444 height 23
drag, startPoint x: 438, startPoint y: 73, endPoint x: 364, endPoint y: 67, distance: 74.2
click at [364, 67] on p "Manage your agents - Create and configure agents to automate tasks and workflows" at bounding box center [411, 70] width 444 height 23
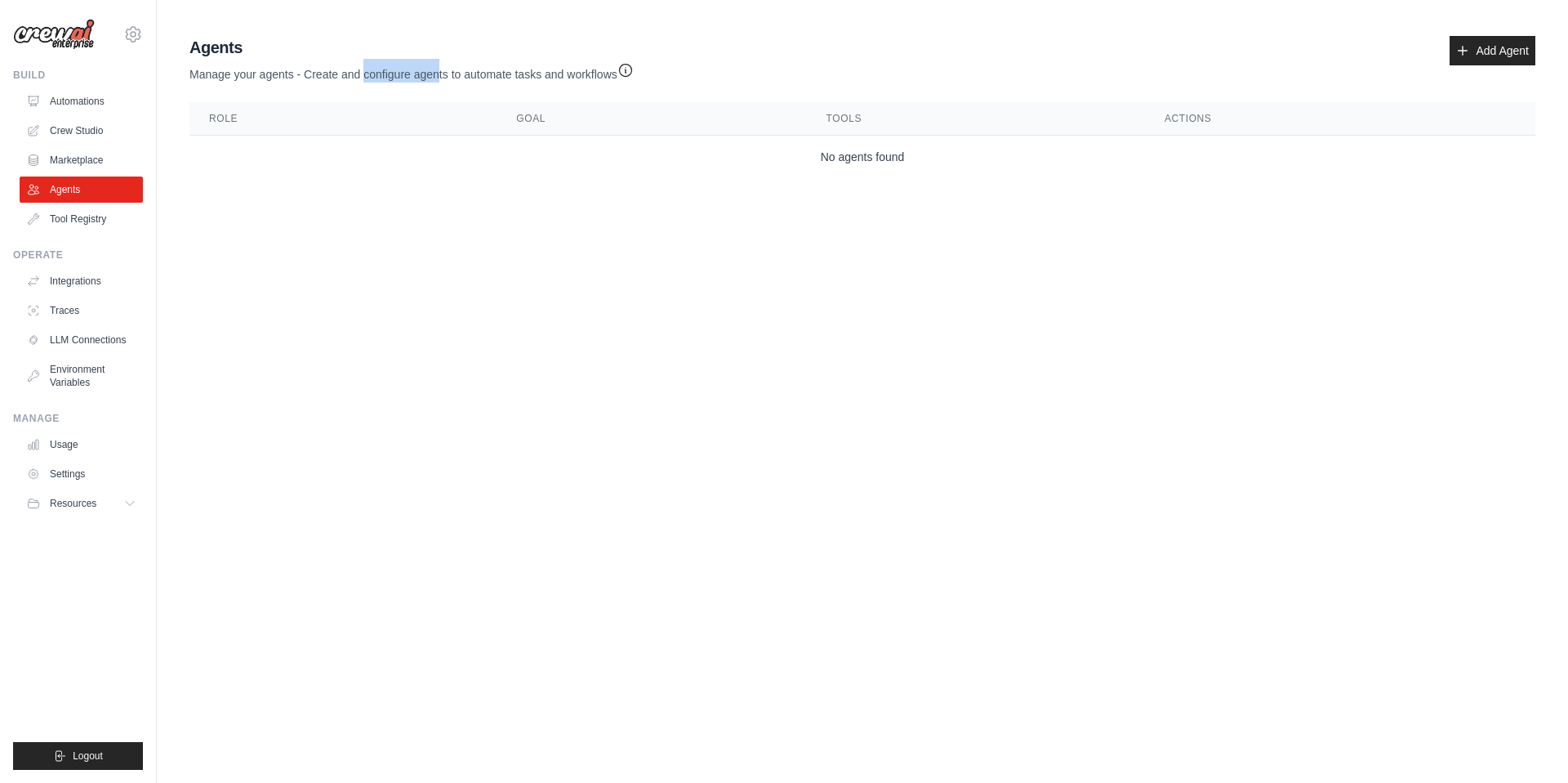
click at [364, 67] on p "Manage your agents - Create and configure agents to automate tasks and workflows" at bounding box center [411, 70] width 444 height 23
click at [81, 219] on link "Tool Registry" at bounding box center [83, 219] width 123 height 26
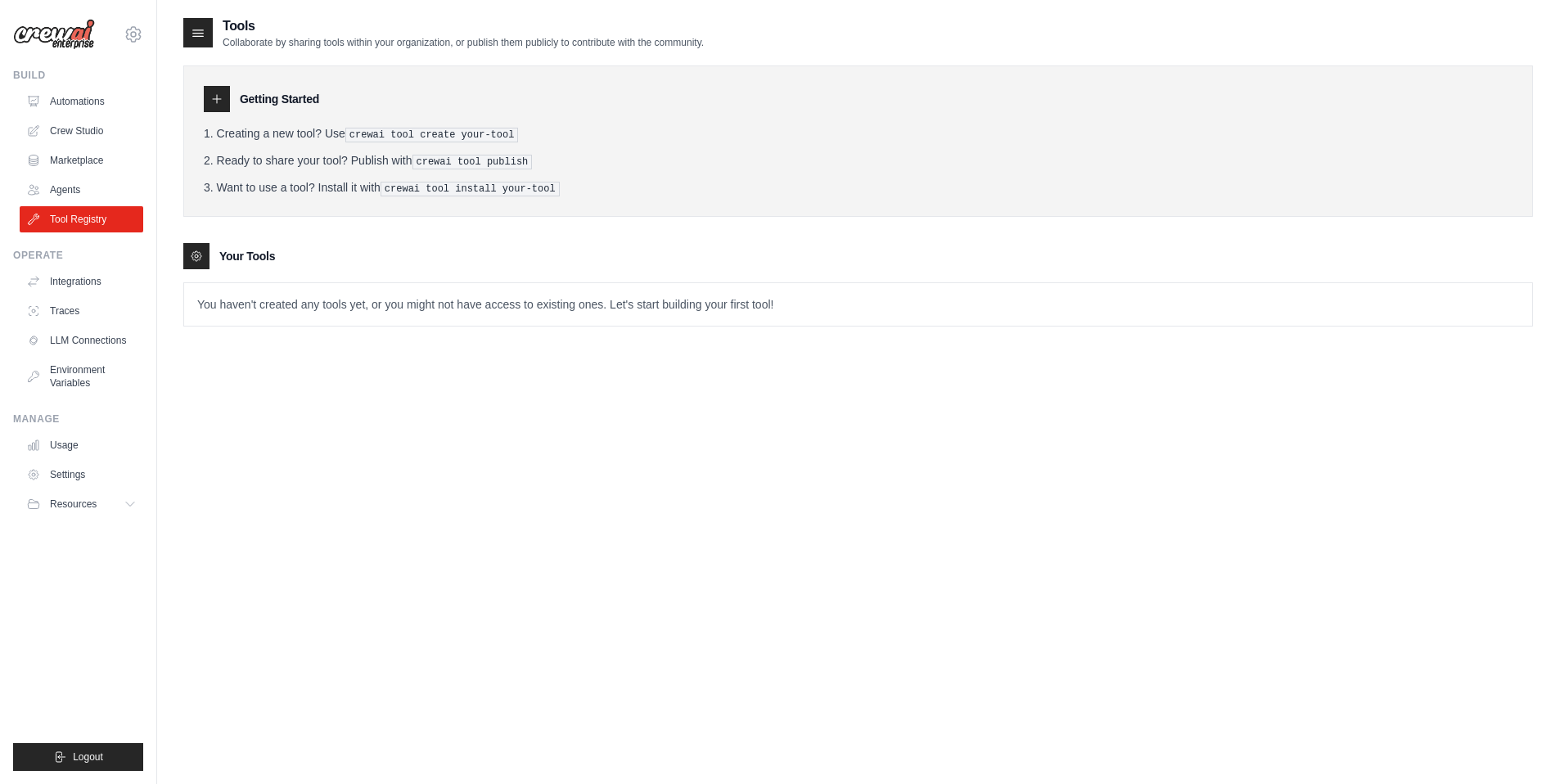
click at [296, 302] on p "You haven't created any tools yet, or you might not have access to existing one…" at bounding box center [857, 303] width 1347 height 42
click at [220, 97] on icon at bounding box center [216, 99] width 13 height 13
click at [75, 340] on link "LLM Connections" at bounding box center [83, 340] width 124 height 26
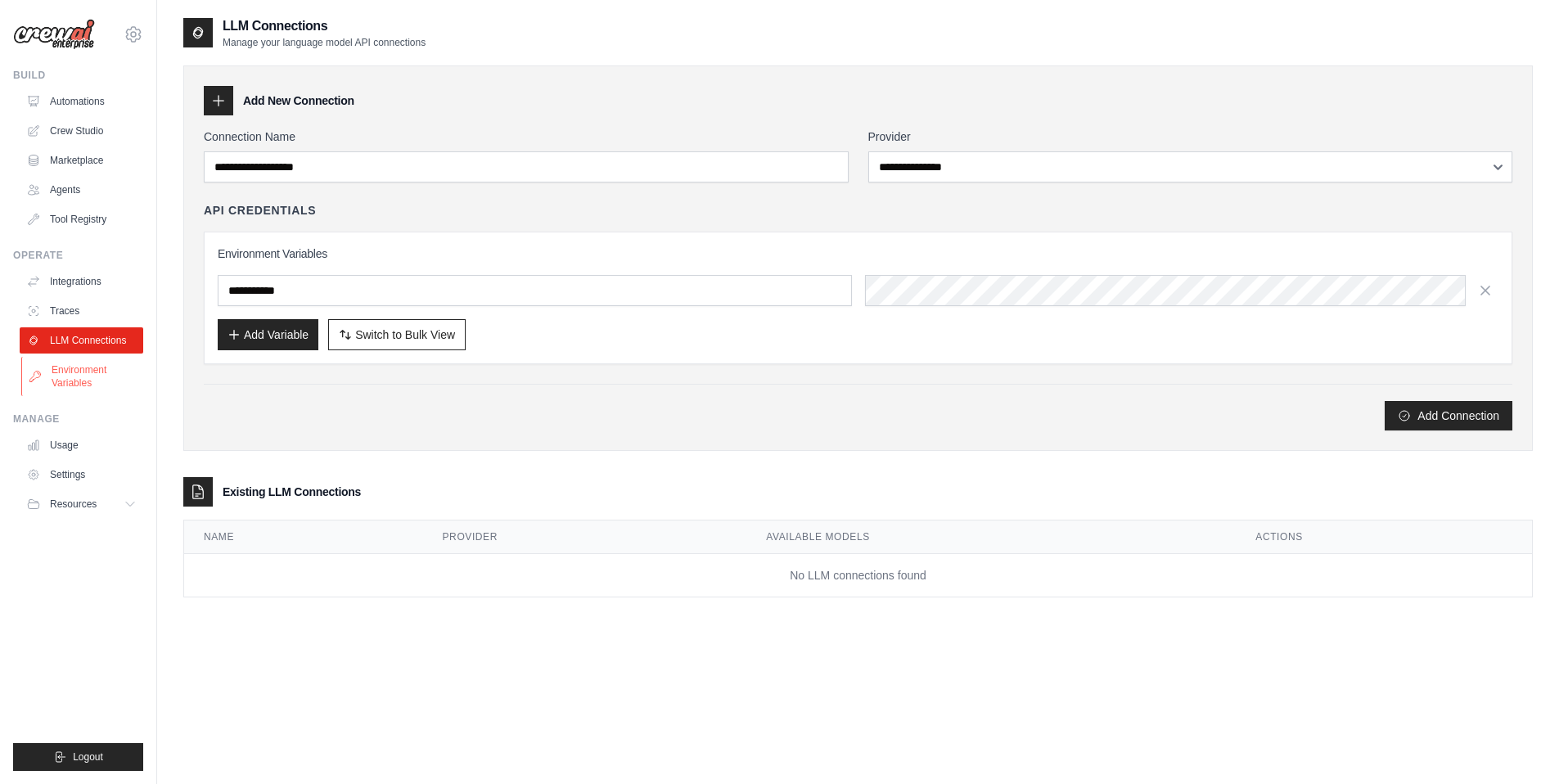
click at [68, 379] on link "Environment Variables" at bounding box center [83, 377] width 124 height 39
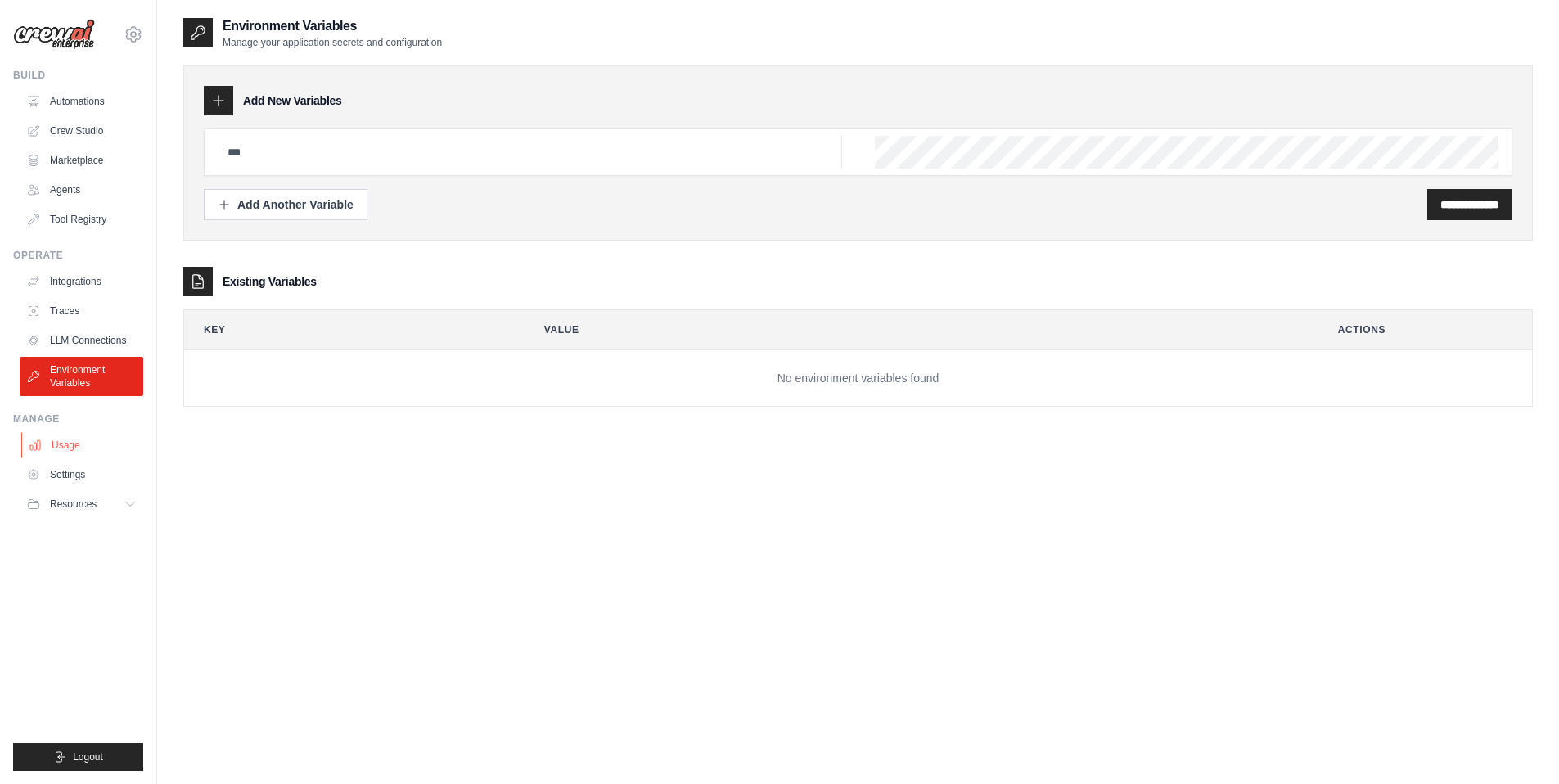
click at [72, 450] on link "Usage" at bounding box center [83, 445] width 124 height 26
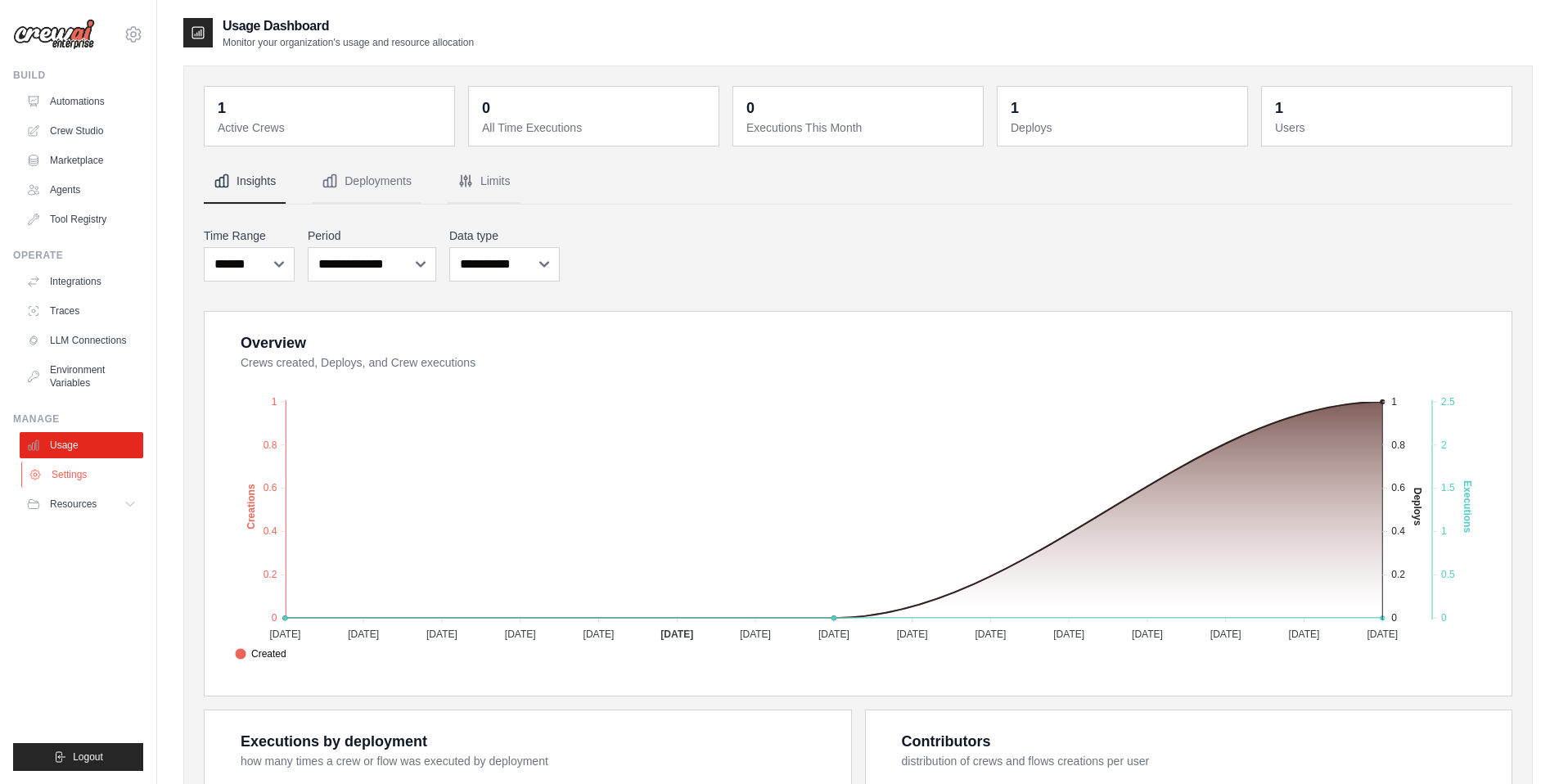
click at [70, 479] on link "Settings" at bounding box center [83, 475] width 124 height 26
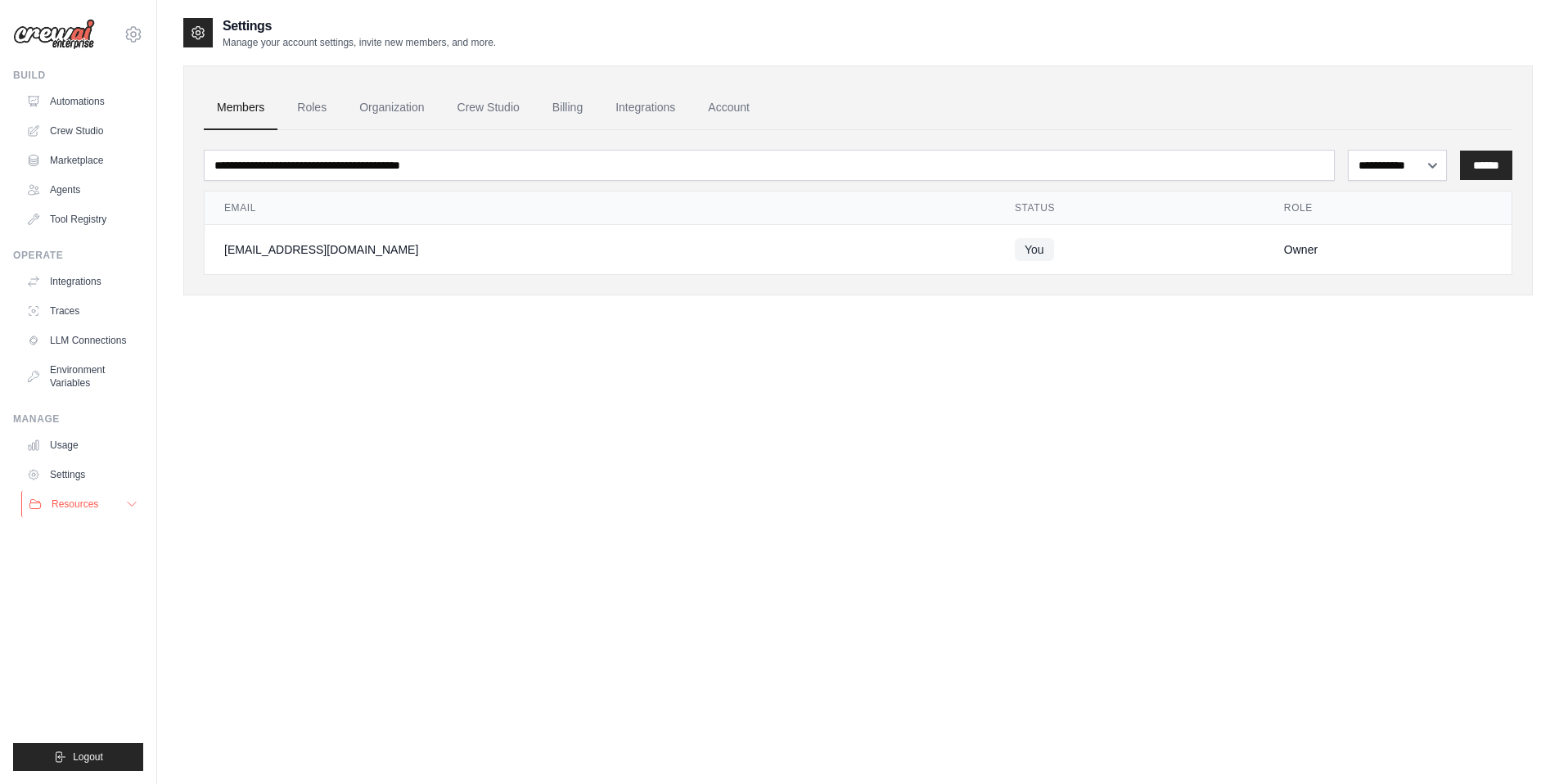
click at [67, 504] on span "Resources" at bounding box center [75, 504] width 47 height 13
click at [136, 32] on icon at bounding box center [133, 34] width 20 height 20
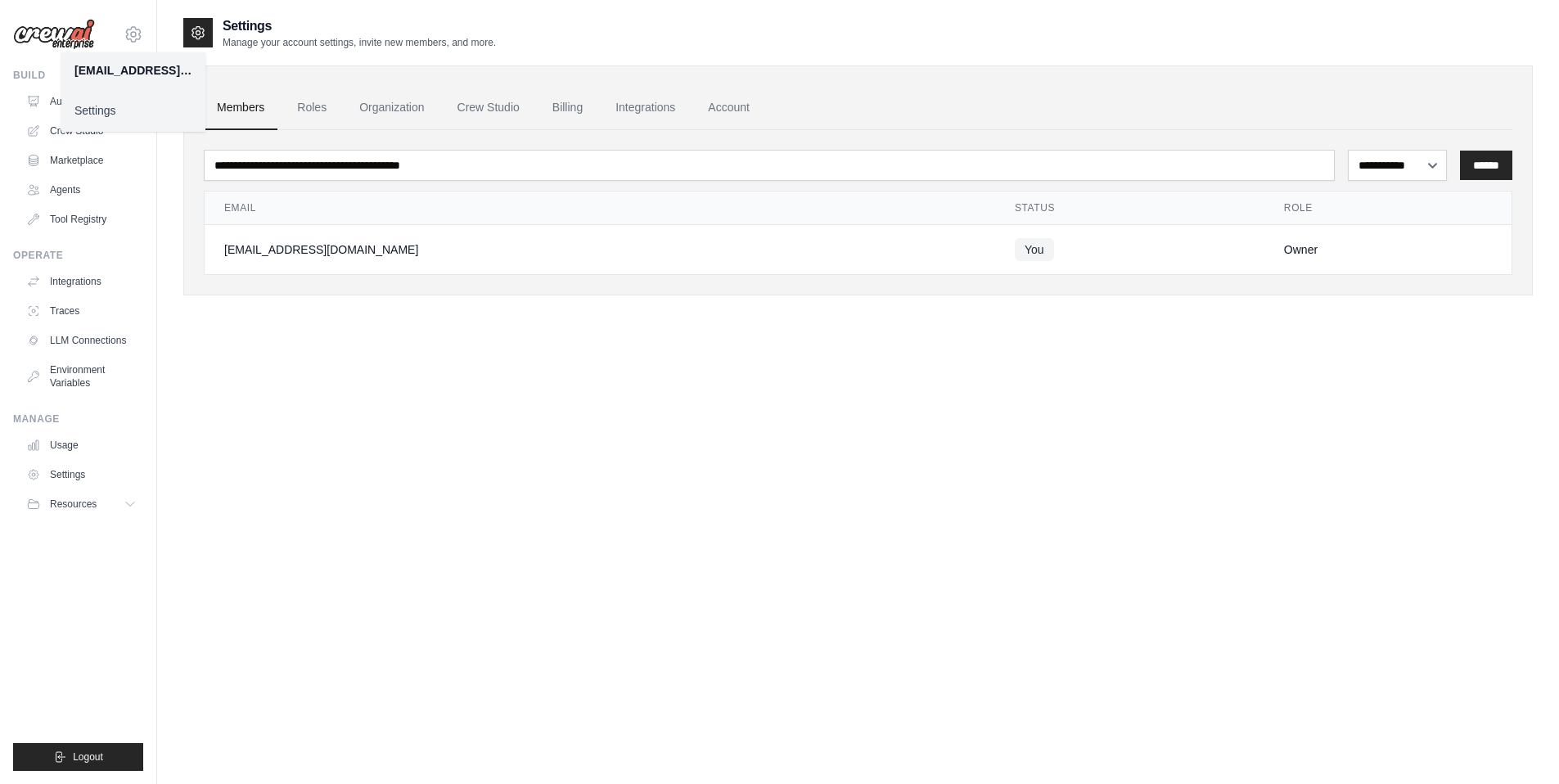
click at [101, 108] on link "Settings" at bounding box center [133, 110] width 144 height 29
click at [108, 108] on link "Settings" at bounding box center [133, 110] width 144 height 29
click at [298, 111] on link "Roles" at bounding box center [311, 108] width 55 height 44
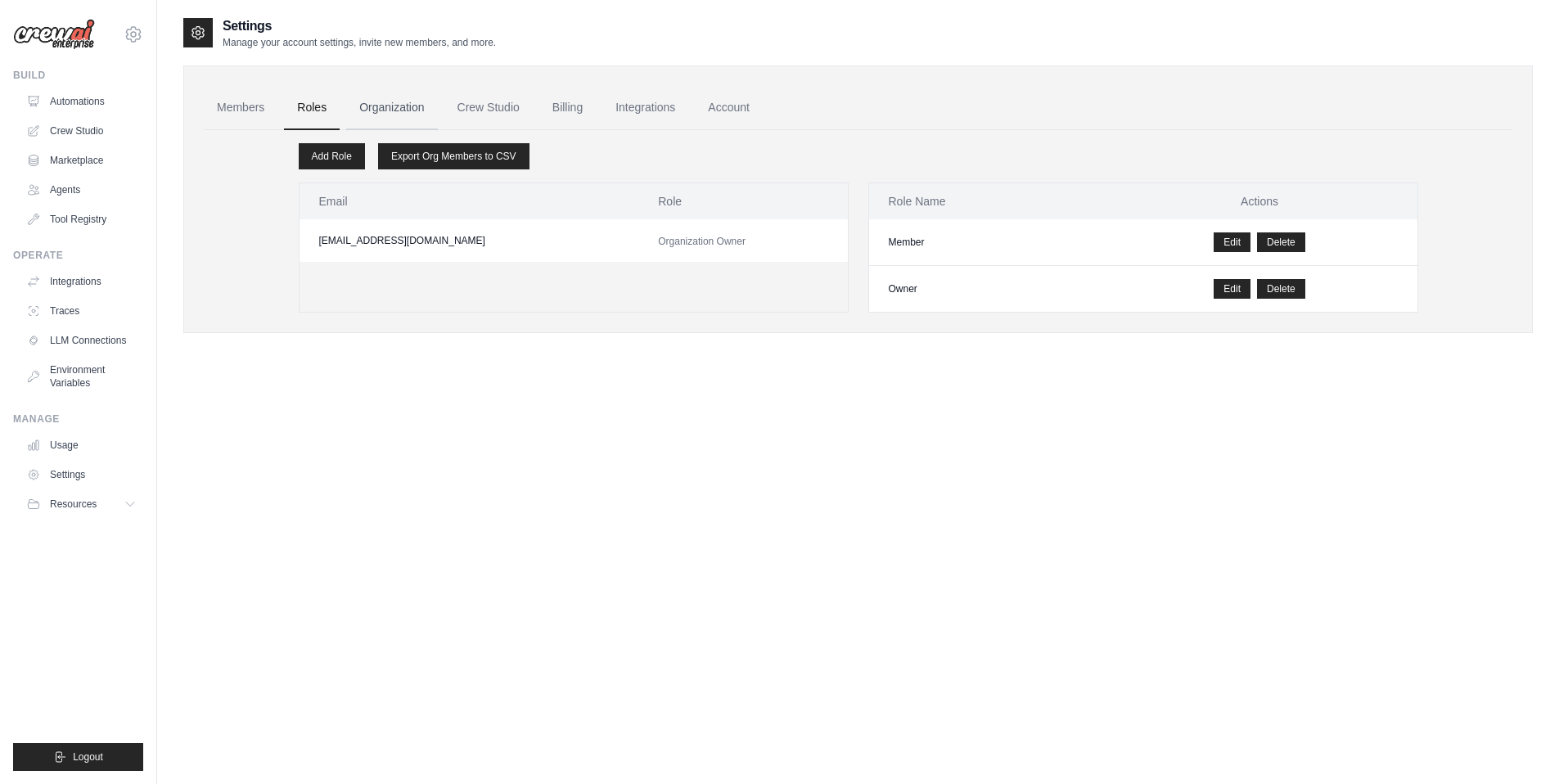
click at [402, 114] on link "Organization" at bounding box center [391, 108] width 91 height 44
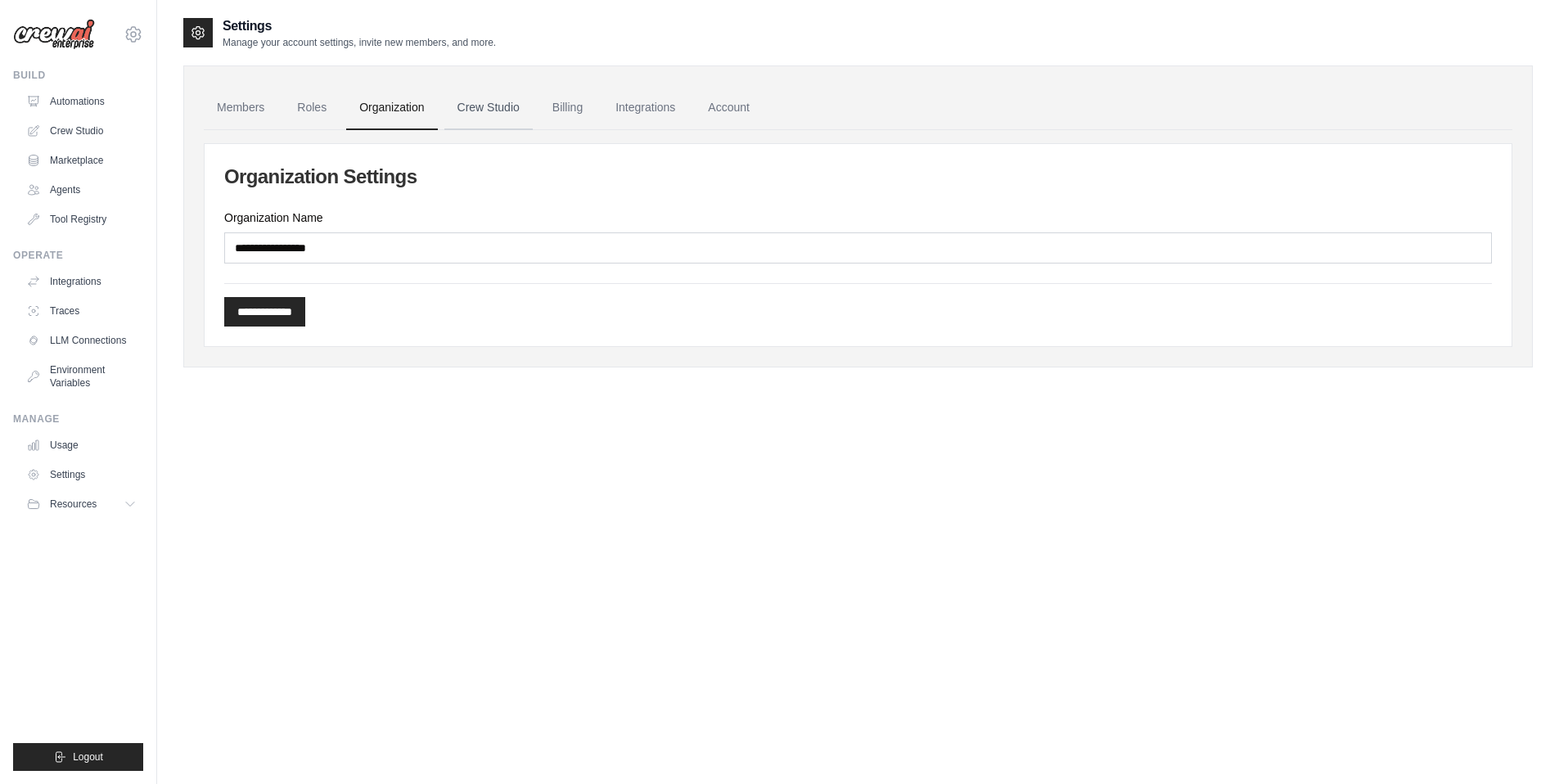
click at [494, 113] on link "Crew Studio" at bounding box center [488, 108] width 88 height 44
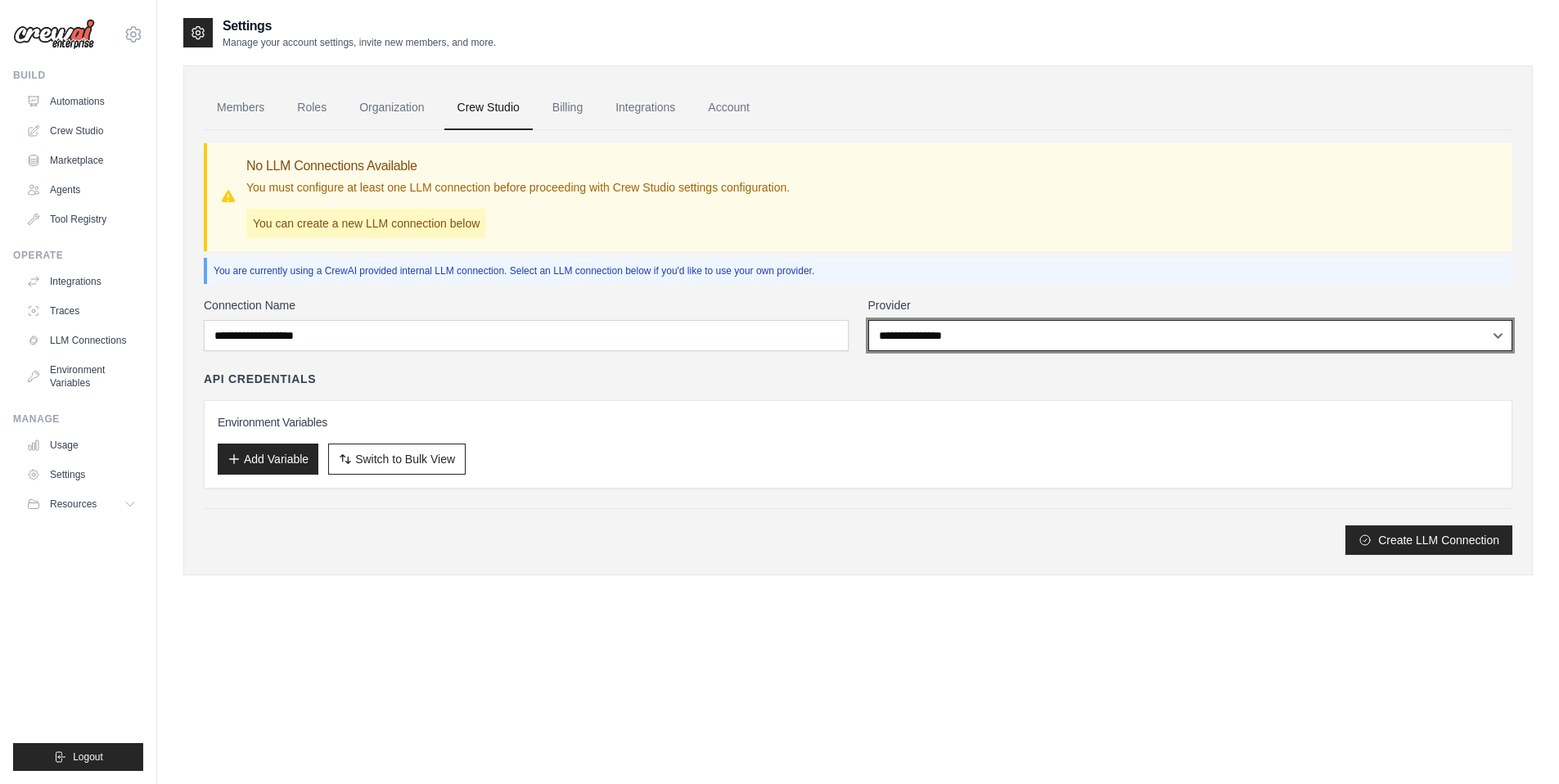
click at [967, 336] on select "**********" at bounding box center [1191, 334] width 645 height 31
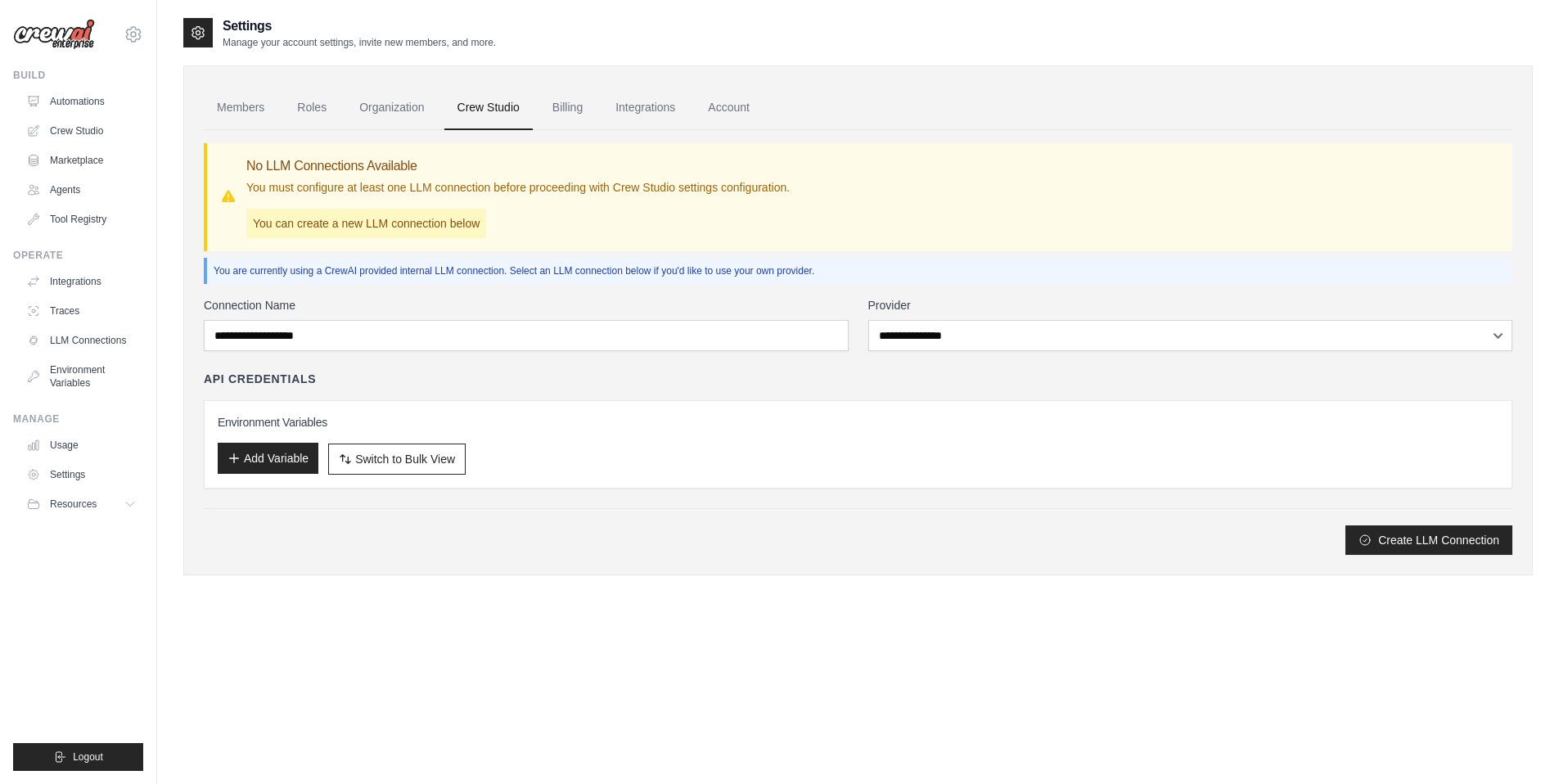
click at [268, 462] on button "Add Variable" at bounding box center [267, 457] width 100 height 31
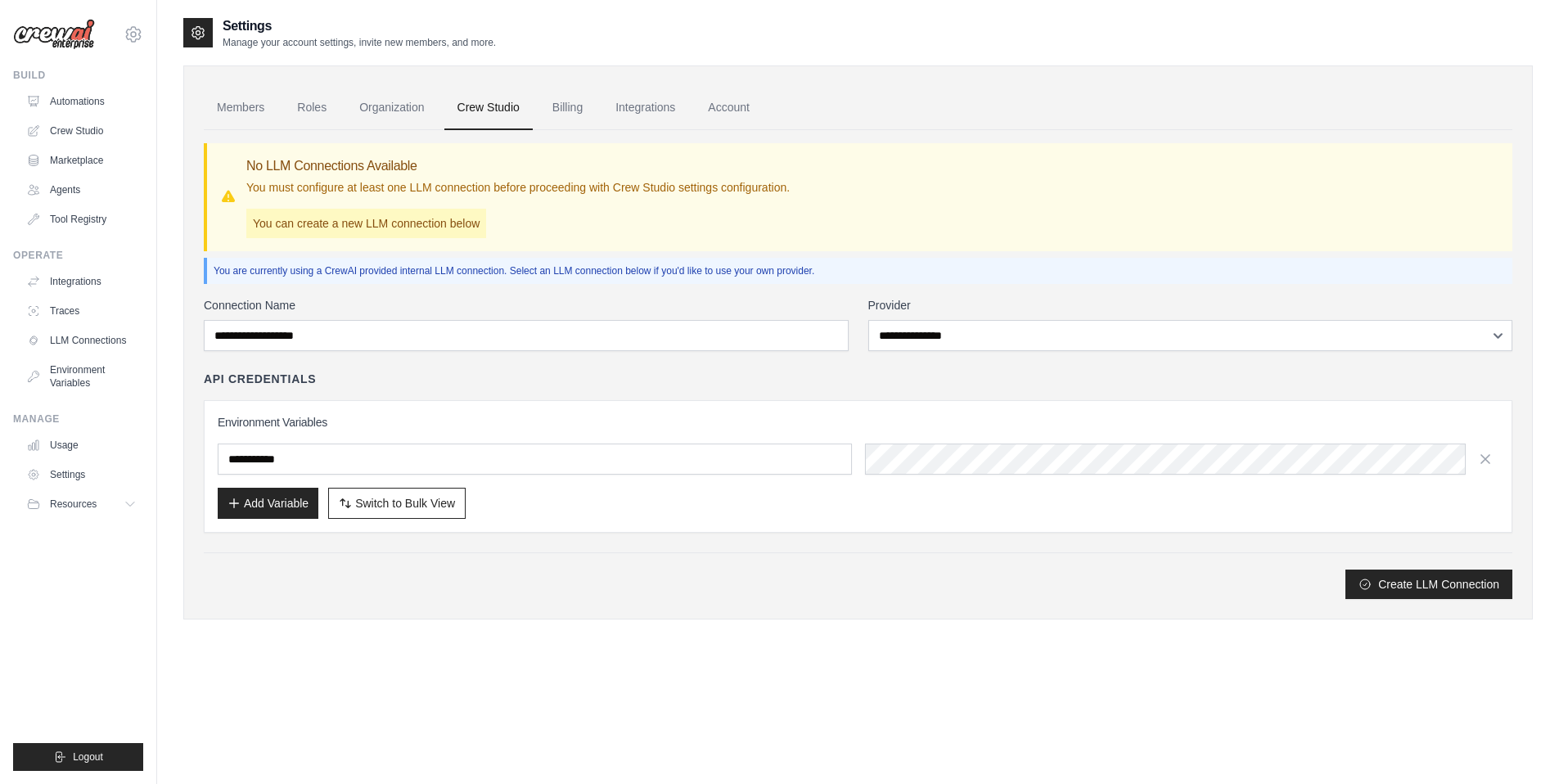
click at [323, 402] on div "Environment Variables Add Variable Switch to Bulk View Switch to Table View" at bounding box center [857, 466] width 1308 height 132
click at [323, 389] on div "API Credentials Environment Variables Add Variable Switch to Bulk View Switch t…" at bounding box center [857, 451] width 1308 height 162
click at [1420, 590] on button "Create LLM Connection" at bounding box center [1429, 583] width 167 height 29
click at [573, 107] on link "Billing" at bounding box center [567, 108] width 56 height 44
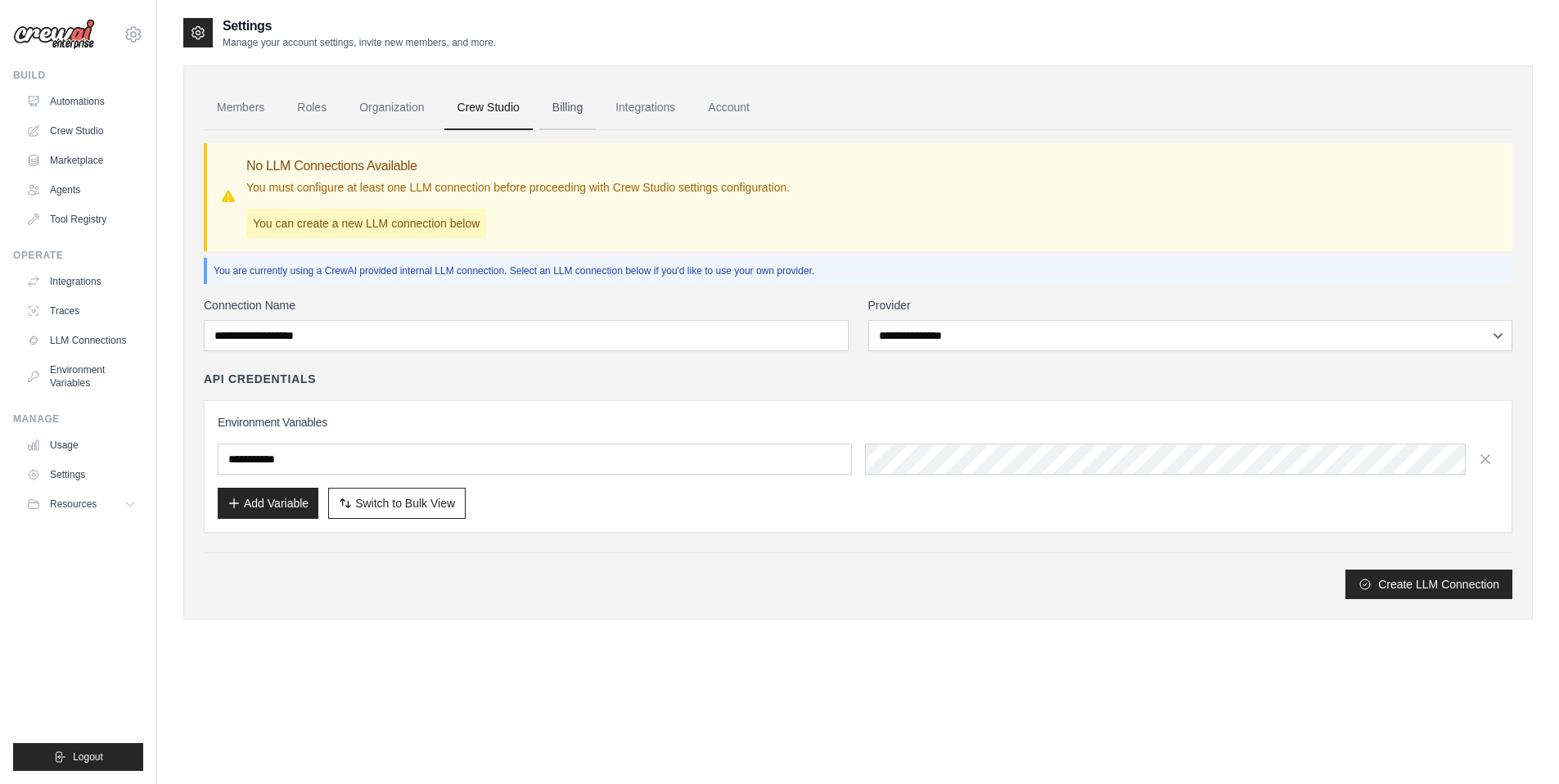
click at [572, 107] on link "Billing" at bounding box center [567, 108] width 56 height 44
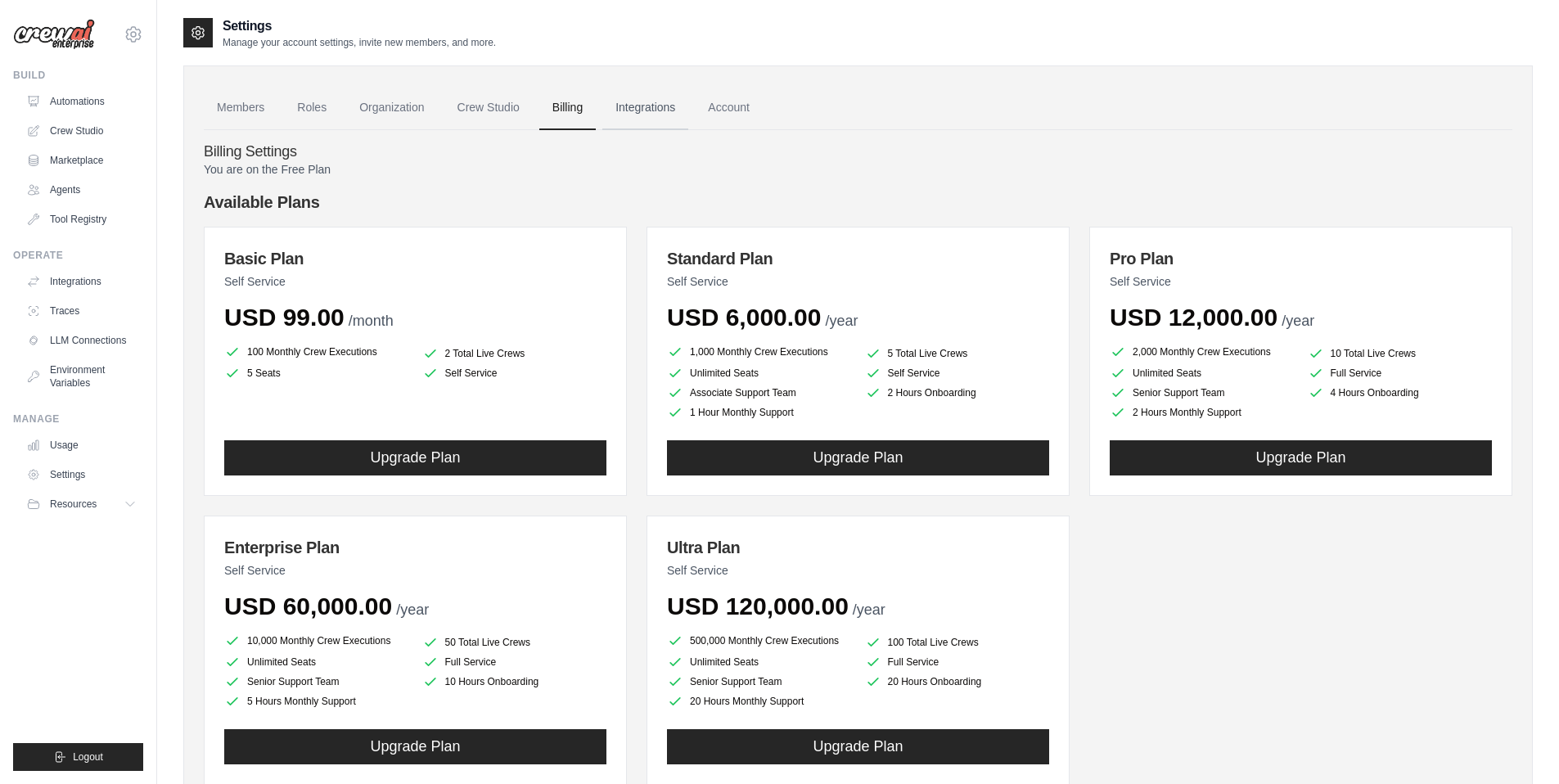
click at [661, 107] on link "Integrations" at bounding box center [646, 108] width 86 height 44
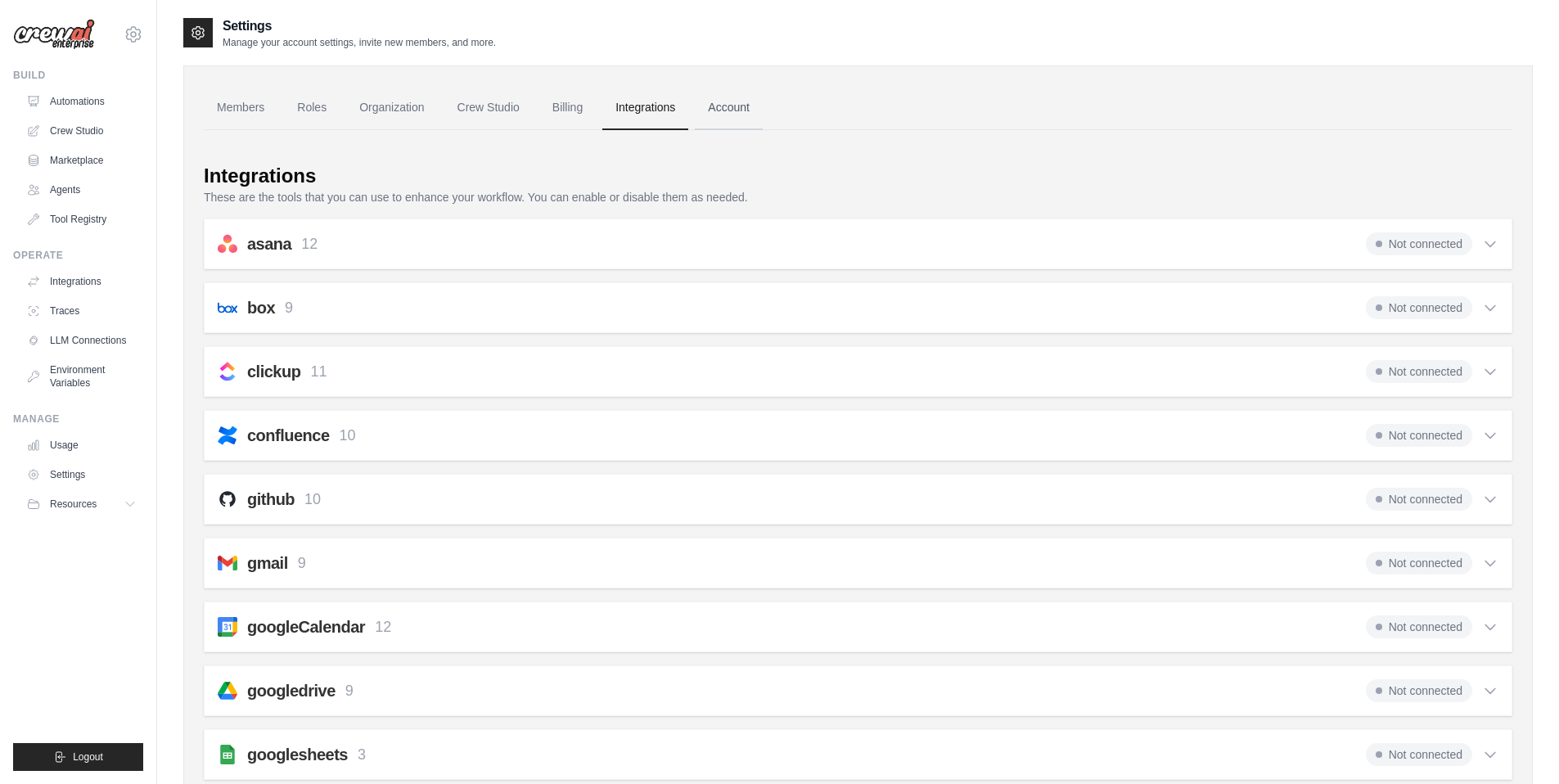
click at [746, 113] on link "Account" at bounding box center [728, 108] width 67 height 44
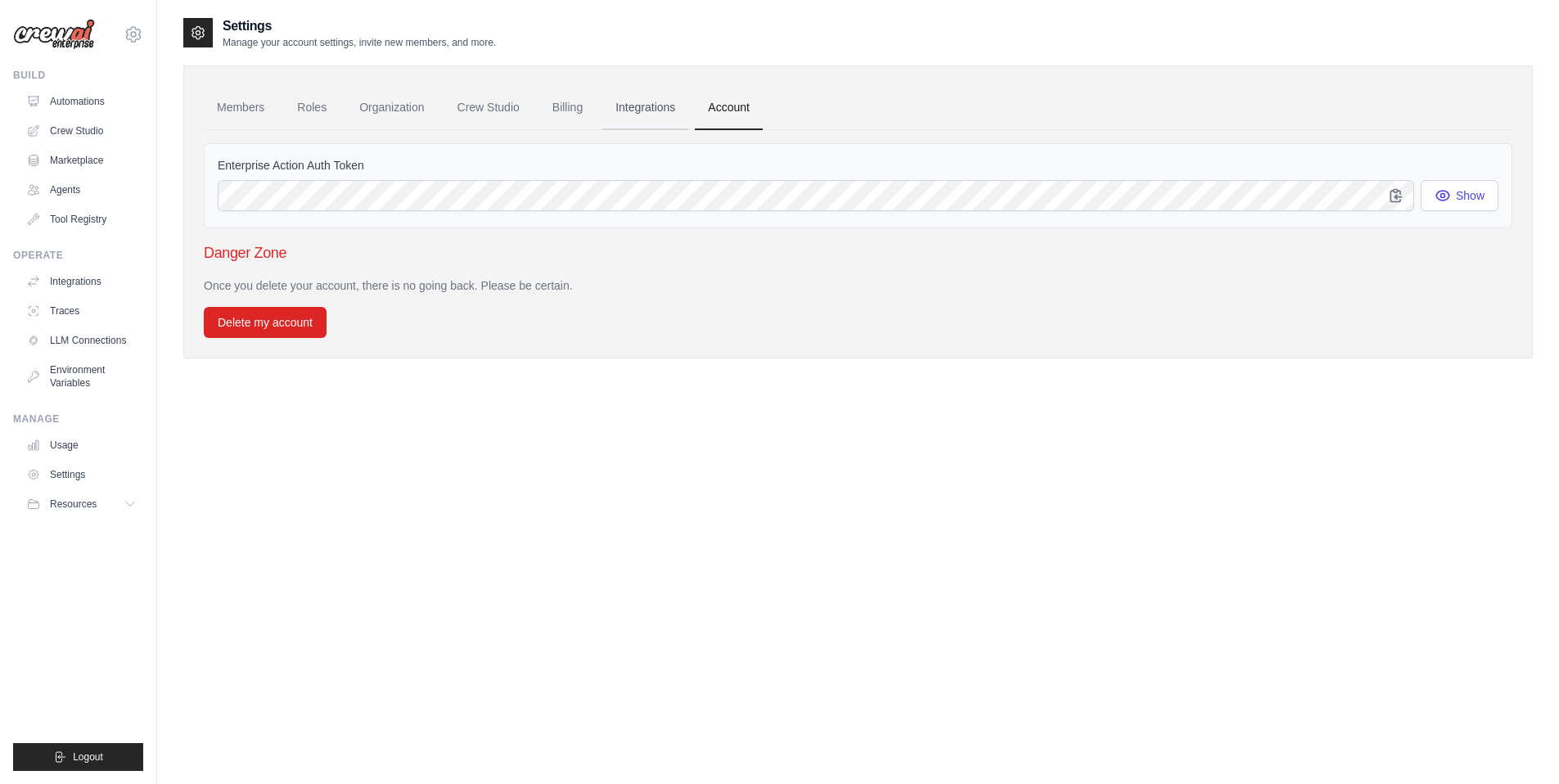
click at [647, 112] on link "Integrations" at bounding box center [646, 108] width 86 height 44
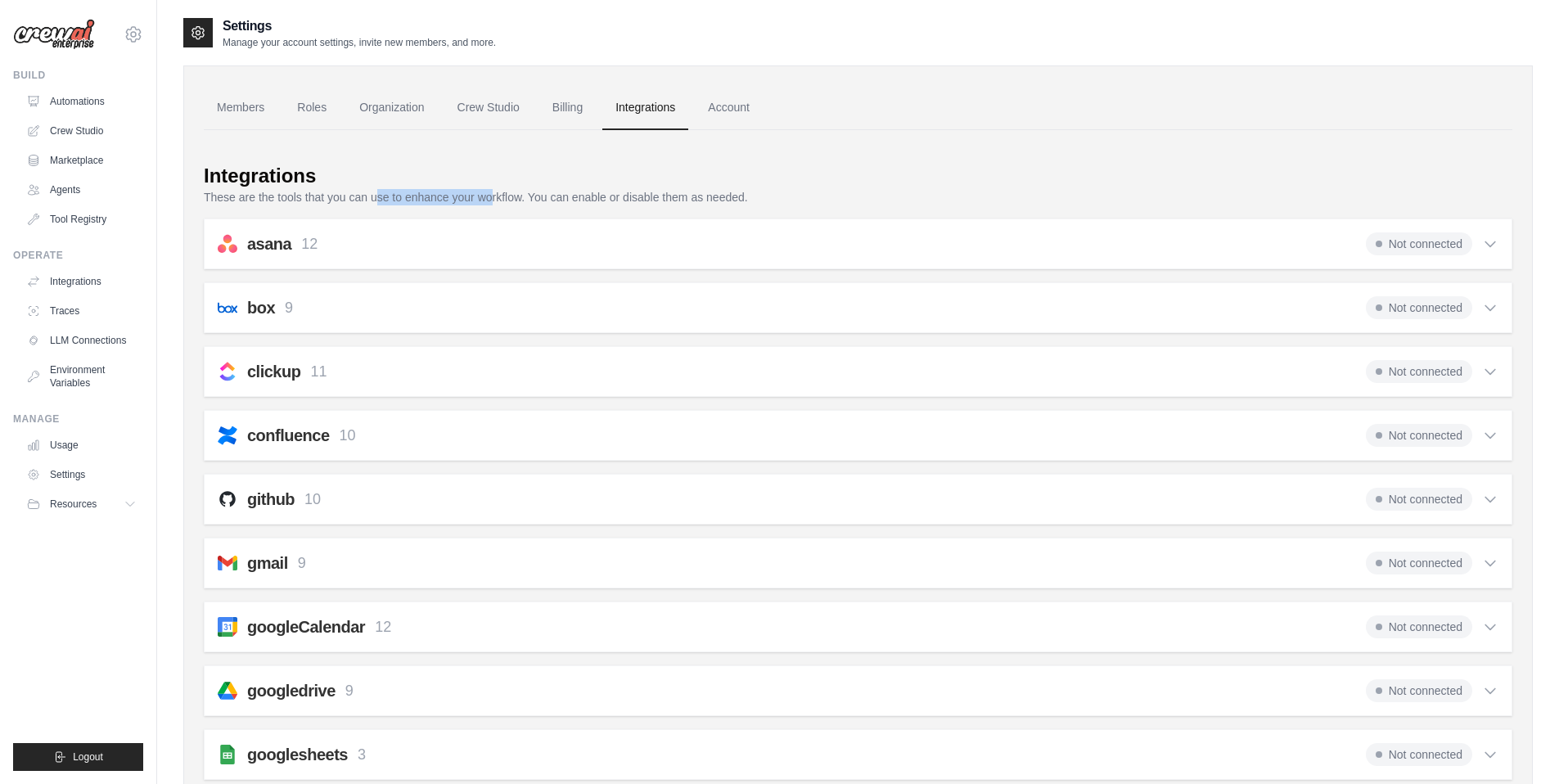
drag, startPoint x: 378, startPoint y: 197, endPoint x: 491, endPoint y: 194, distance: 113.0
click at [491, 194] on p "These are the tools that you can use to enhance your workflow. You can enable o…" at bounding box center [857, 197] width 1308 height 16
click at [606, 190] on p "These are the tools that you can use to enhance your workflow. You can enable o…" at bounding box center [857, 197] width 1308 height 16
click at [1493, 244] on icon at bounding box center [1490, 244] width 16 height 16
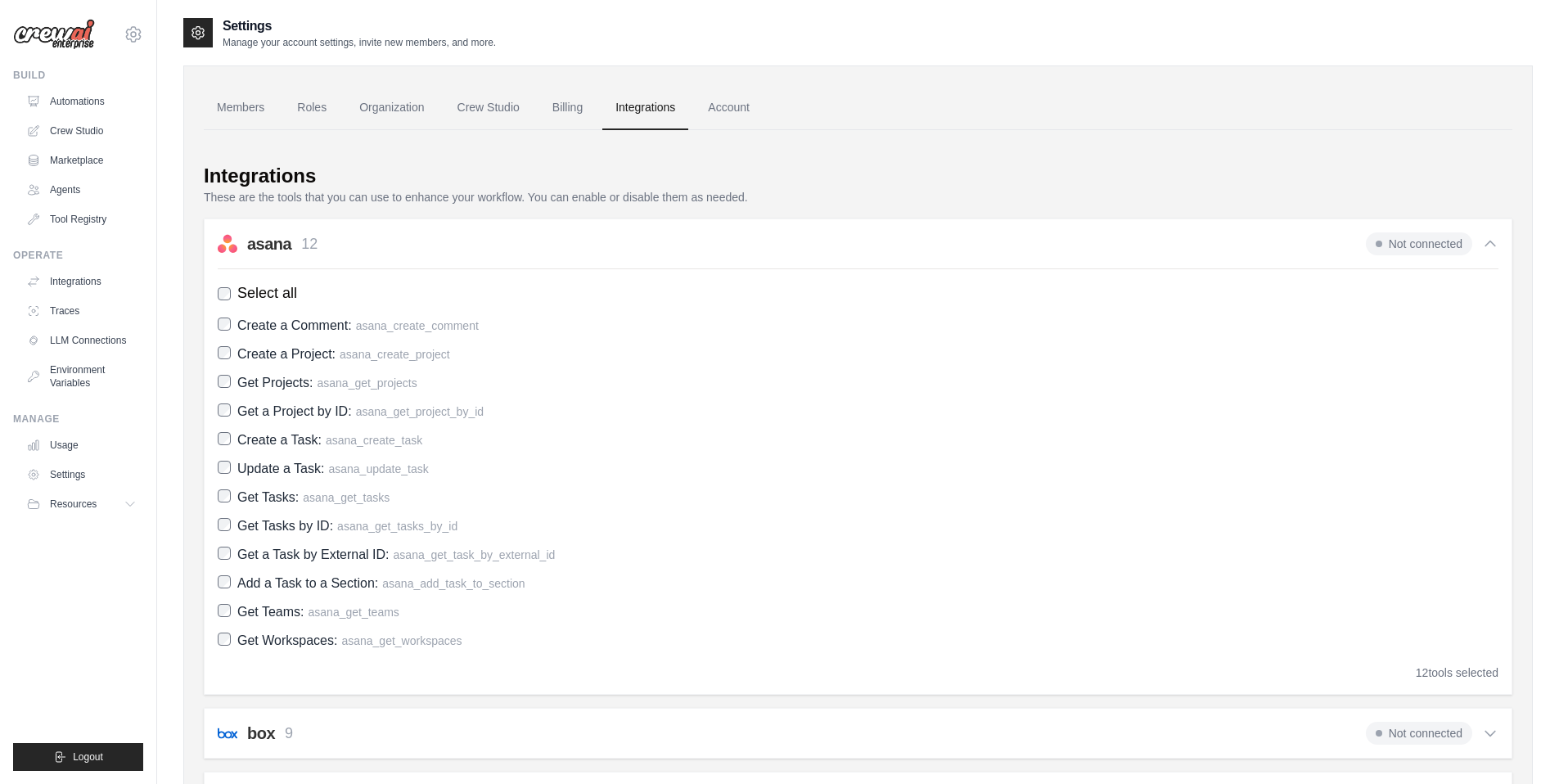
click at [1493, 244] on icon at bounding box center [1490, 244] width 9 height 5
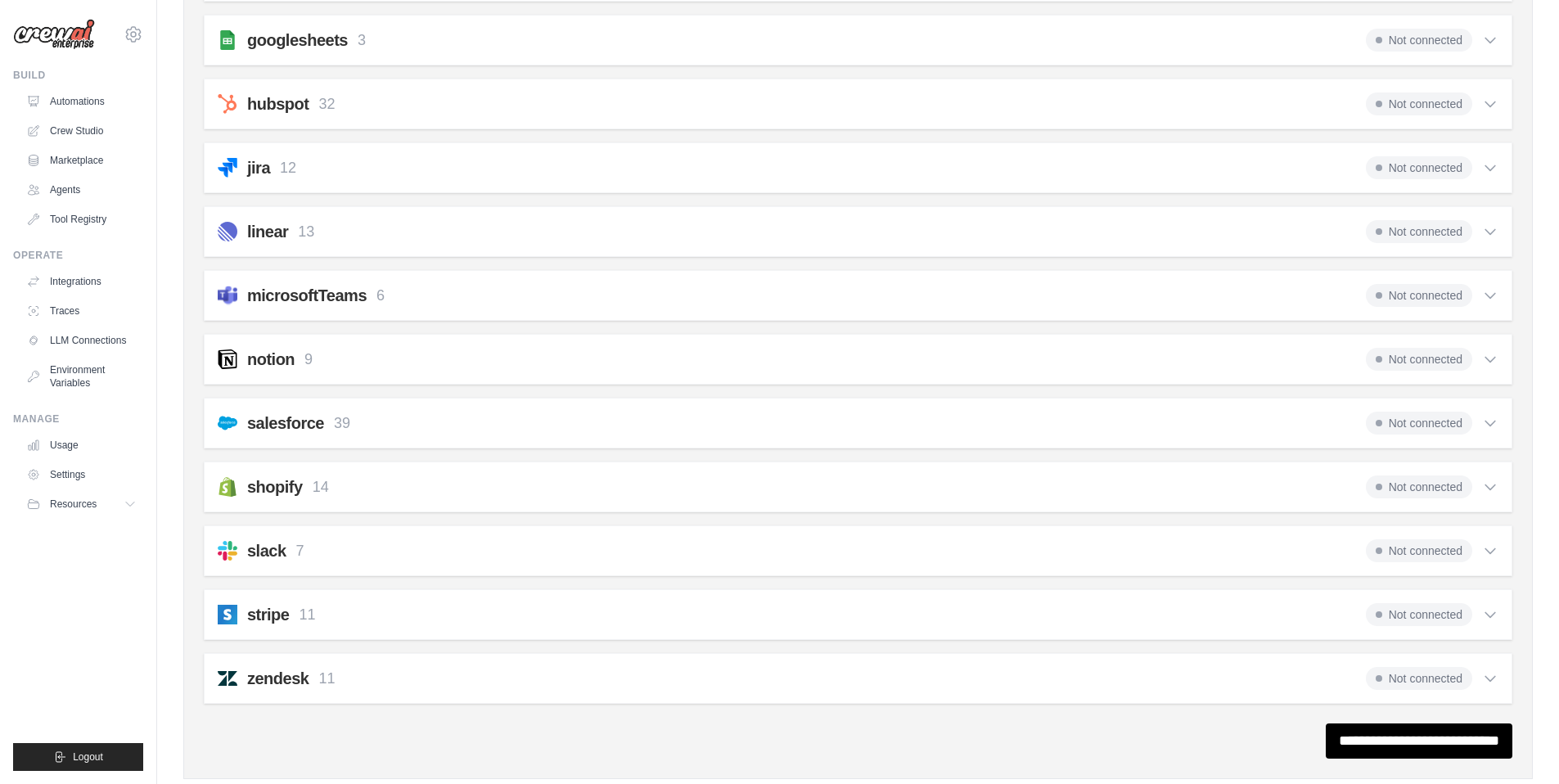
scroll to position [709, 0]
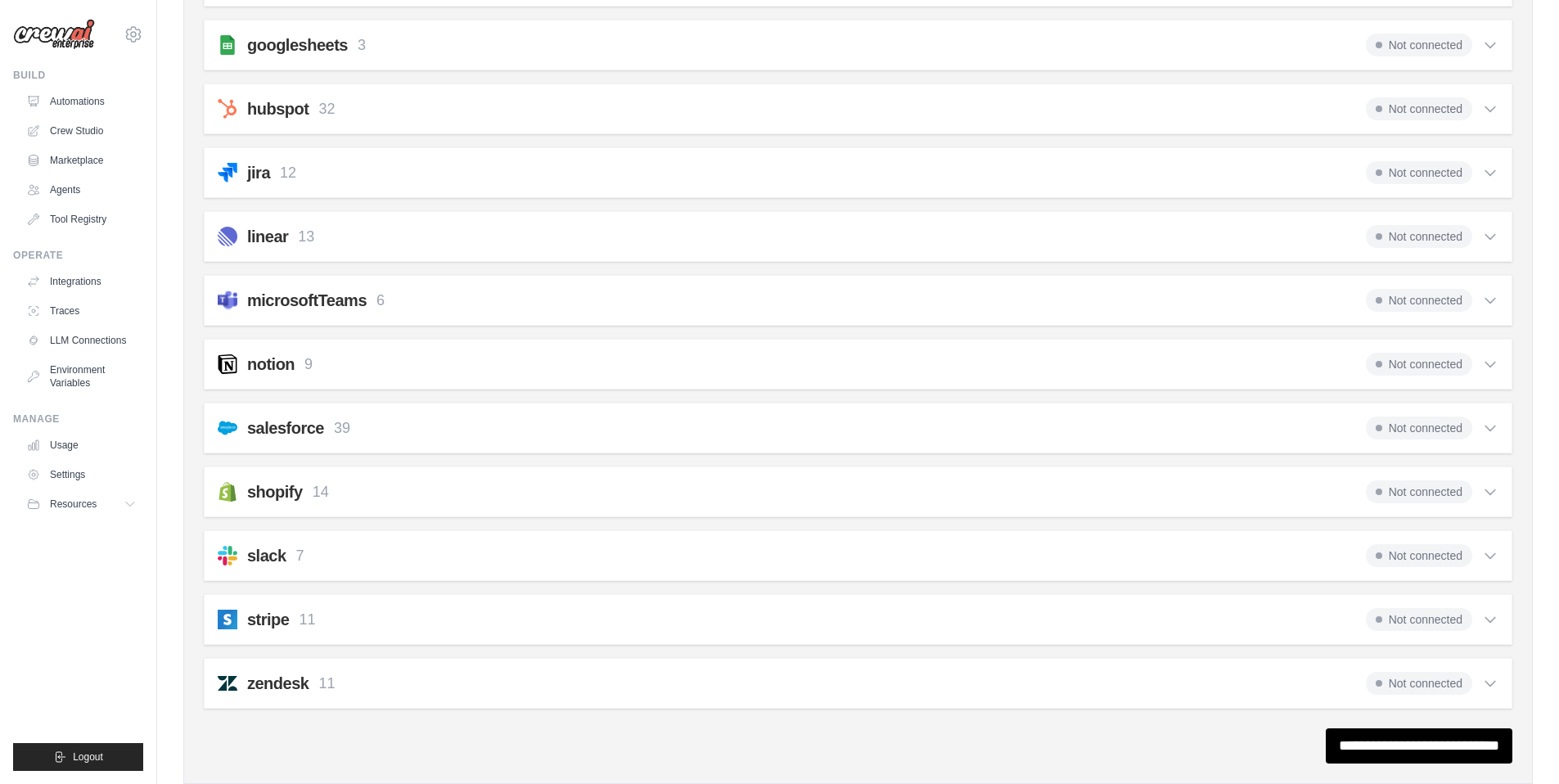
click at [1488, 296] on icon at bounding box center [1490, 300] width 16 height 16
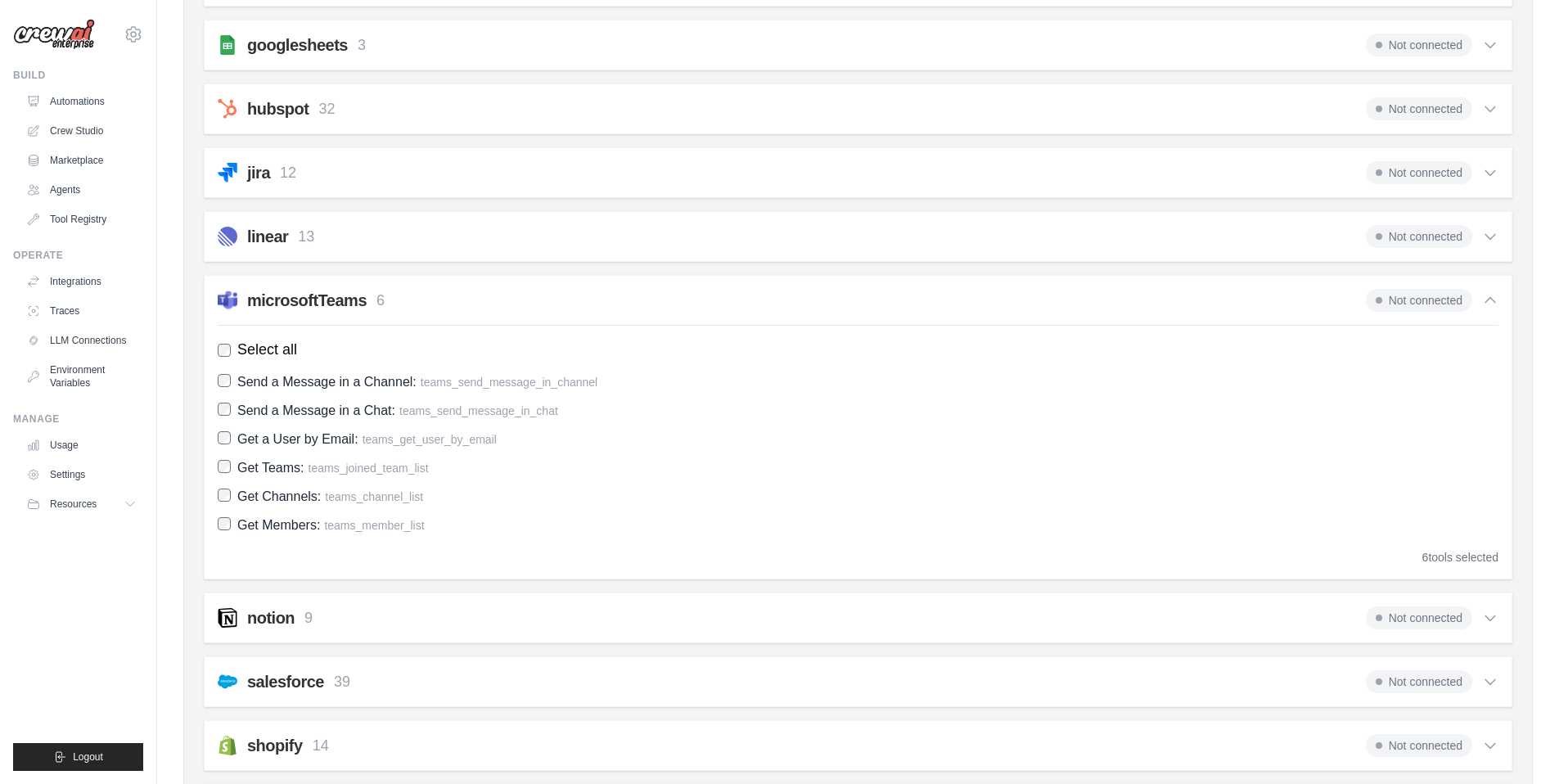
click at [1488, 296] on icon at bounding box center [1490, 300] width 16 height 16
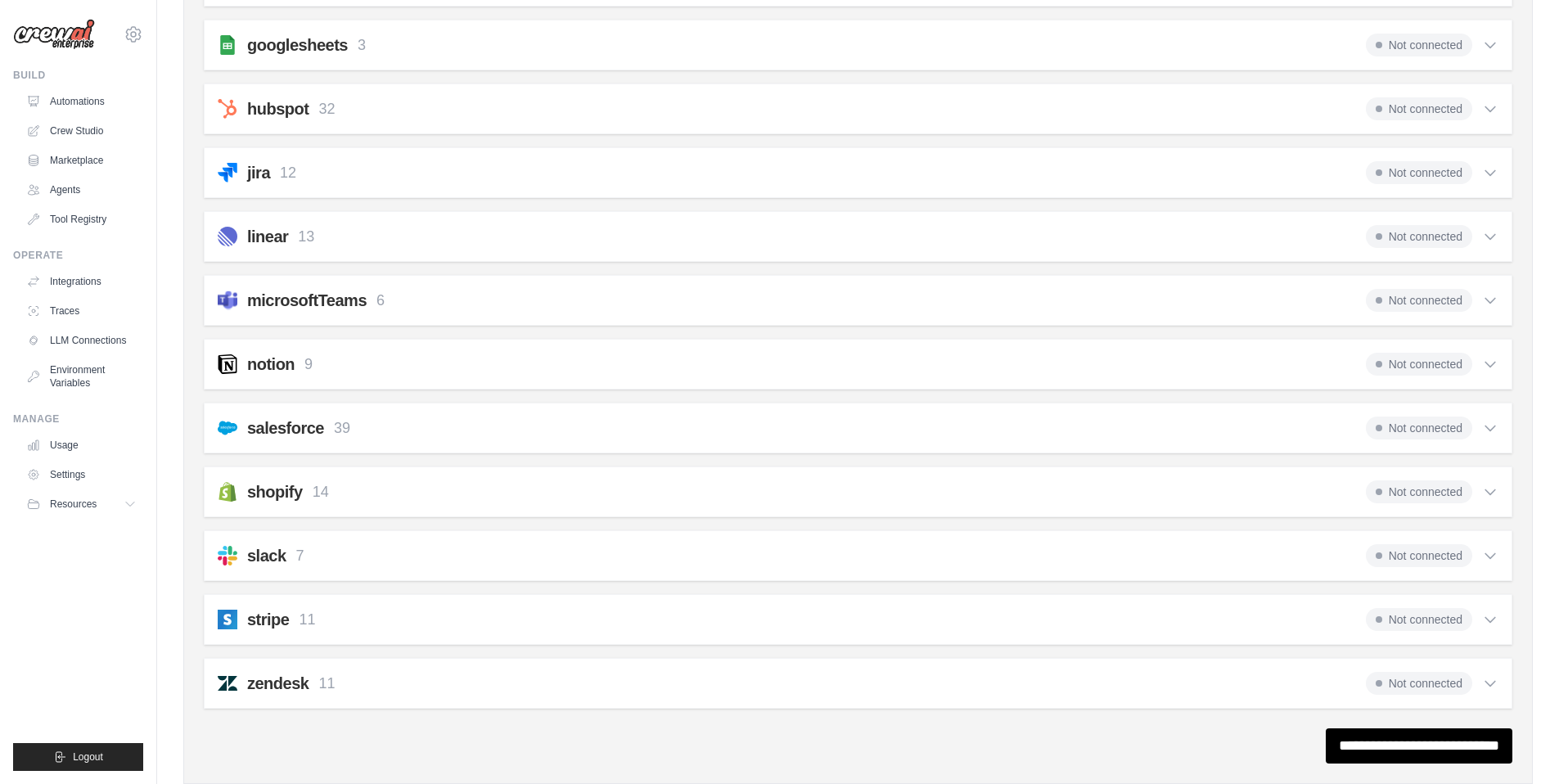
scroll to position [751, 0]
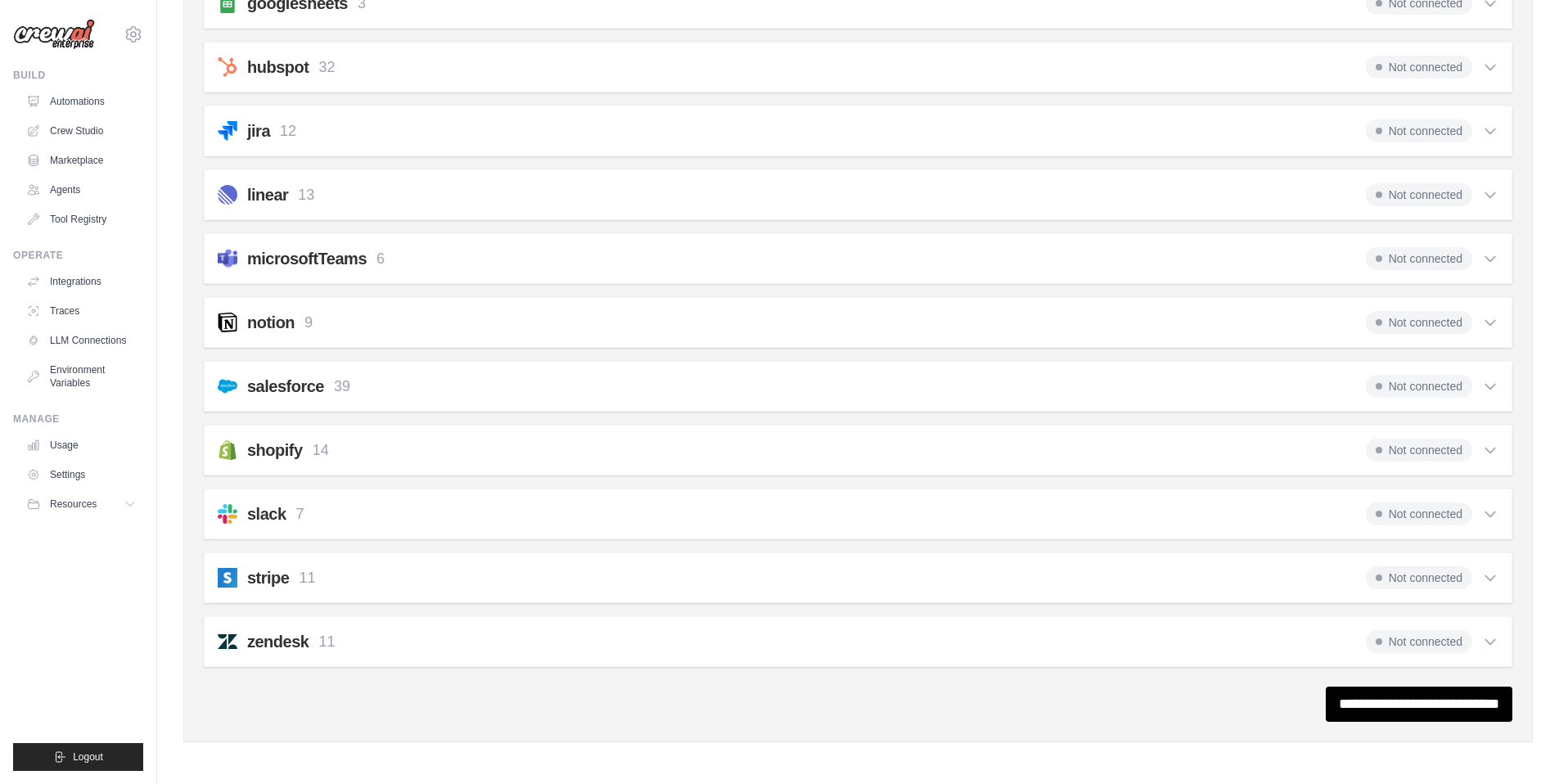
click at [1489, 576] on icon at bounding box center [1490, 577] width 16 height 16
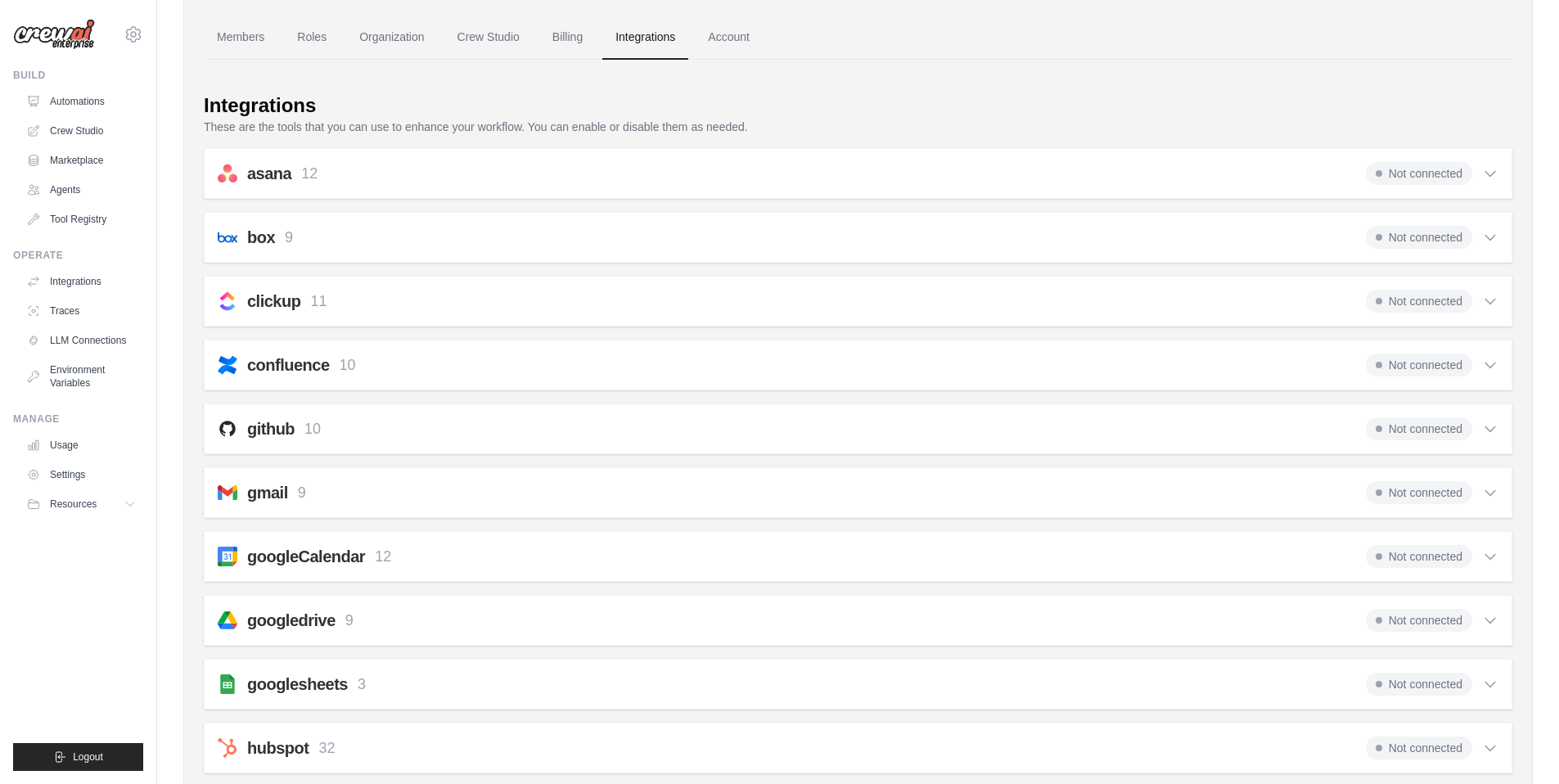
scroll to position [0, 0]
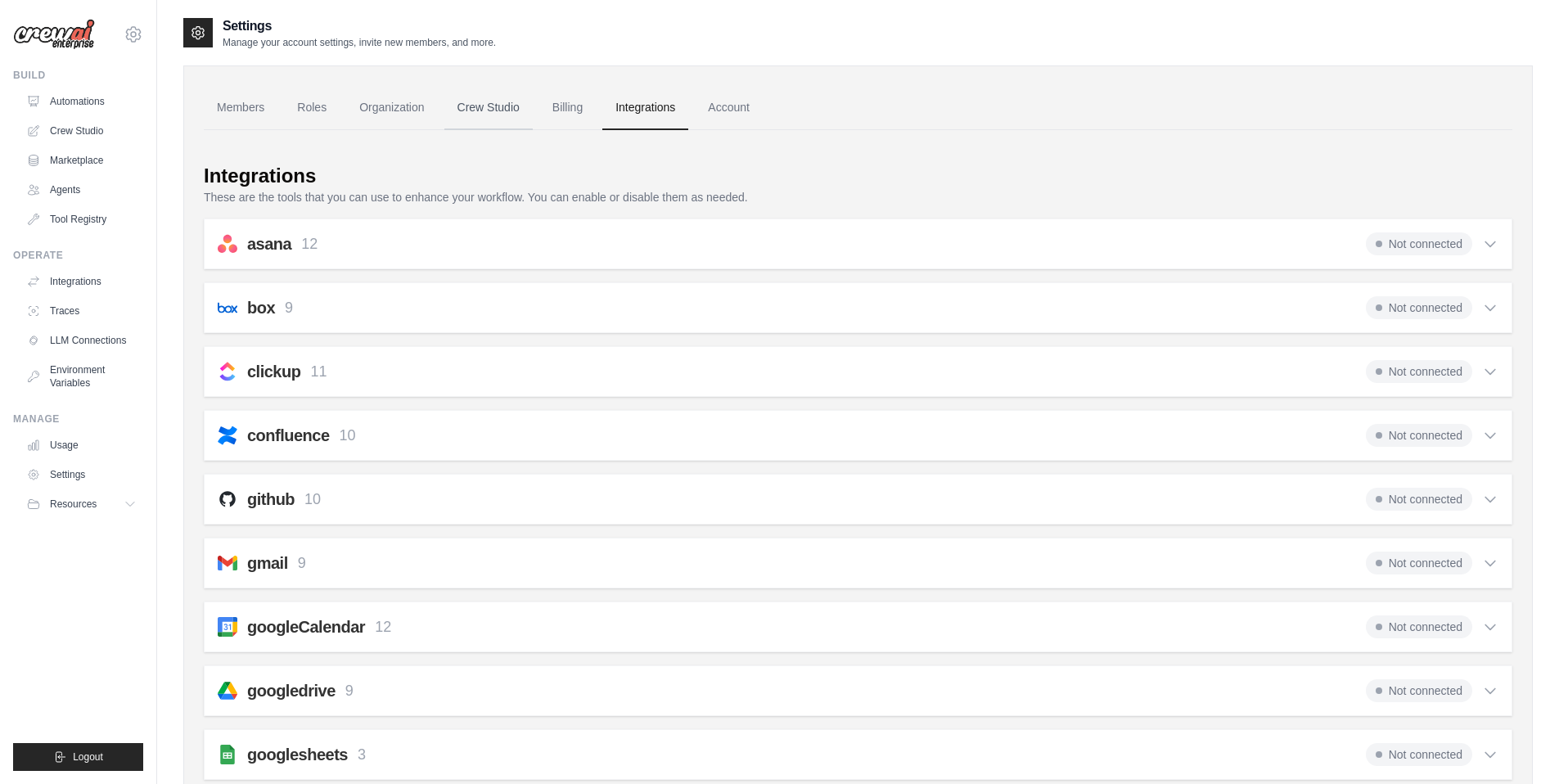
click at [484, 107] on link "Crew Studio" at bounding box center [488, 108] width 88 height 44
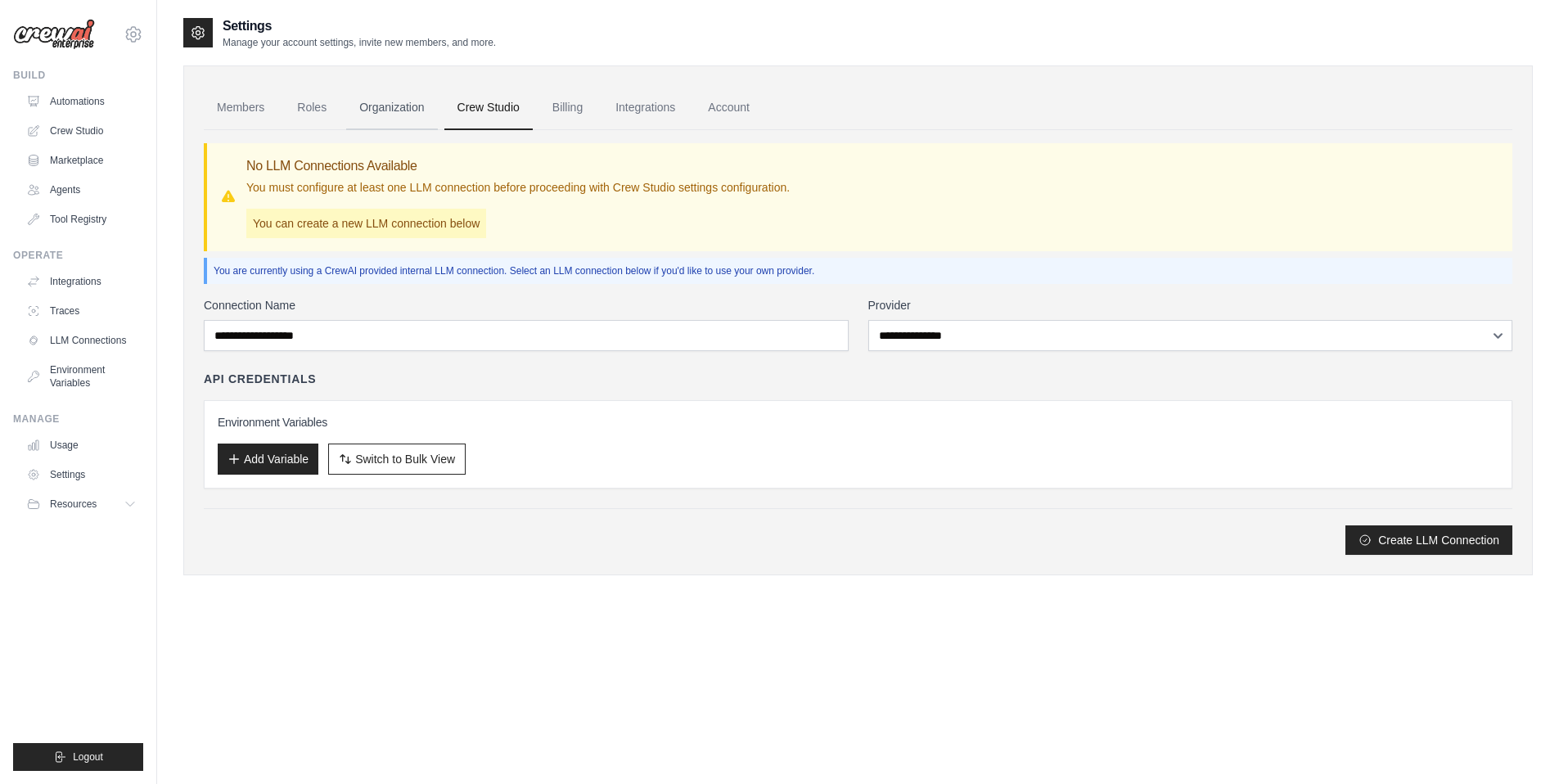
click at [393, 109] on link "Organization" at bounding box center [391, 108] width 91 height 44
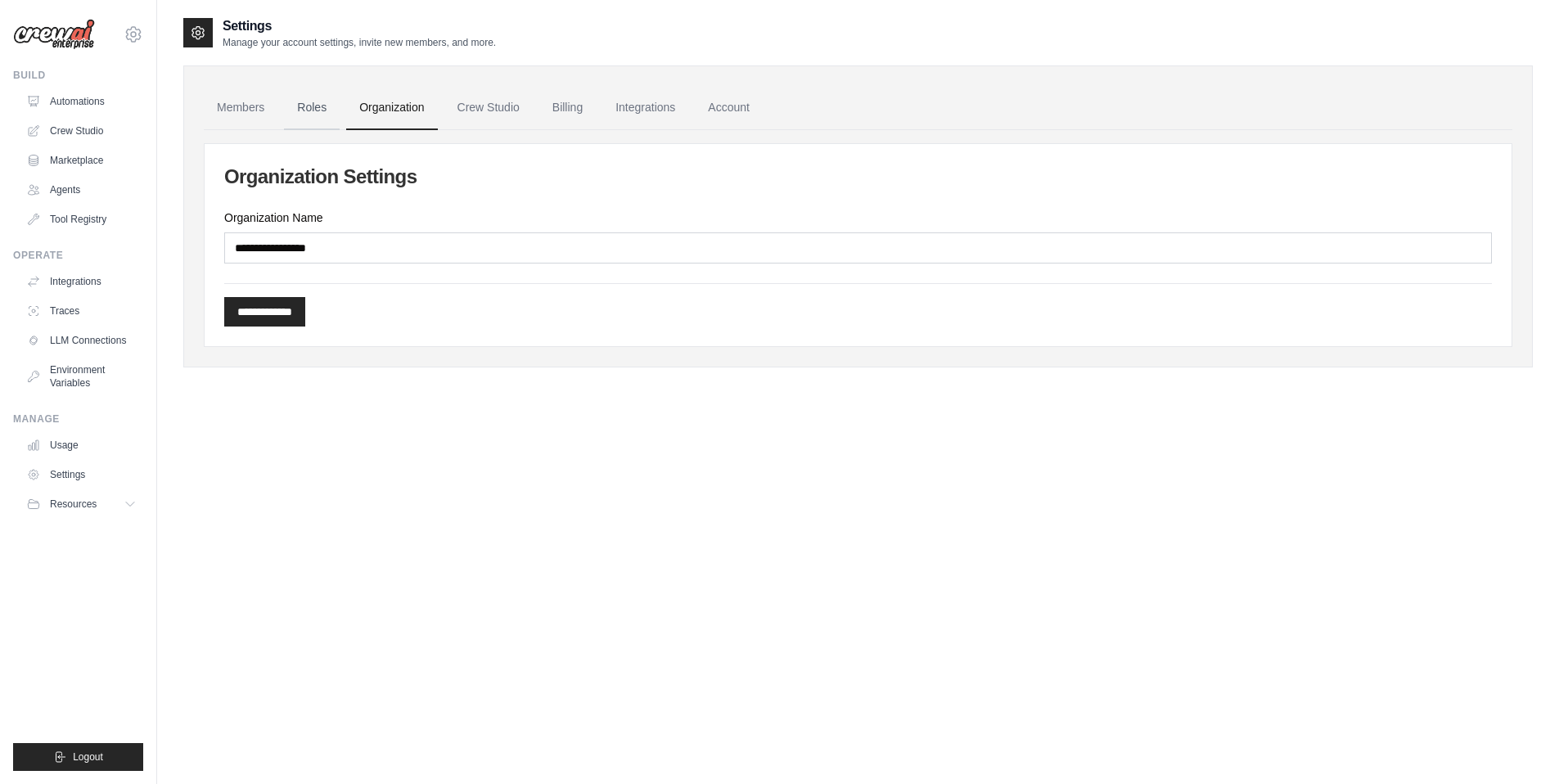
click at [313, 107] on link "Roles" at bounding box center [311, 108] width 55 height 44
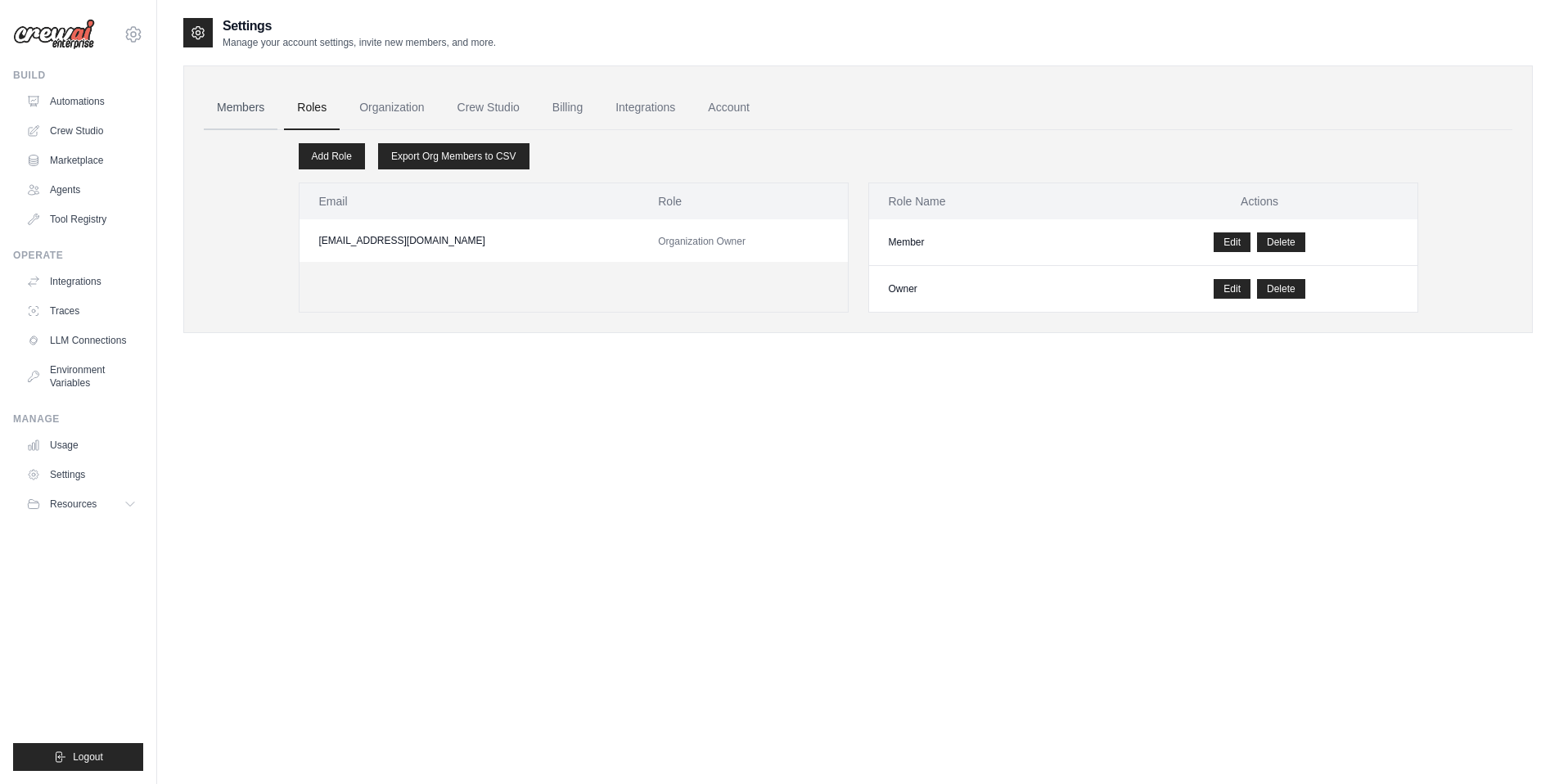
click at [236, 103] on link "Members" at bounding box center [240, 108] width 74 height 44
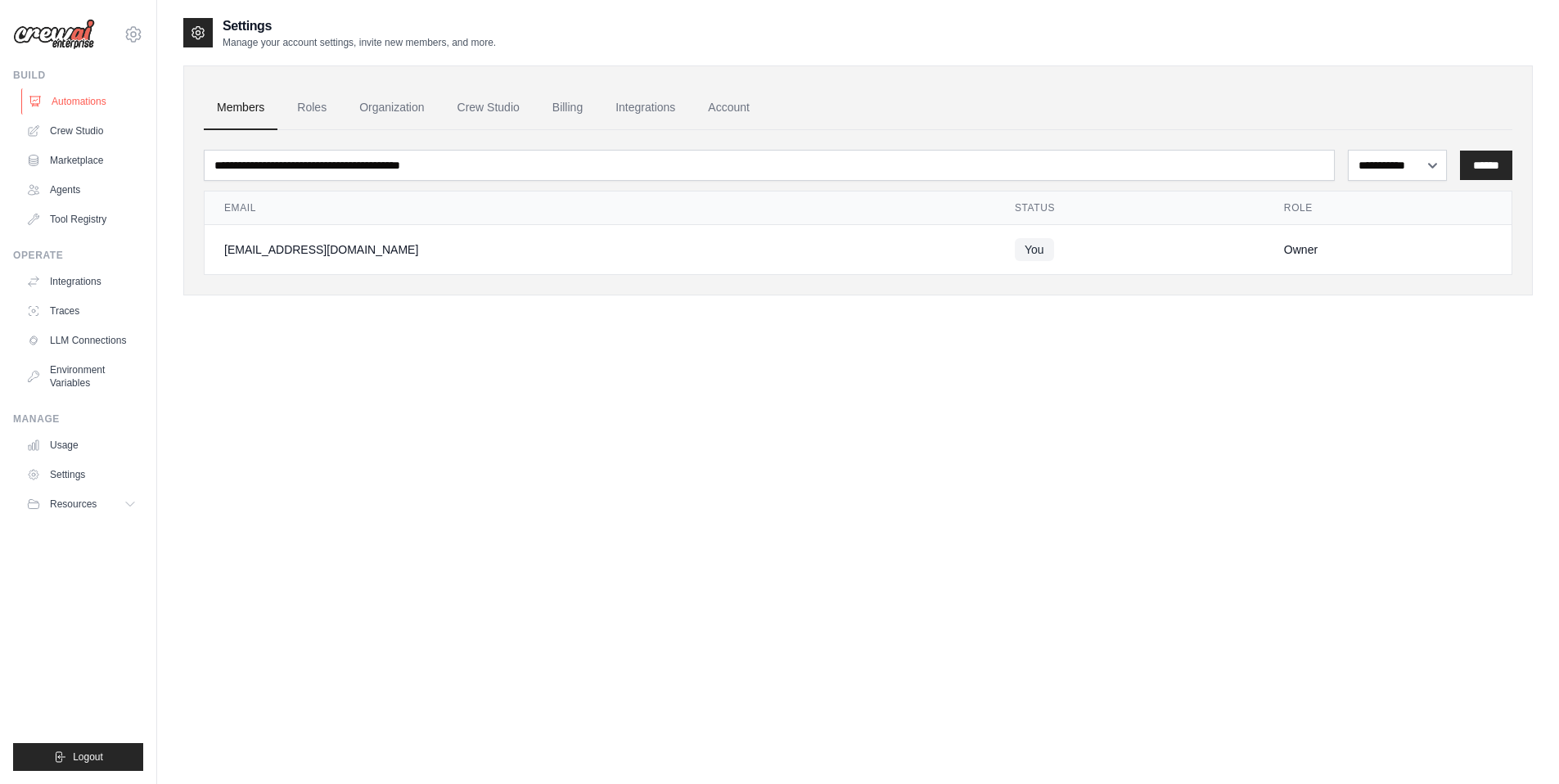
click at [78, 100] on link "Automations" at bounding box center [83, 101] width 124 height 26
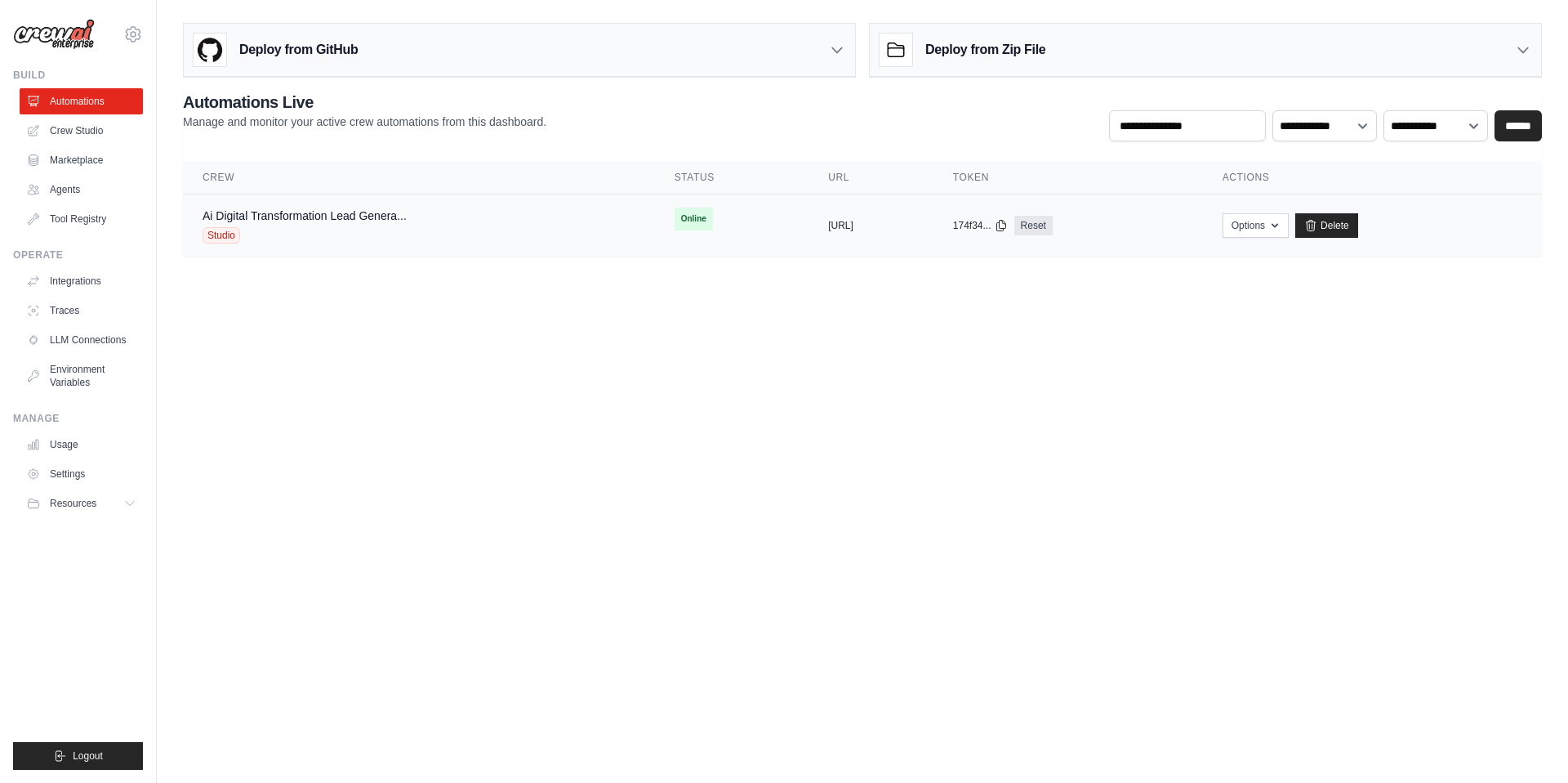
click at [338, 236] on div "Studio" at bounding box center [305, 235] width 204 height 16
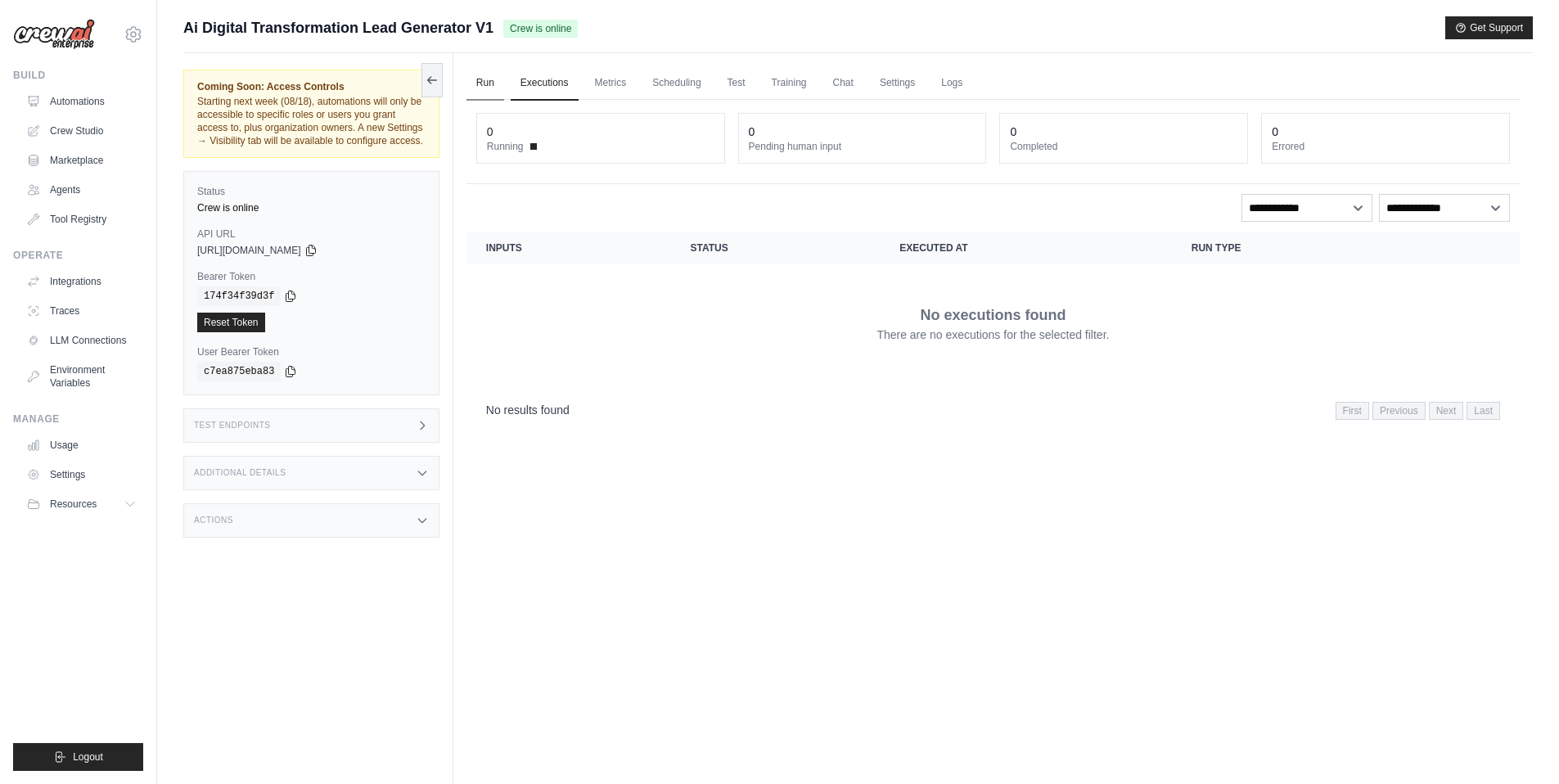
click at [488, 81] on link "Run" at bounding box center [485, 83] width 37 height 35
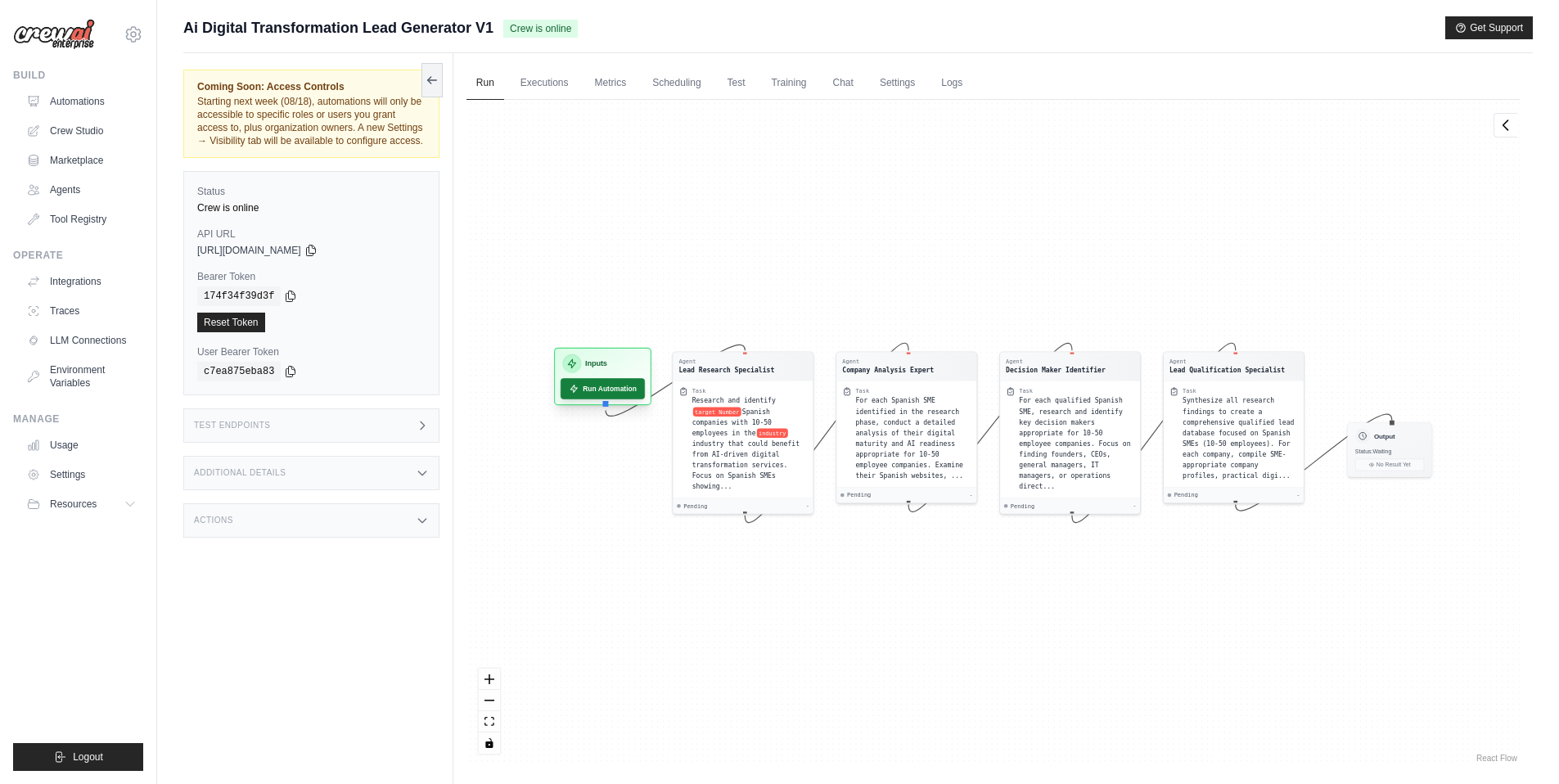
click at [605, 386] on button "Run Automation" at bounding box center [602, 388] width 84 height 21
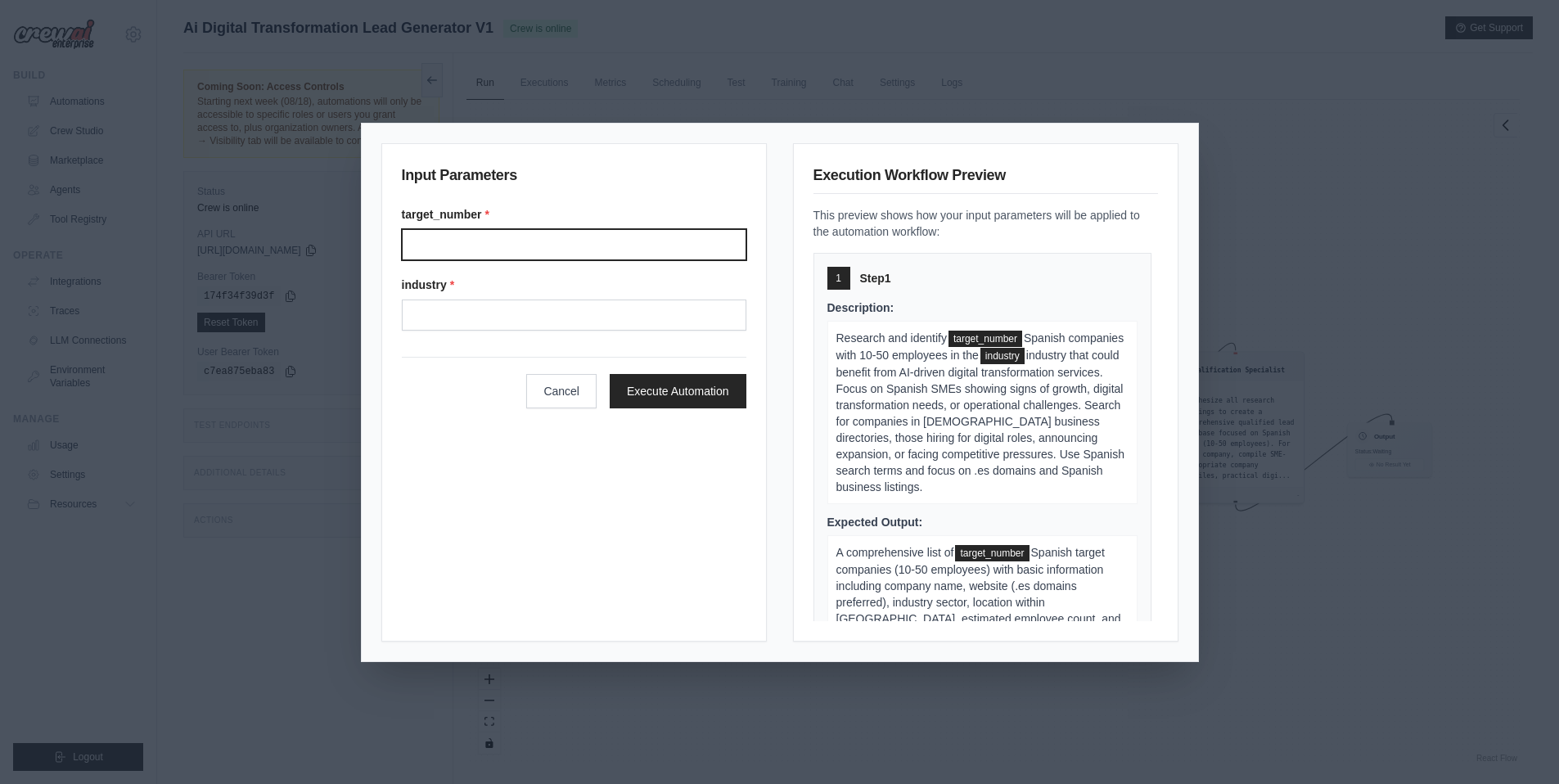
click at [479, 245] on input "Target number" at bounding box center [574, 244] width 345 height 31
type input "**"
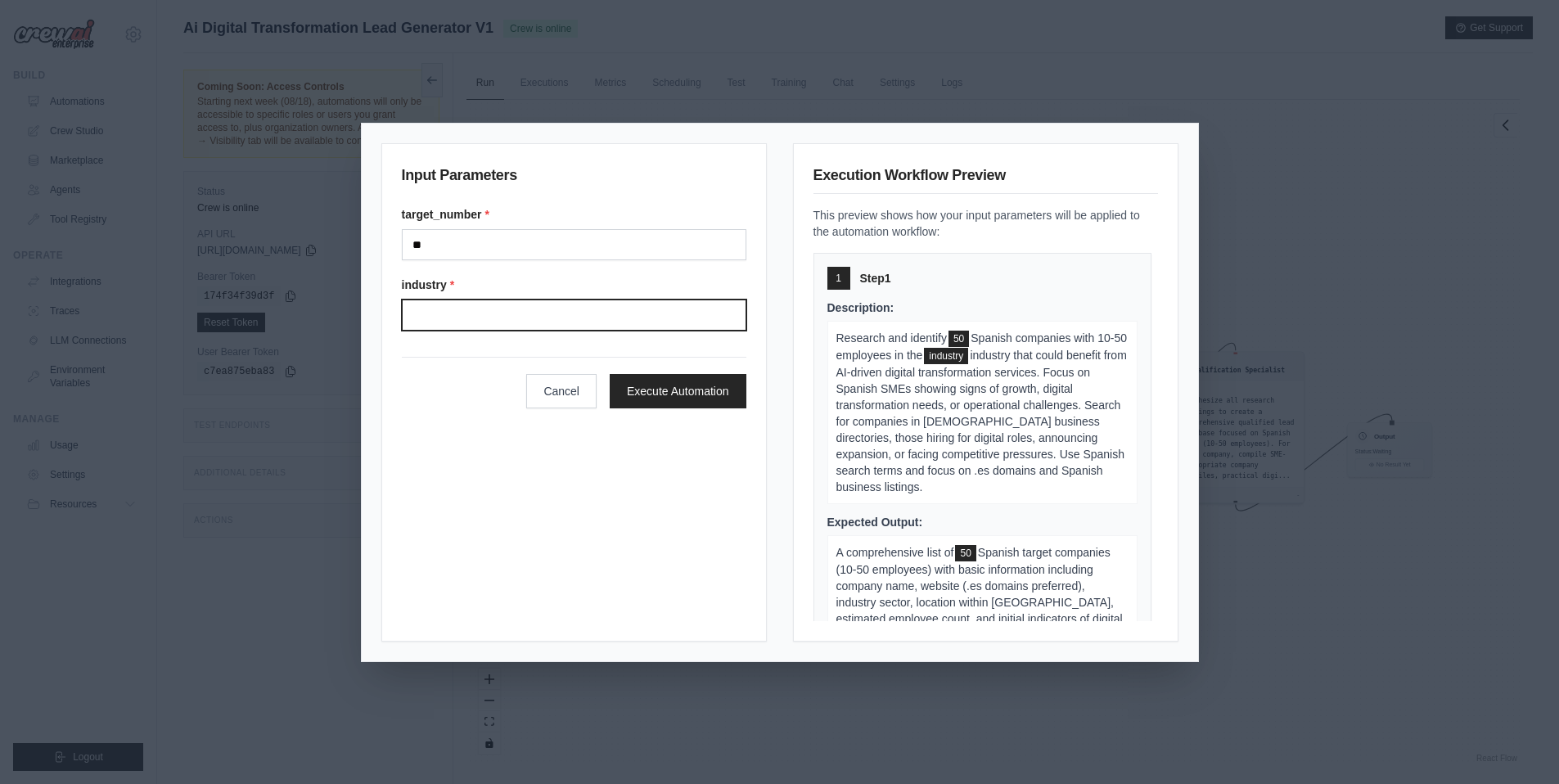
click at [522, 319] on input "Industry" at bounding box center [574, 315] width 345 height 31
type input "**********"
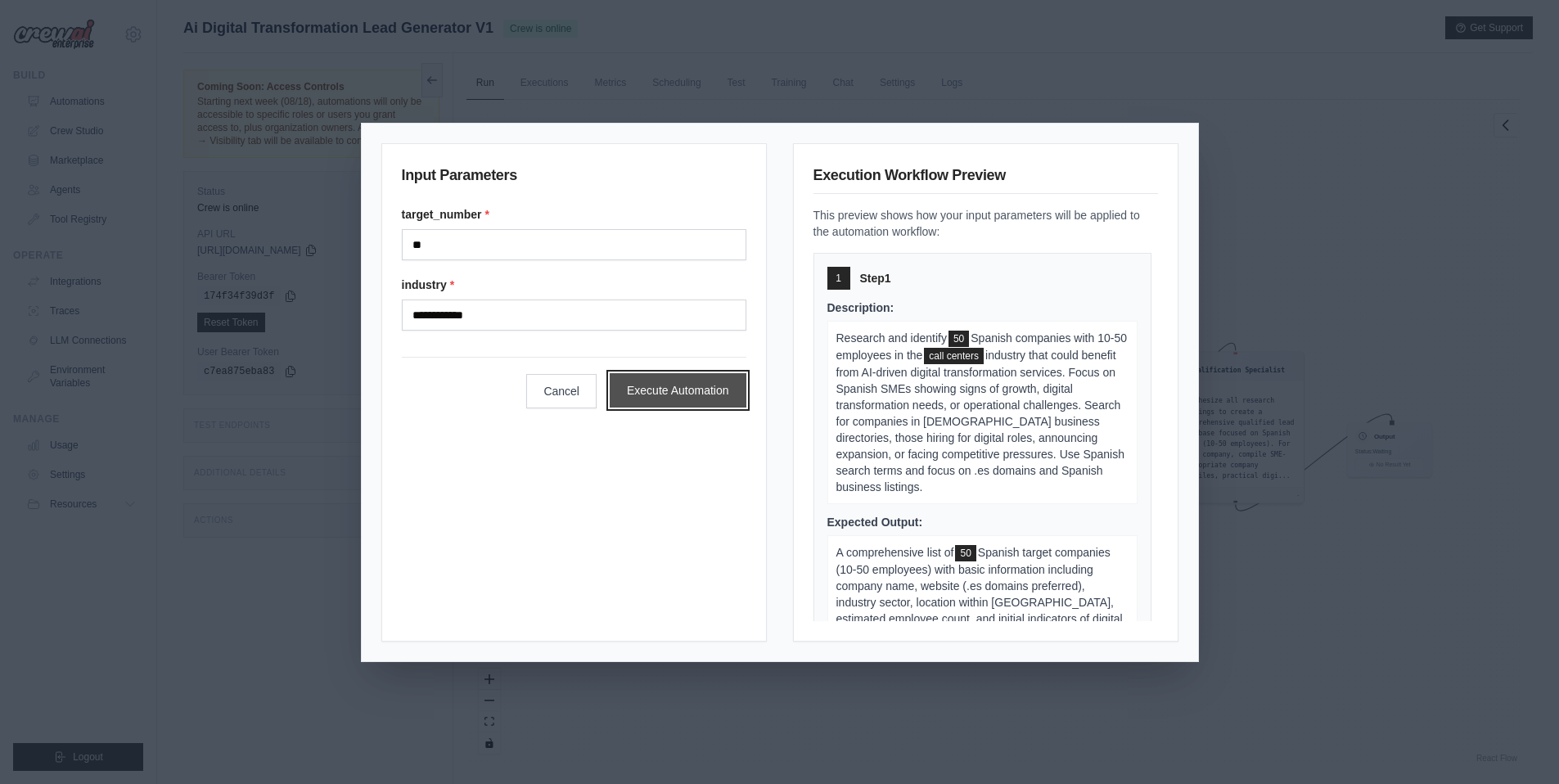
click at [704, 392] on button "Execute Automation" at bounding box center [678, 390] width 137 height 35
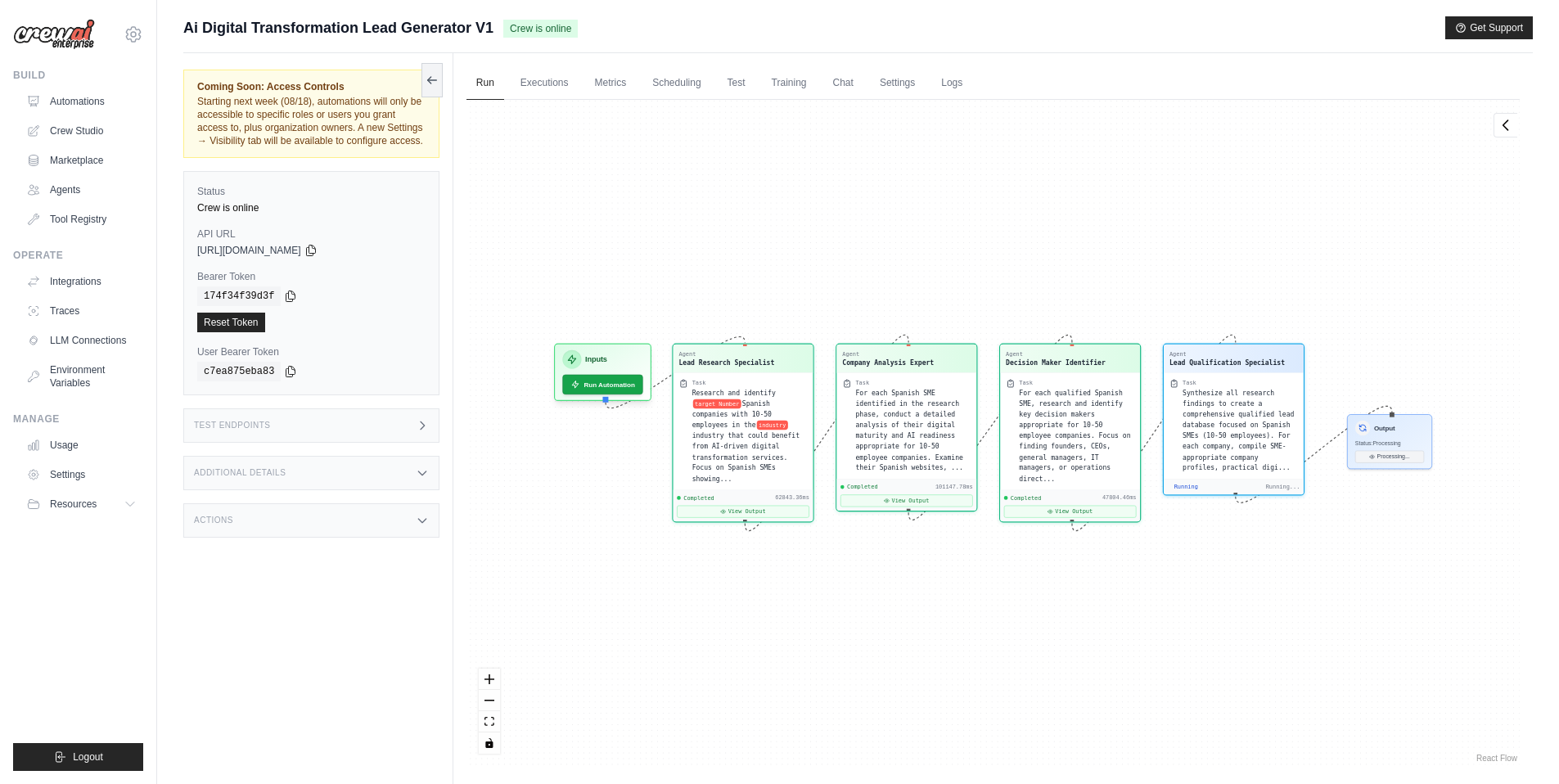
scroll to position [15954, 0]
click at [1396, 454] on button "View Result" at bounding box center [1388, 454] width 68 height 12
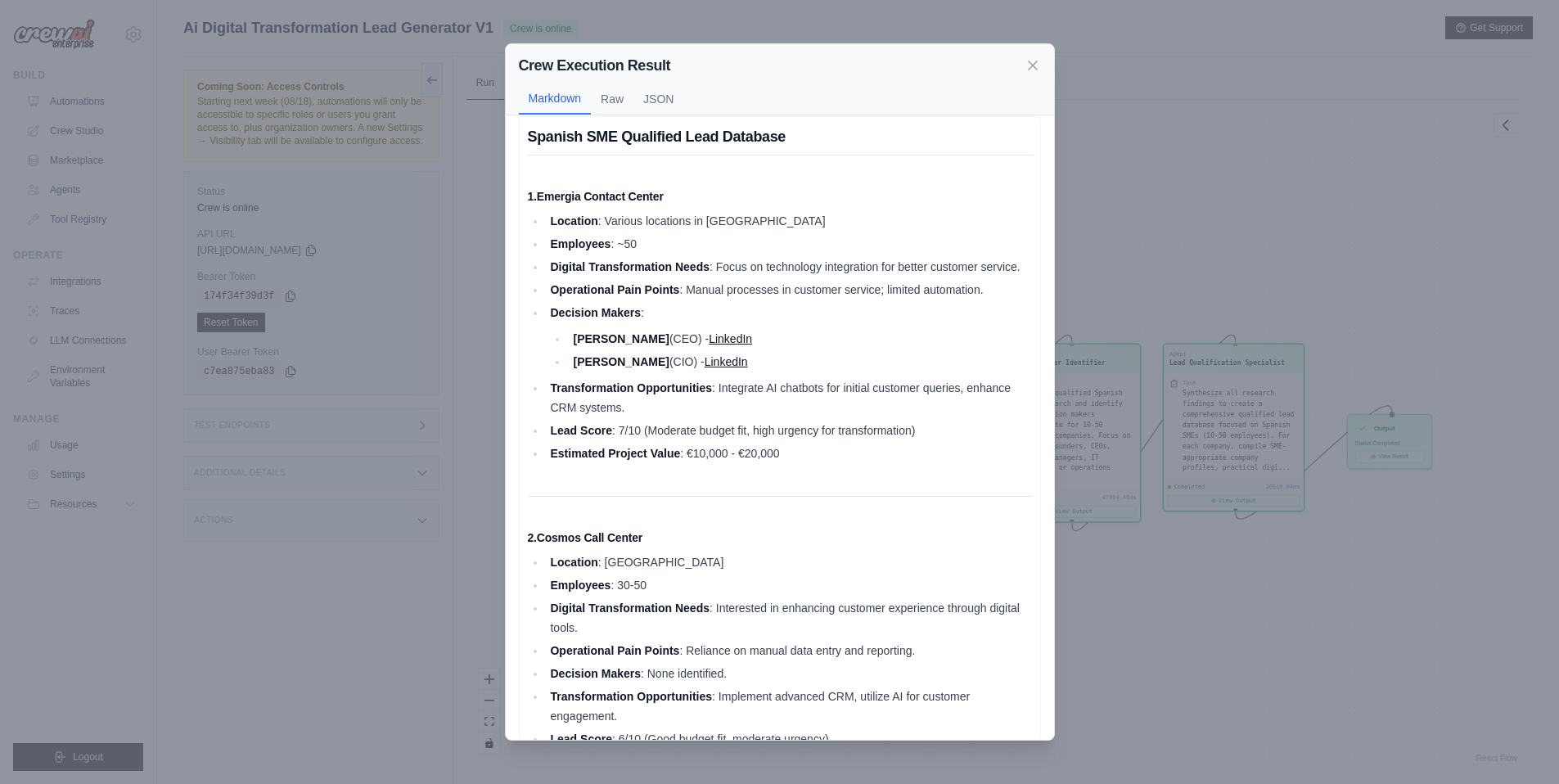
scroll to position [12, 0]
click at [718, 368] on link "LinkedIn" at bounding box center [726, 362] width 43 height 13
click at [868, 300] on li "Operational Pain Points : Manual processes in customer service; limited automat…" at bounding box center [788, 289] width 486 height 20
click at [1032, 62] on icon at bounding box center [1032, 64] width 16 height 16
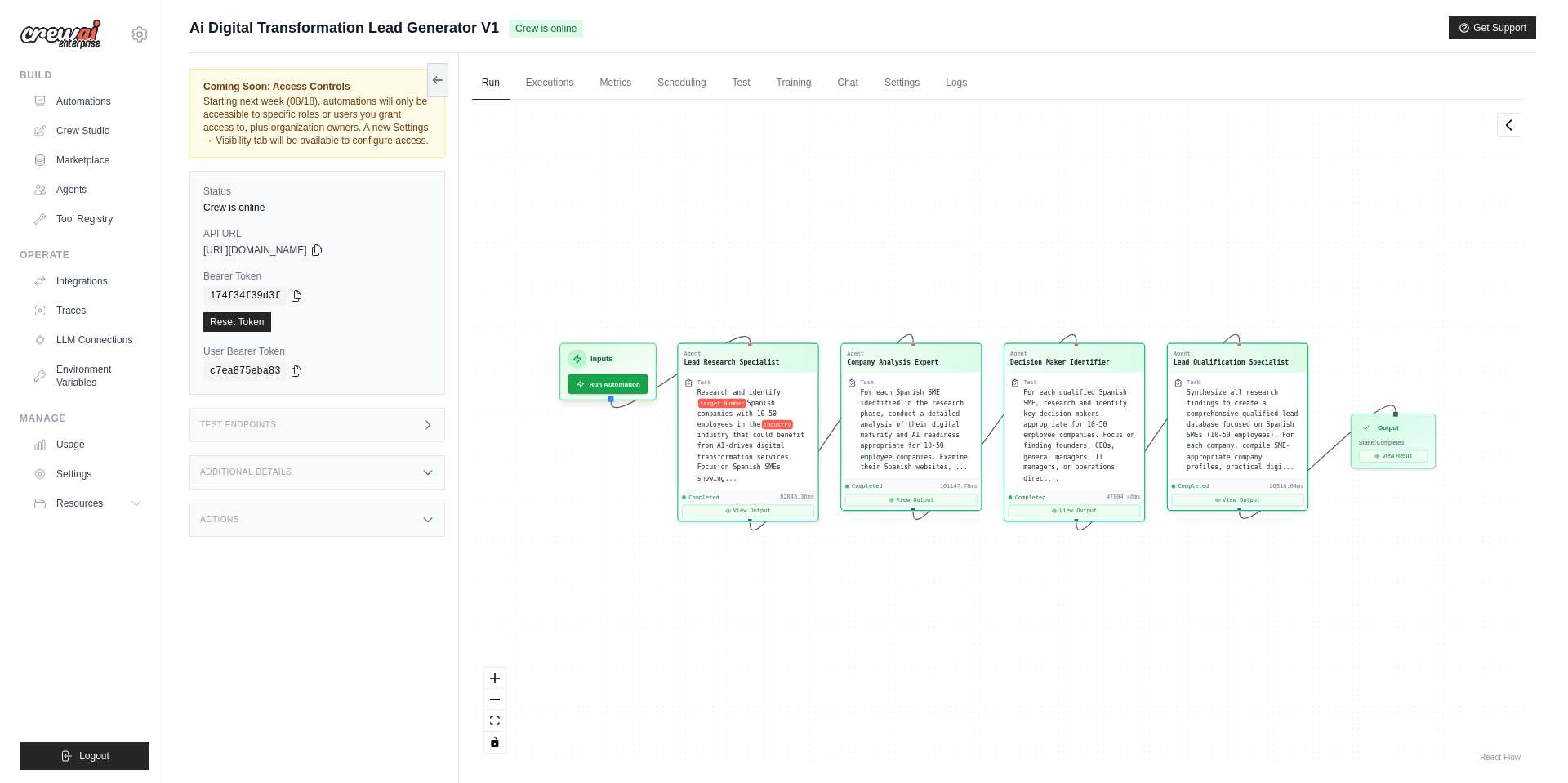
scroll to position [15922, 0]
click at [74, 101] on link "Automations" at bounding box center [83, 101] width 123 height 26
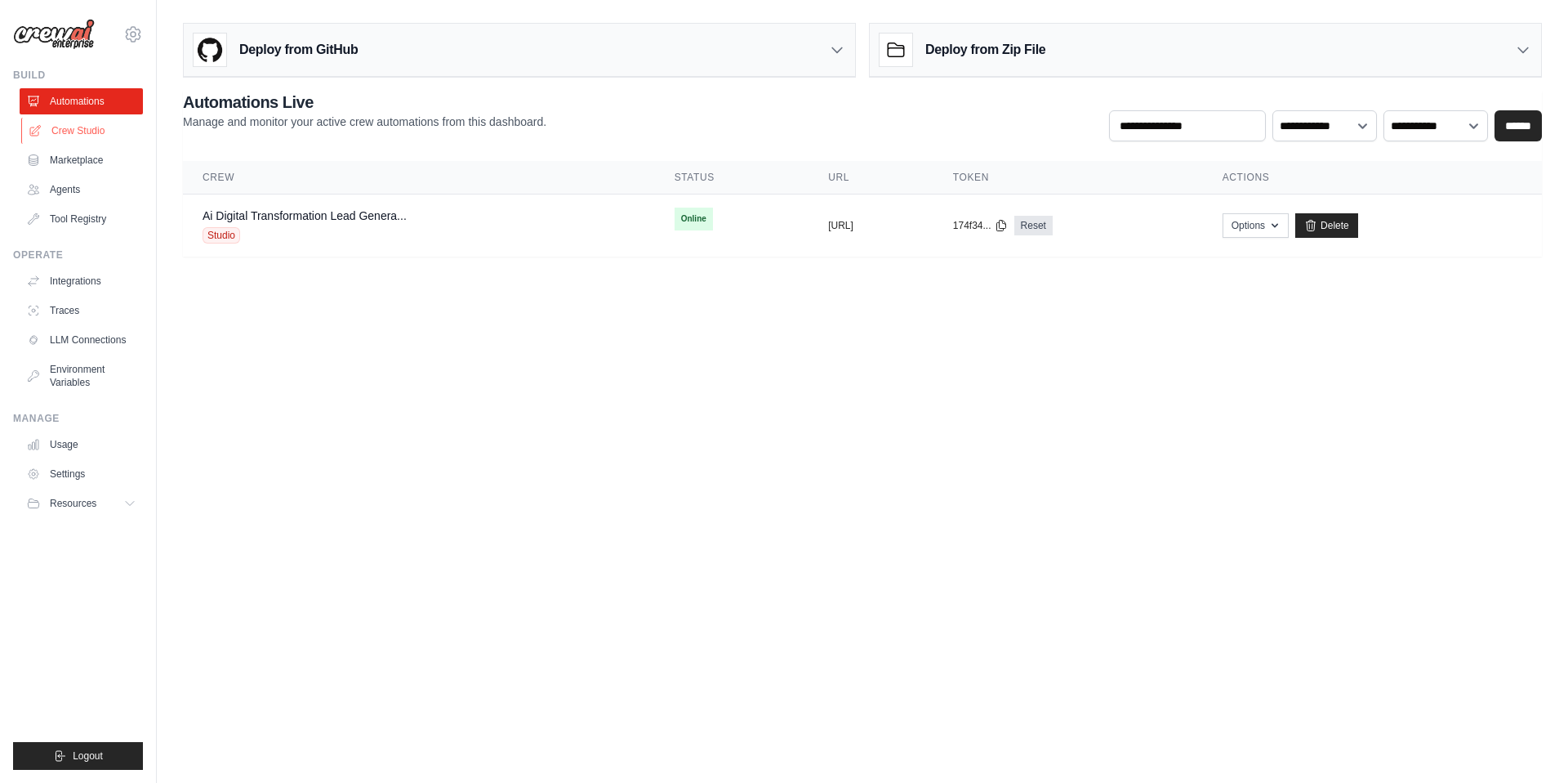
click at [78, 124] on link "Crew Studio" at bounding box center [83, 131] width 123 height 26
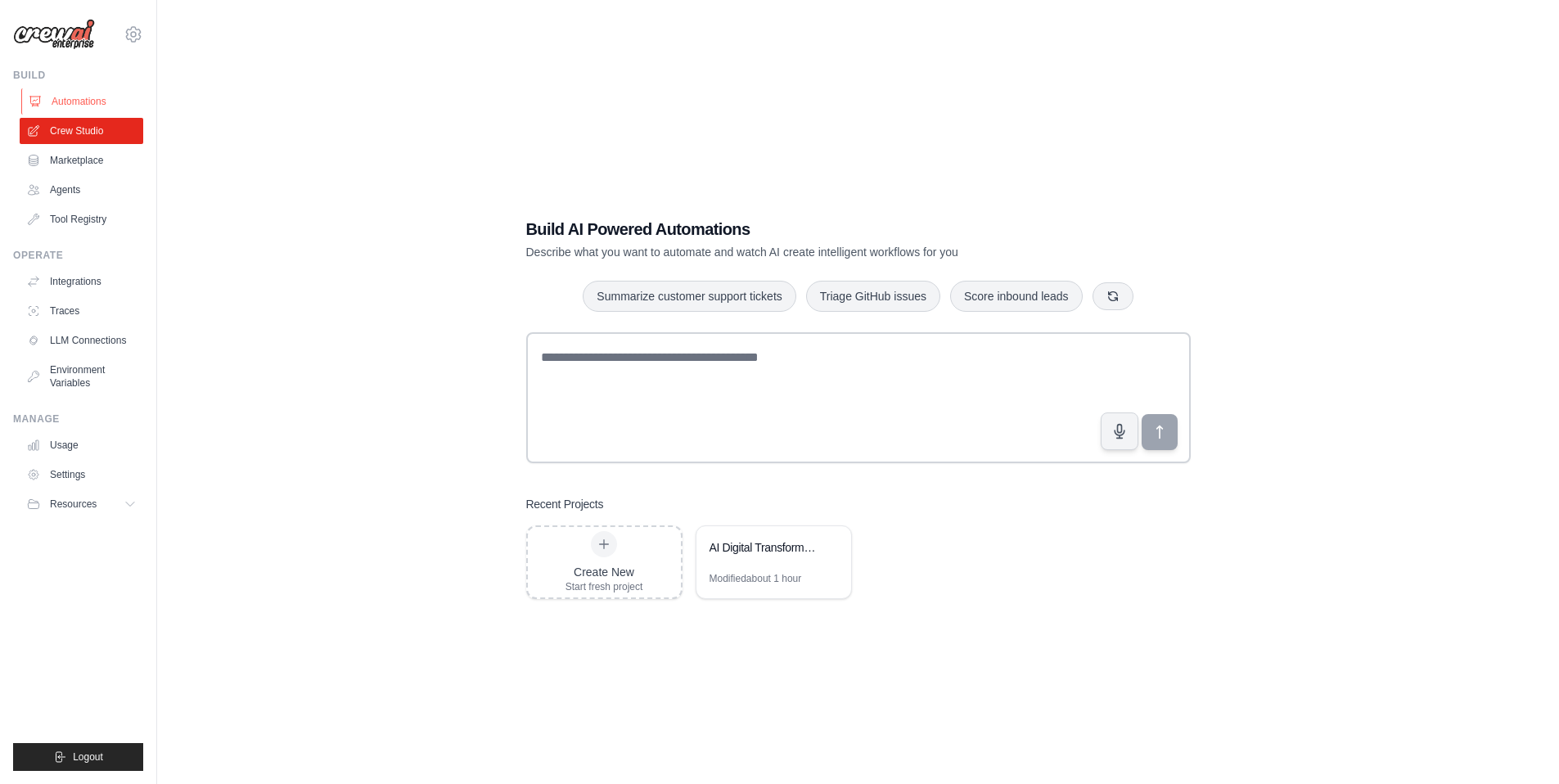
click at [82, 100] on link "Automations" at bounding box center [83, 101] width 124 height 26
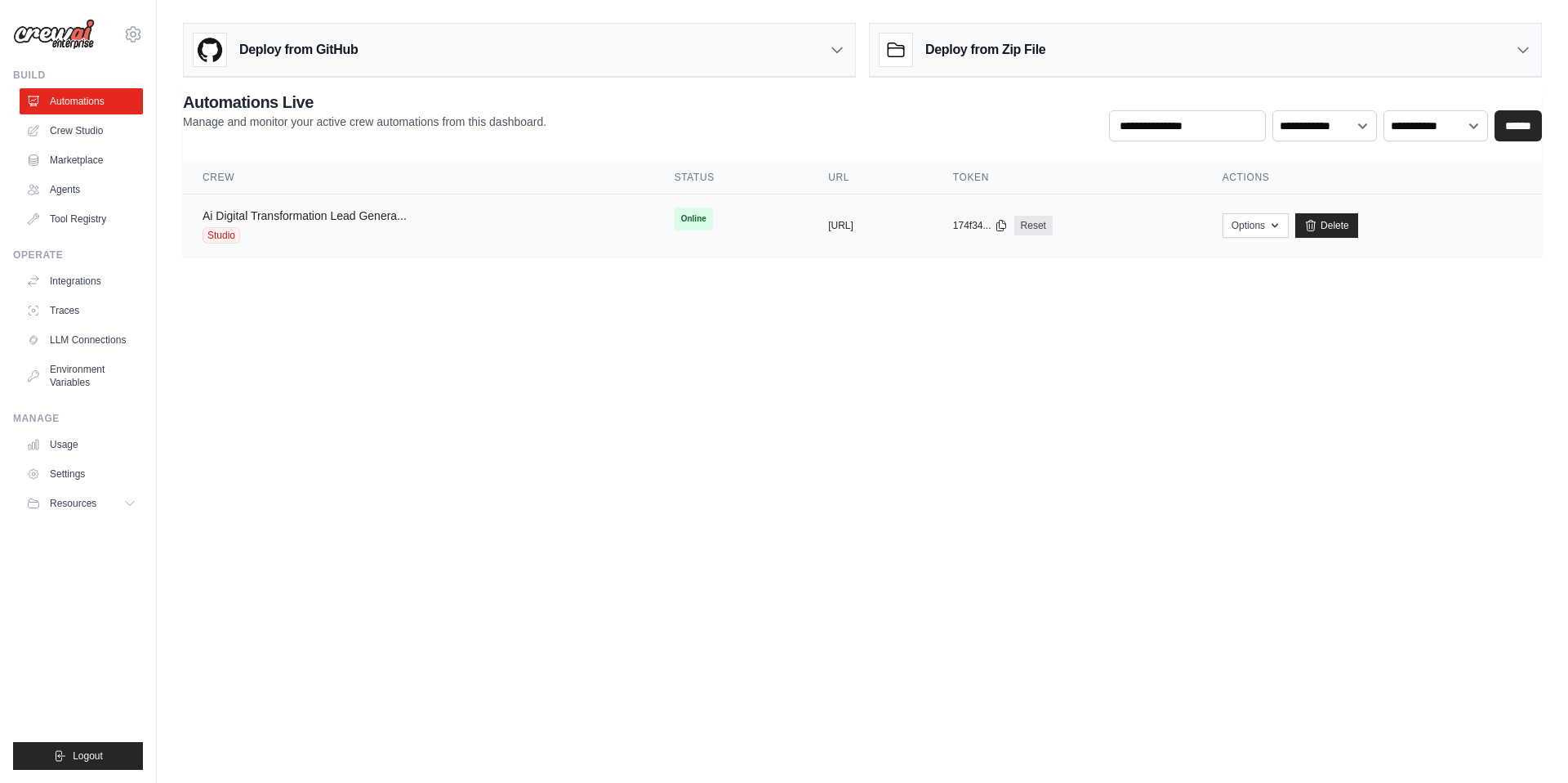
click at [384, 222] on link "Ai Digital Transformation Lead Genera..." at bounding box center [305, 216] width 204 height 13
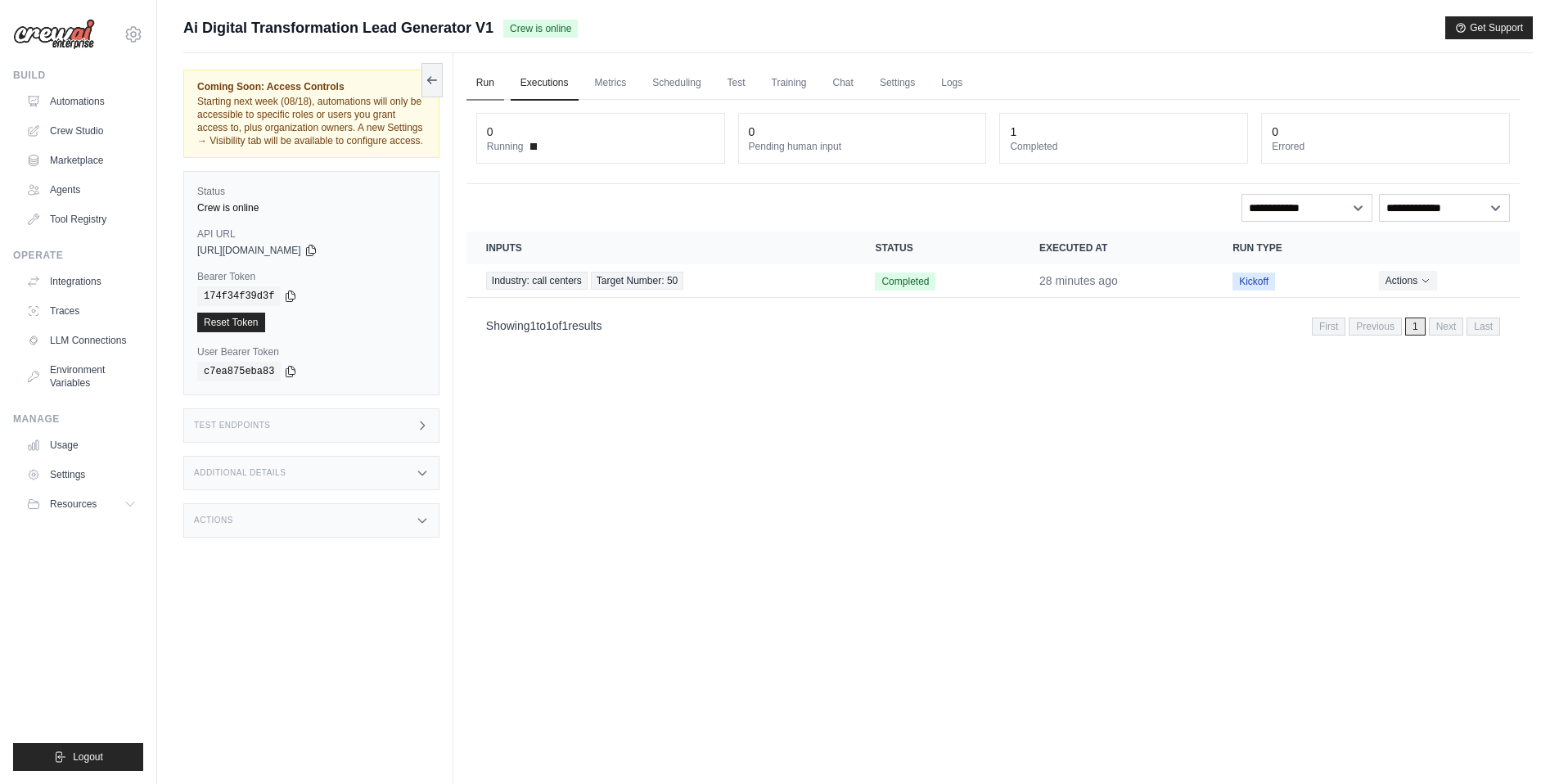
click at [487, 86] on link "Run" at bounding box center [485, 83] width 37 height 35
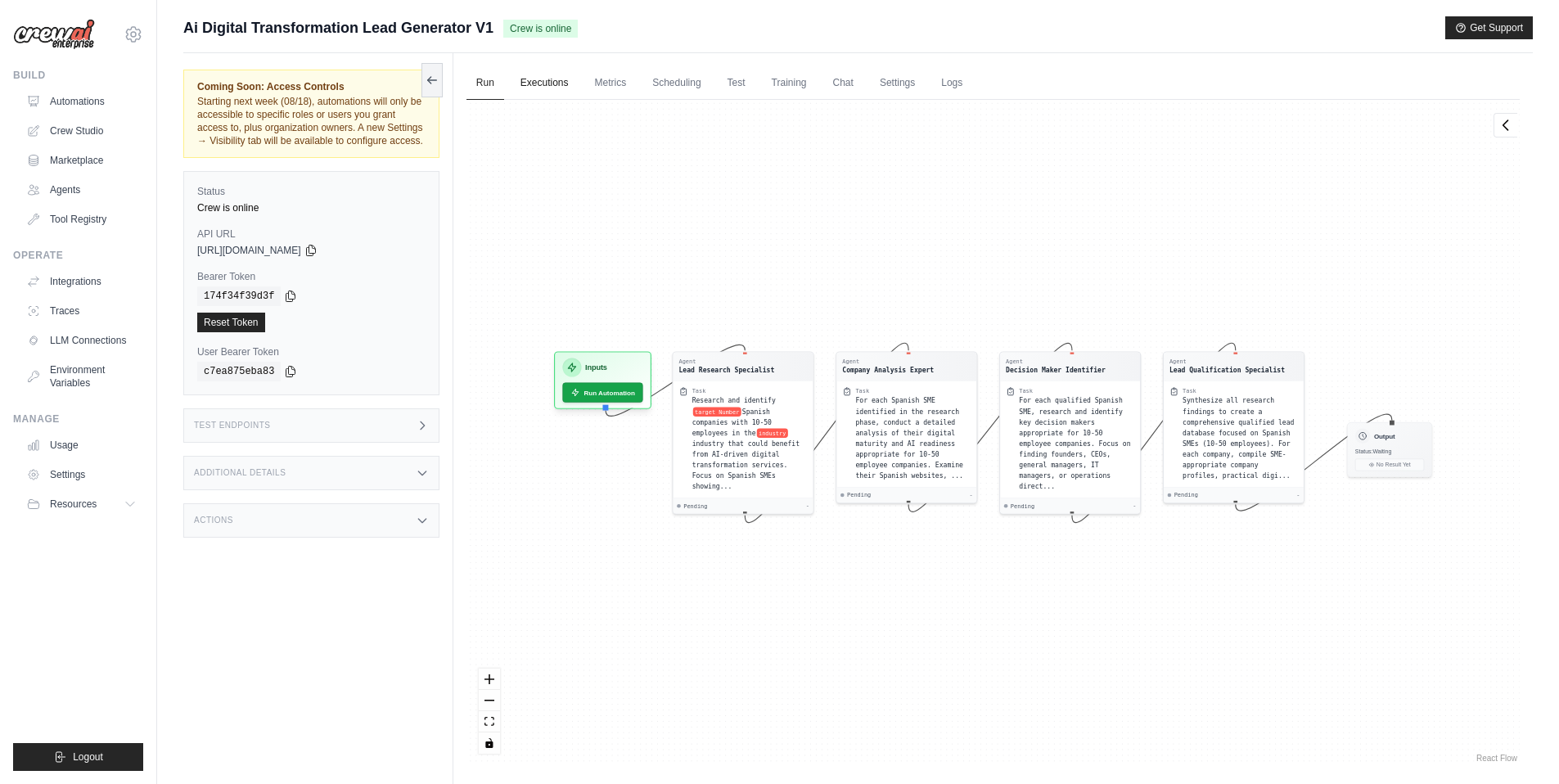
click at [538, 90] on link "Executions" at bounding box center [544, 83] width 67 height 35
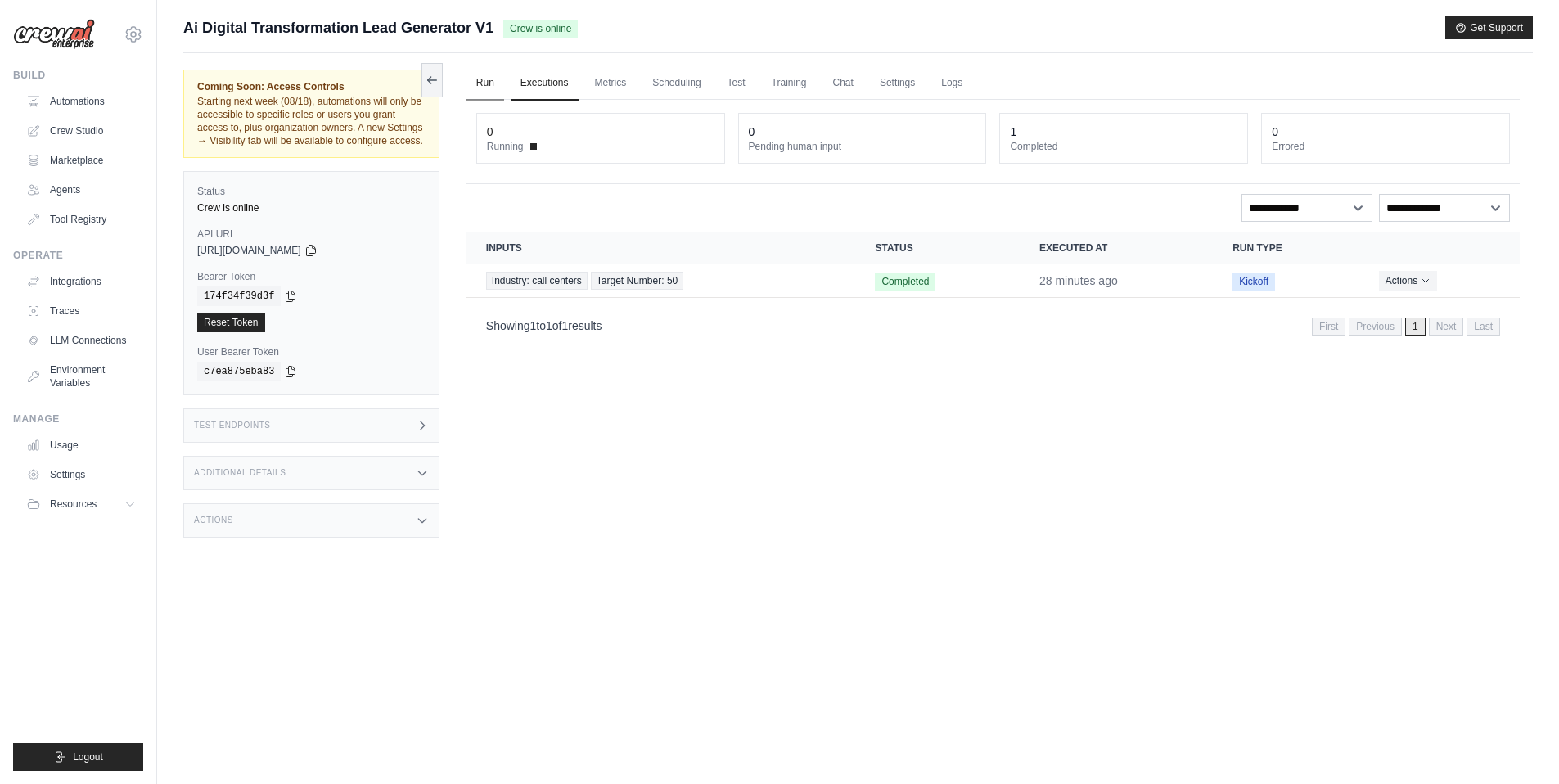
click at [490, 86] on link "Run" at bounding box center [485, 83] width 37 height 35
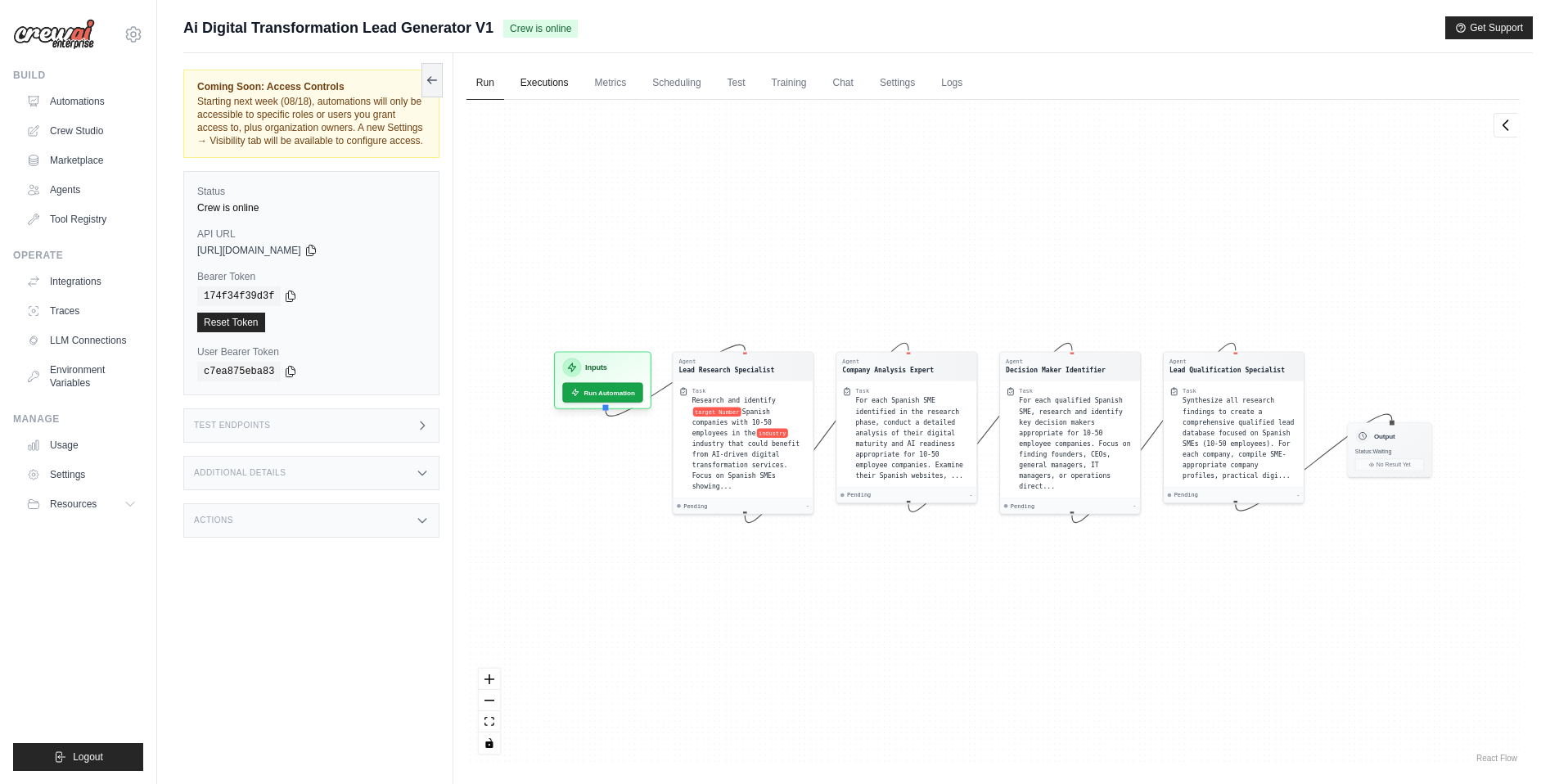
click at [542, 82] on link "Executions" at bounding box center [544, 83] width 67 height 35
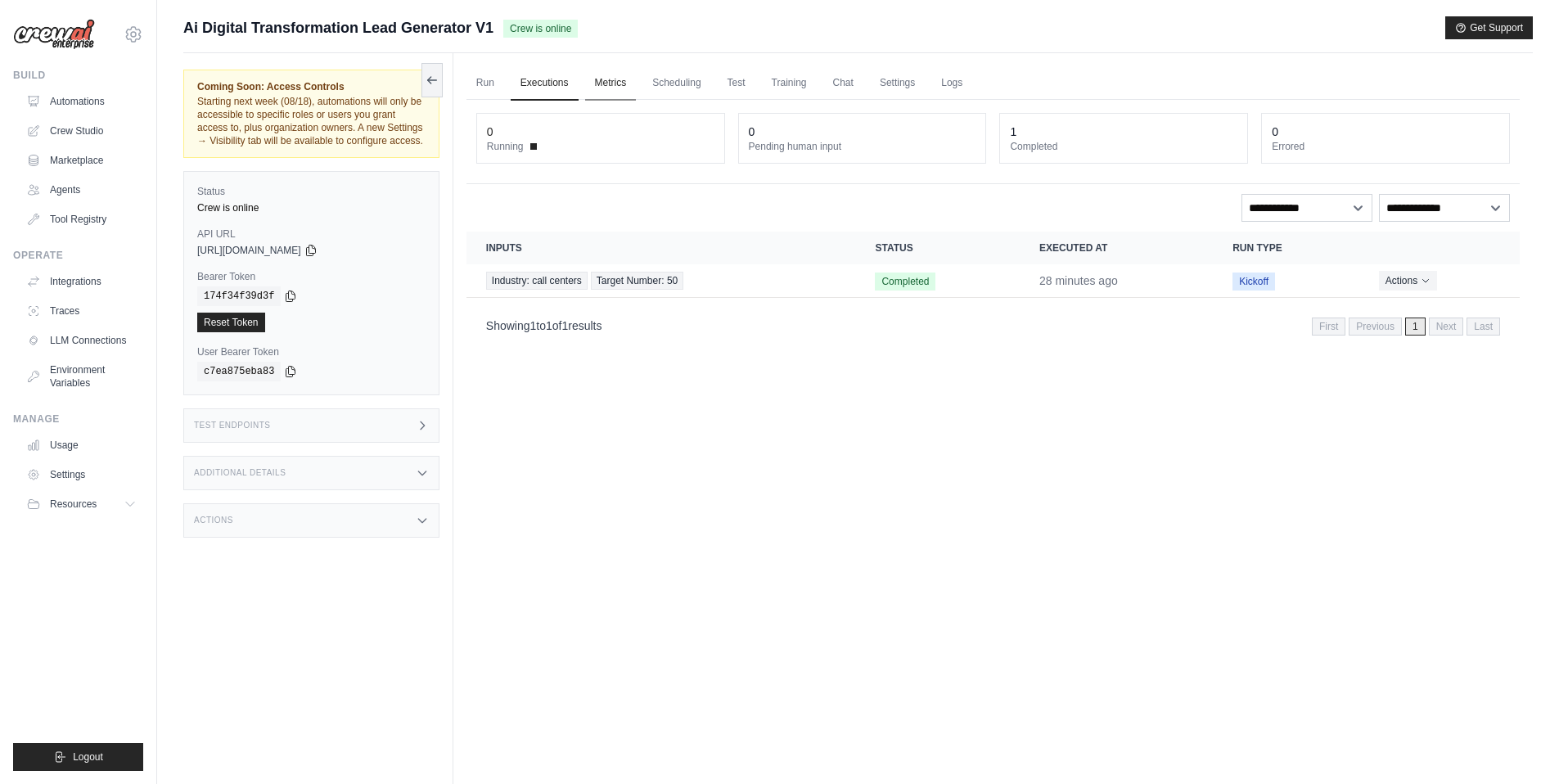
click at [616, 82] on link "Metrics" at bounding box center [610, 83] width 52 height 35
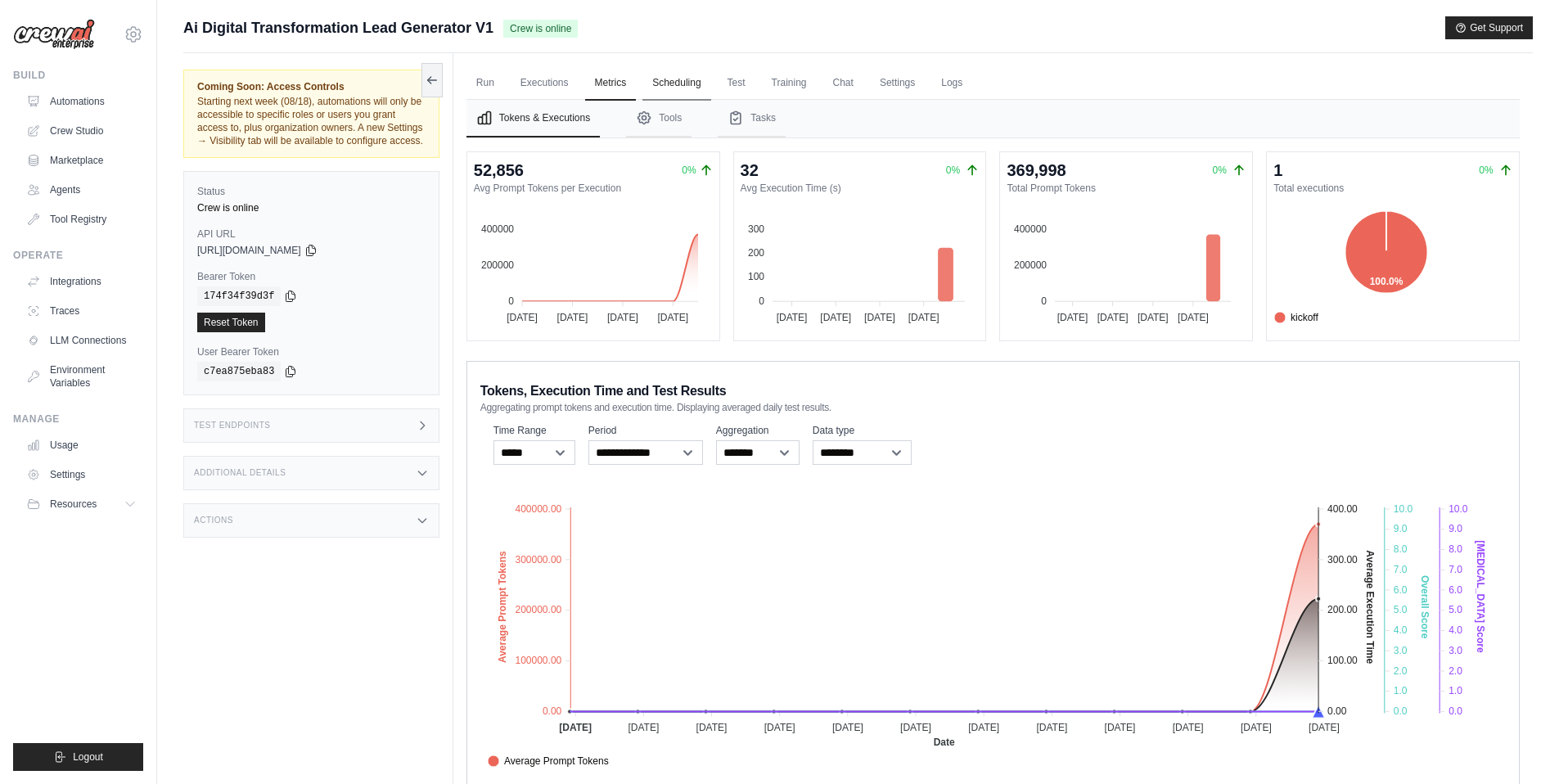
click at [686, 84] on link "Scheduling" at bounding box center [676, 83] width 67 height 35
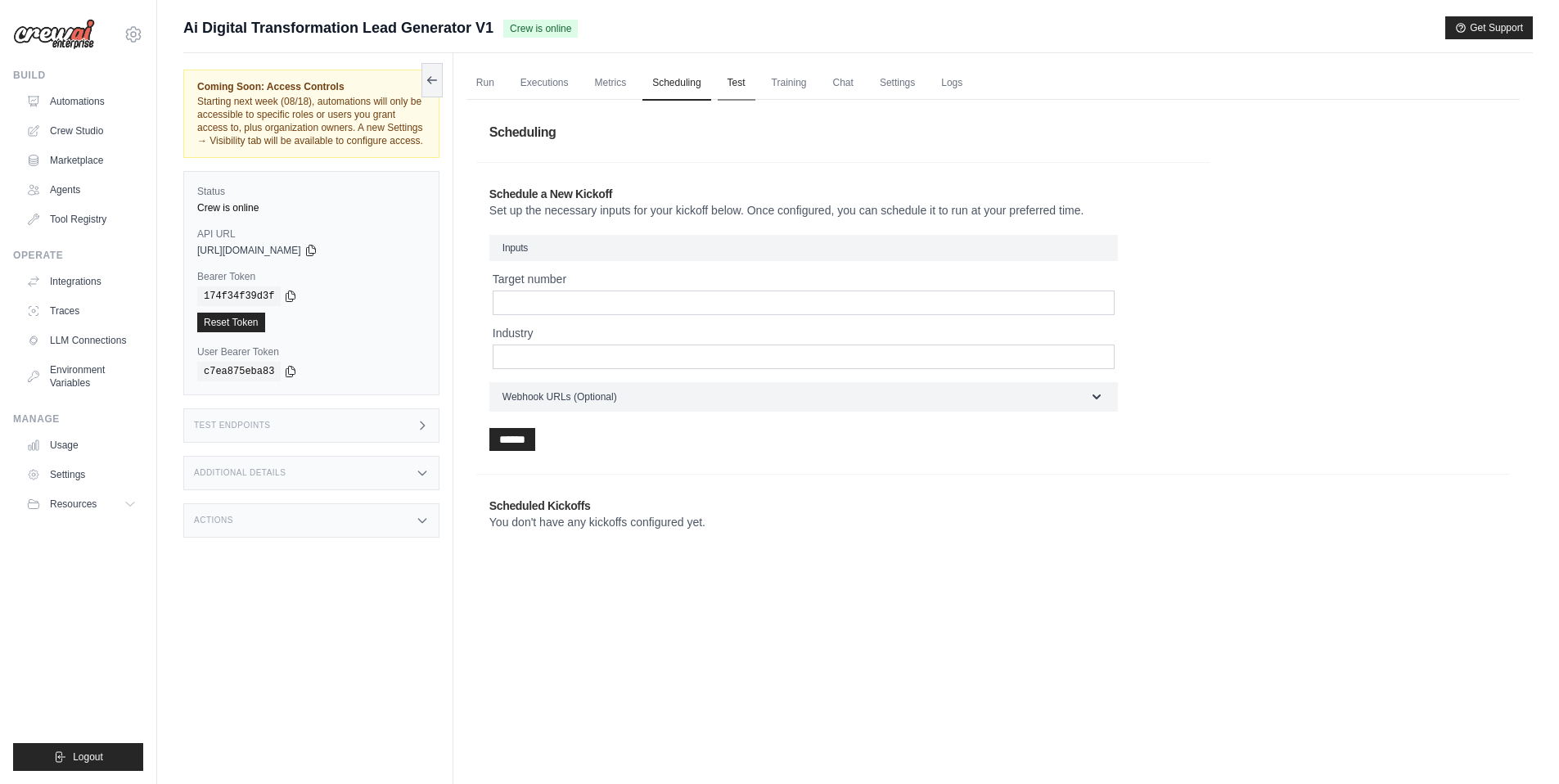
click at [737, 81] on link "Test" at bounding box center [736, 83] width 37 height 35
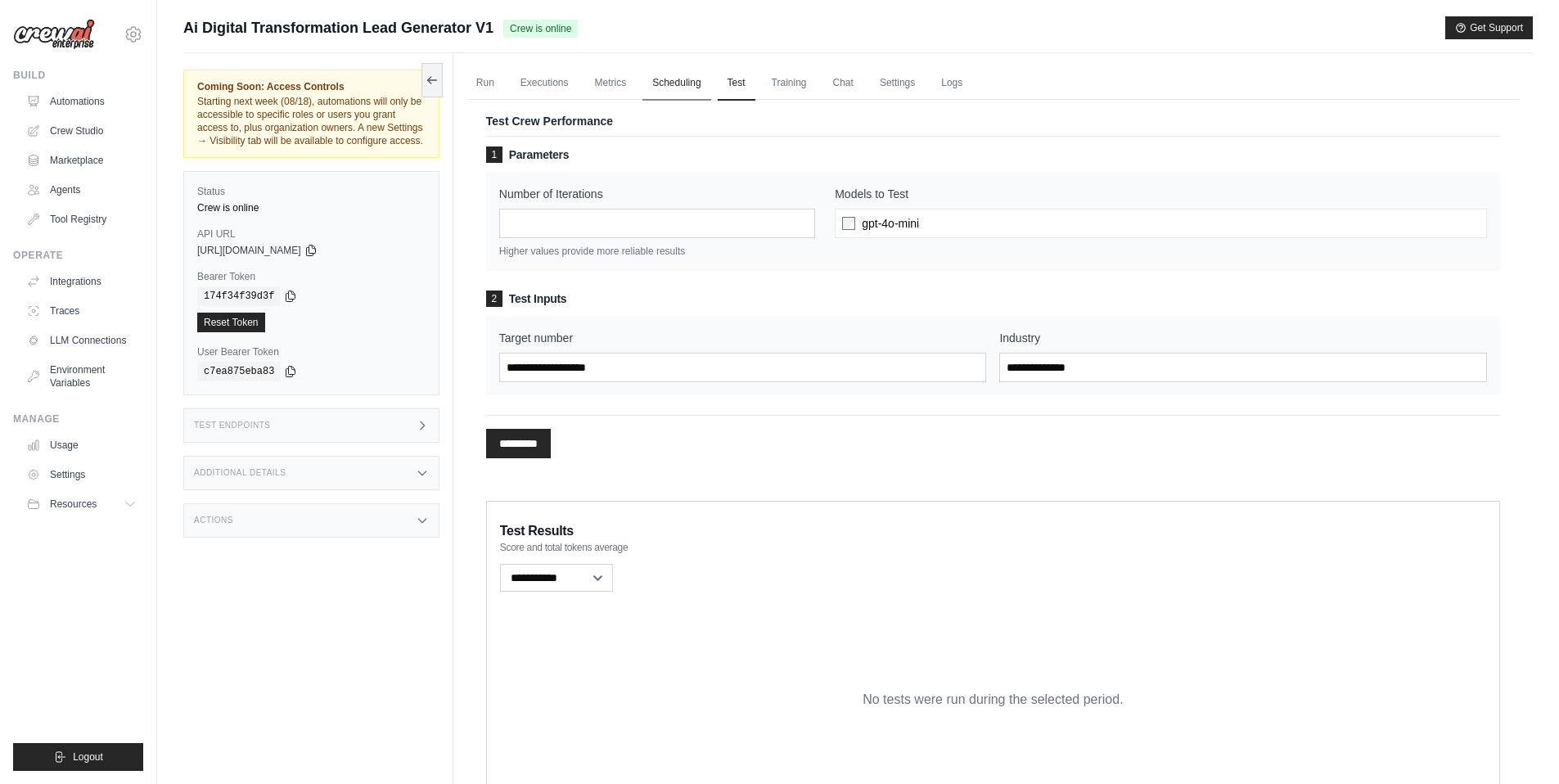
click at [676, 83] on link "Scheduling" at bounding box center [676, 83] width 67 height 35
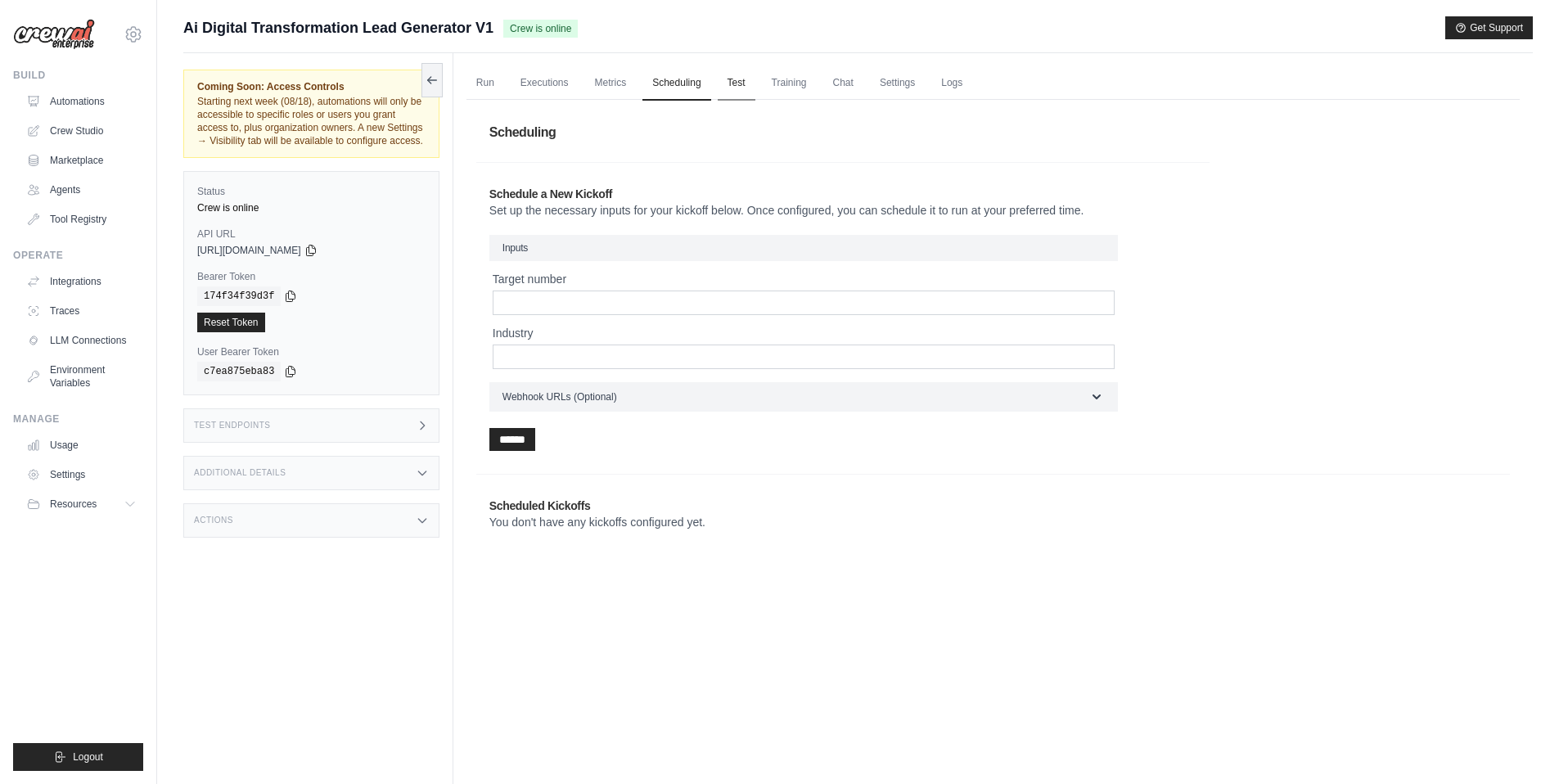
click at [740, 87] on link "Test" at bounding box center [736, 83] width 37 height 35
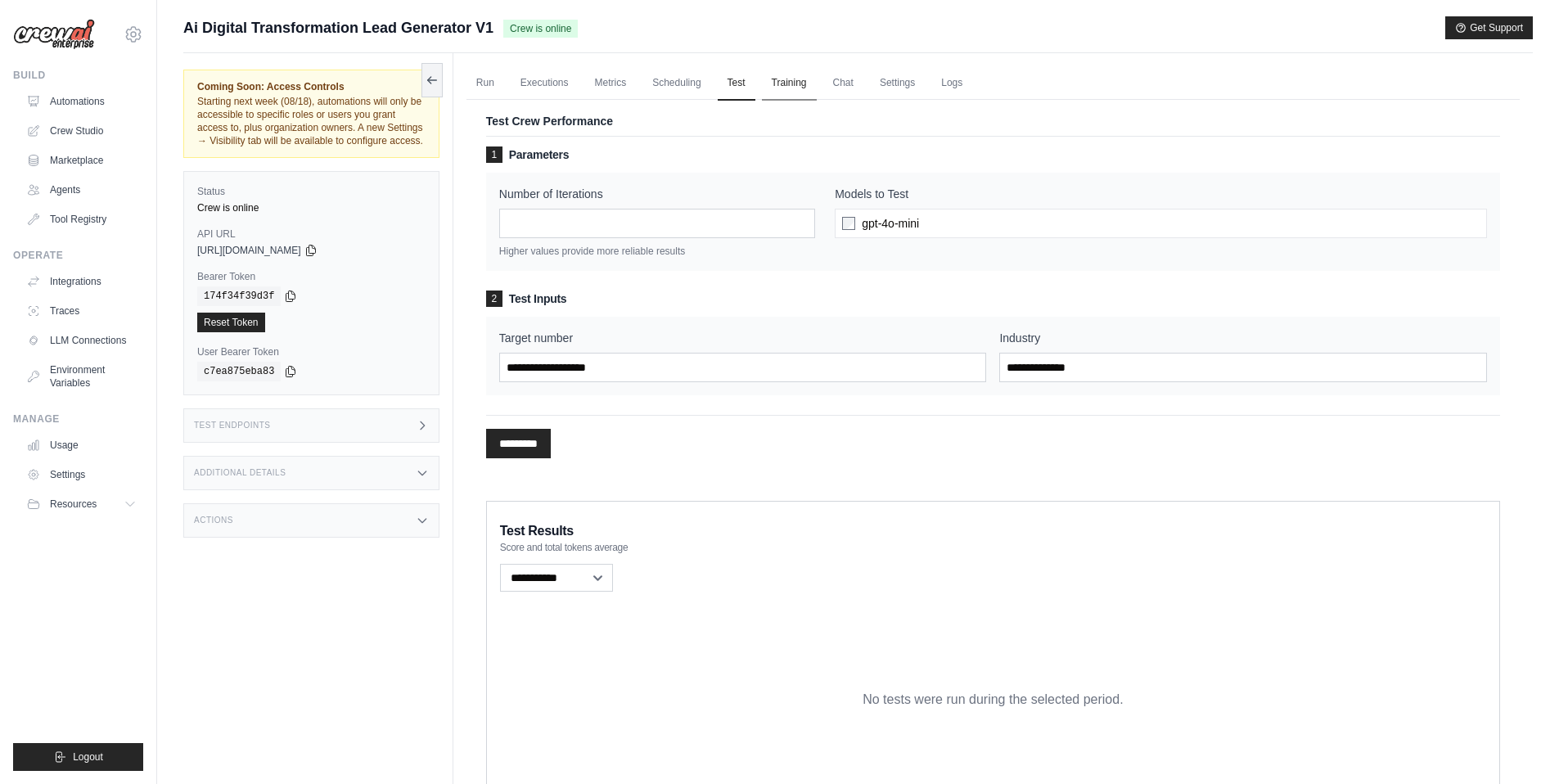
click at [788, 85] on link "Training" at bounding box center [789, 83] width 55 height 35
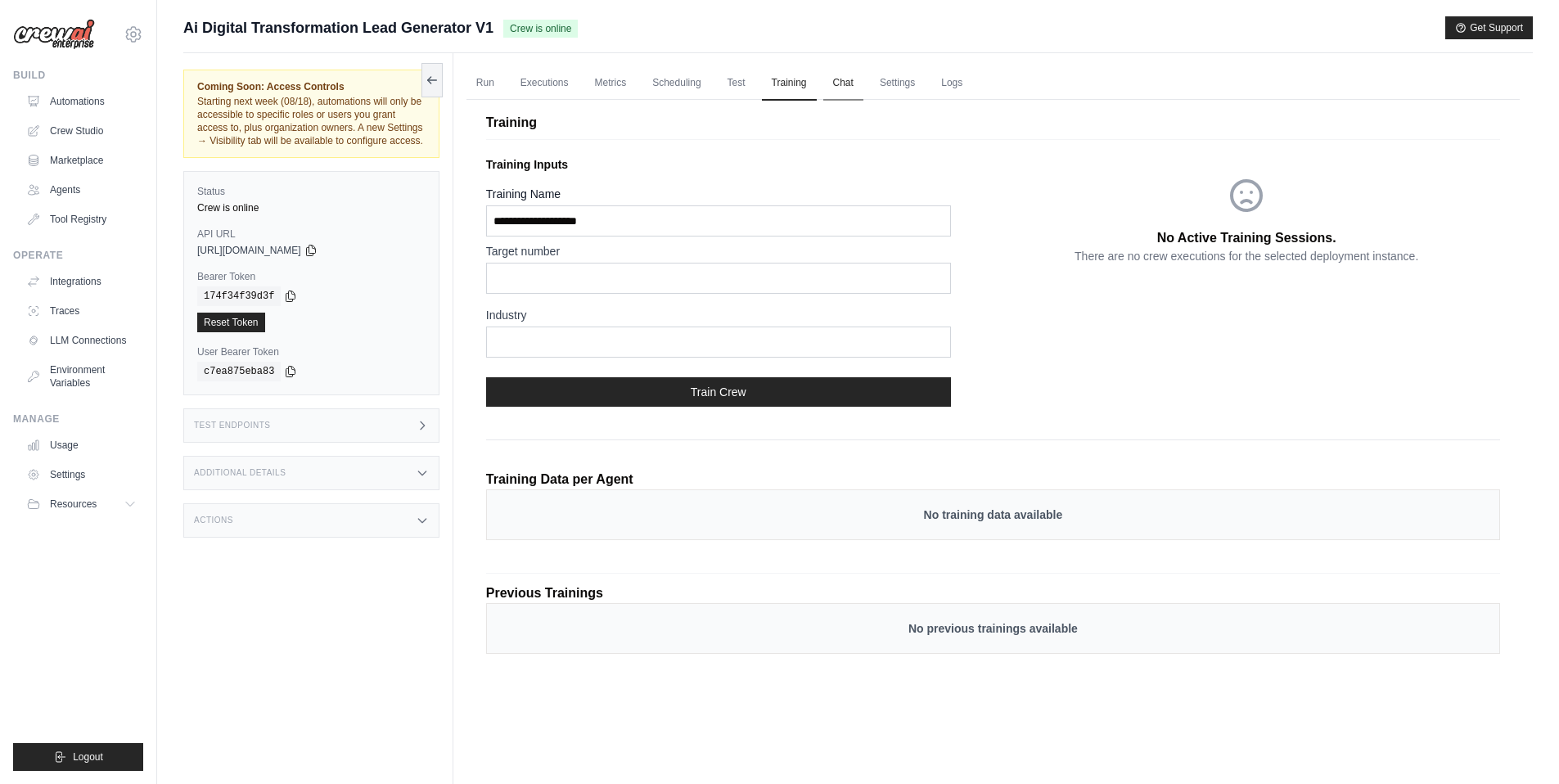
click at [846, 89] on link "Chat" at bounding box center [843, 83] width 40 height 35
click at [898, 81] on link "Settings" at bounding box center [897, 83] width 55 height 35
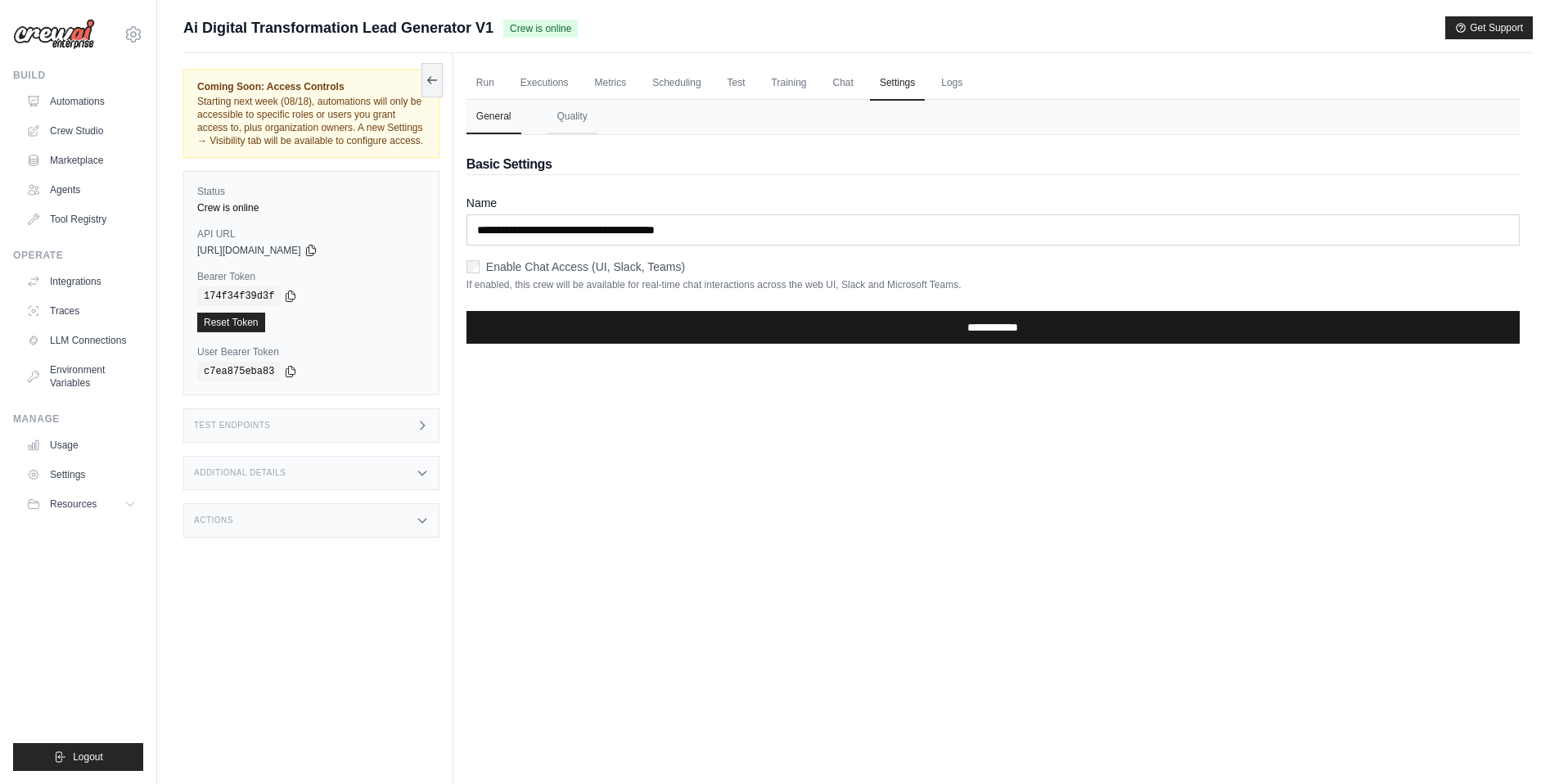
click at [938, 330] on input "**********" at bounding box center [993, 327] width 1053 height 33
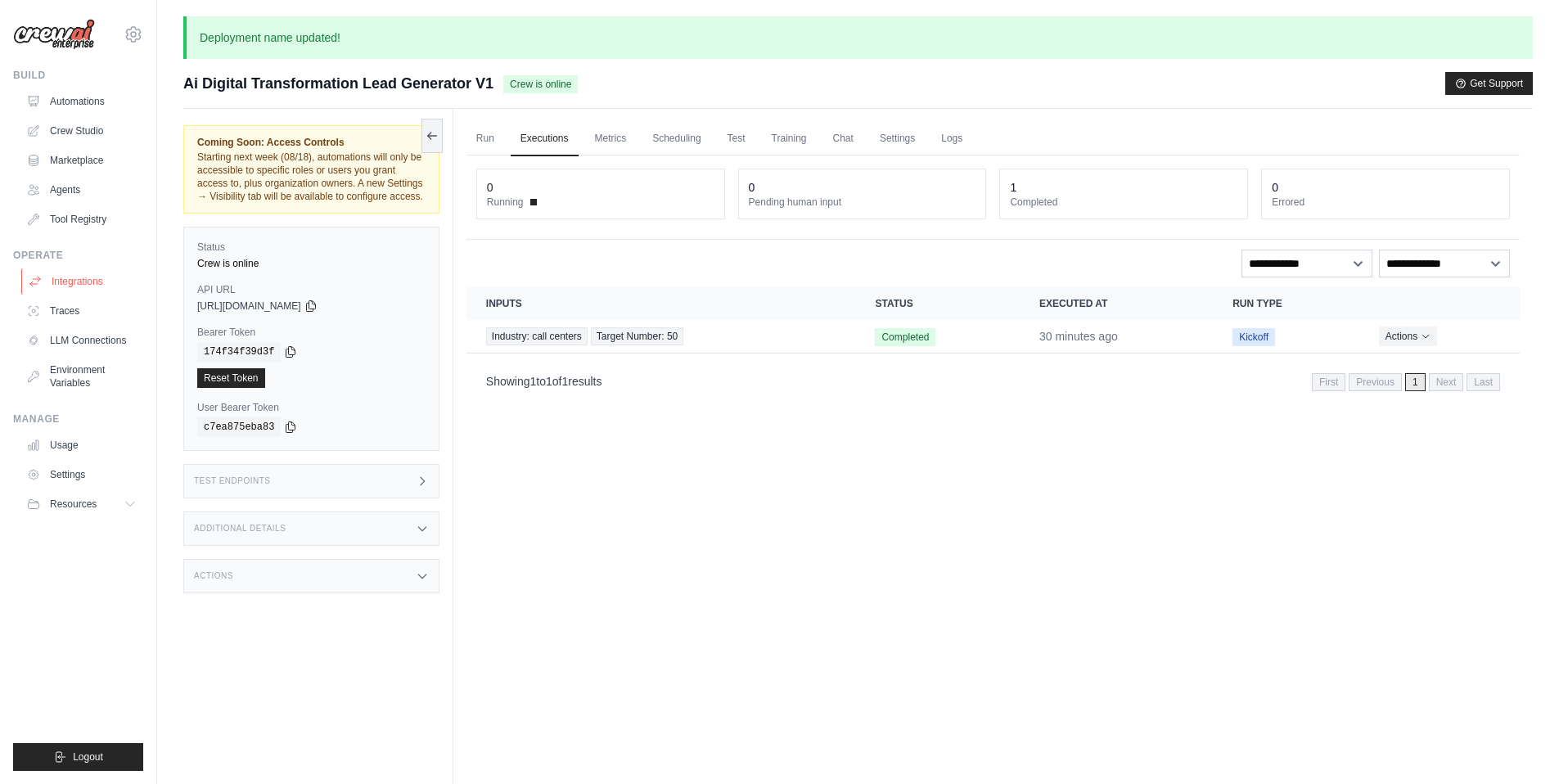
click at [71, 283] on link "Integrations" at bounding box center [83, 281] width 124 height 26
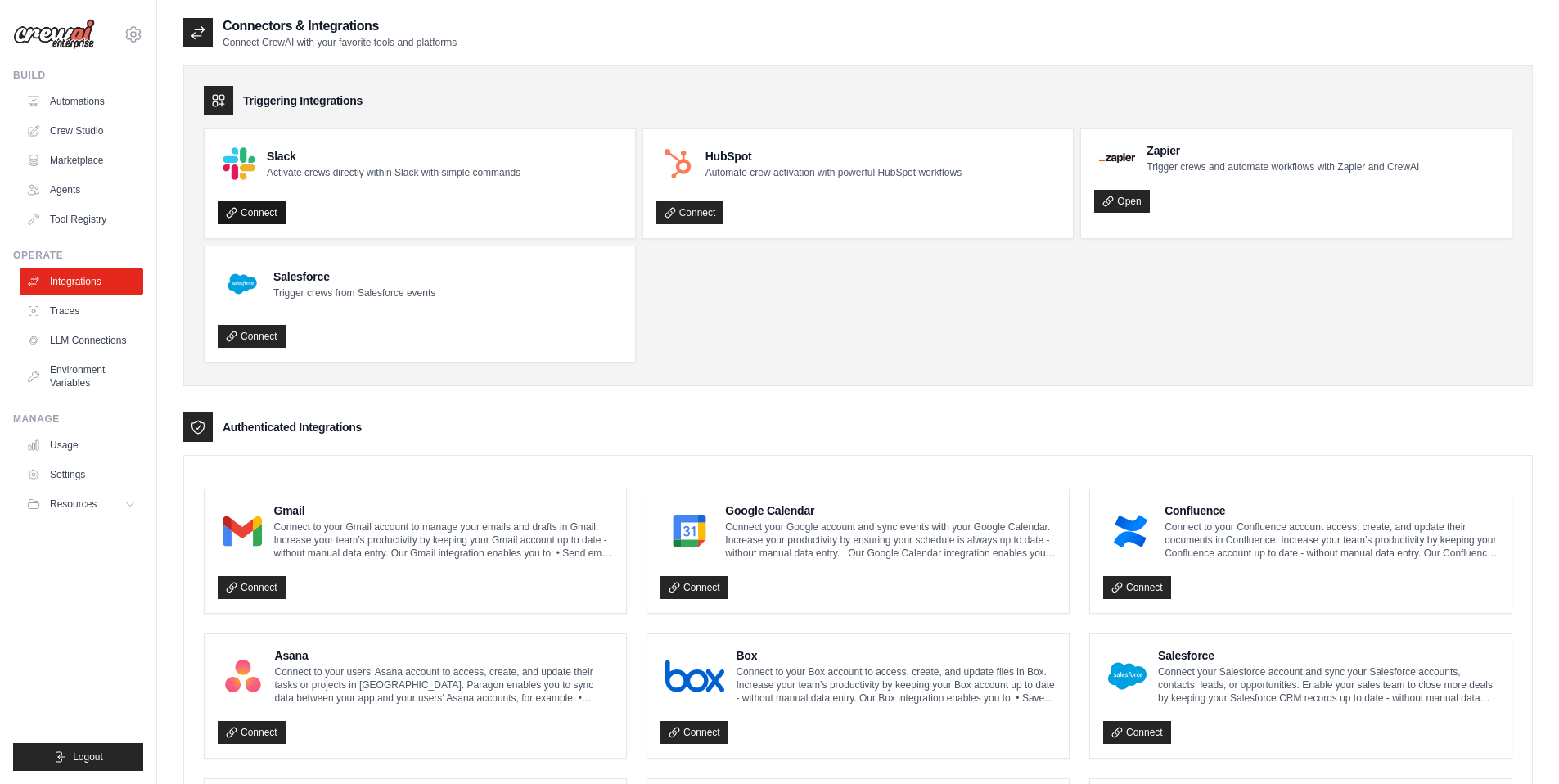
click at [256, 209] on link "Connect" at bounding box center [251, 213] width 67 height 22
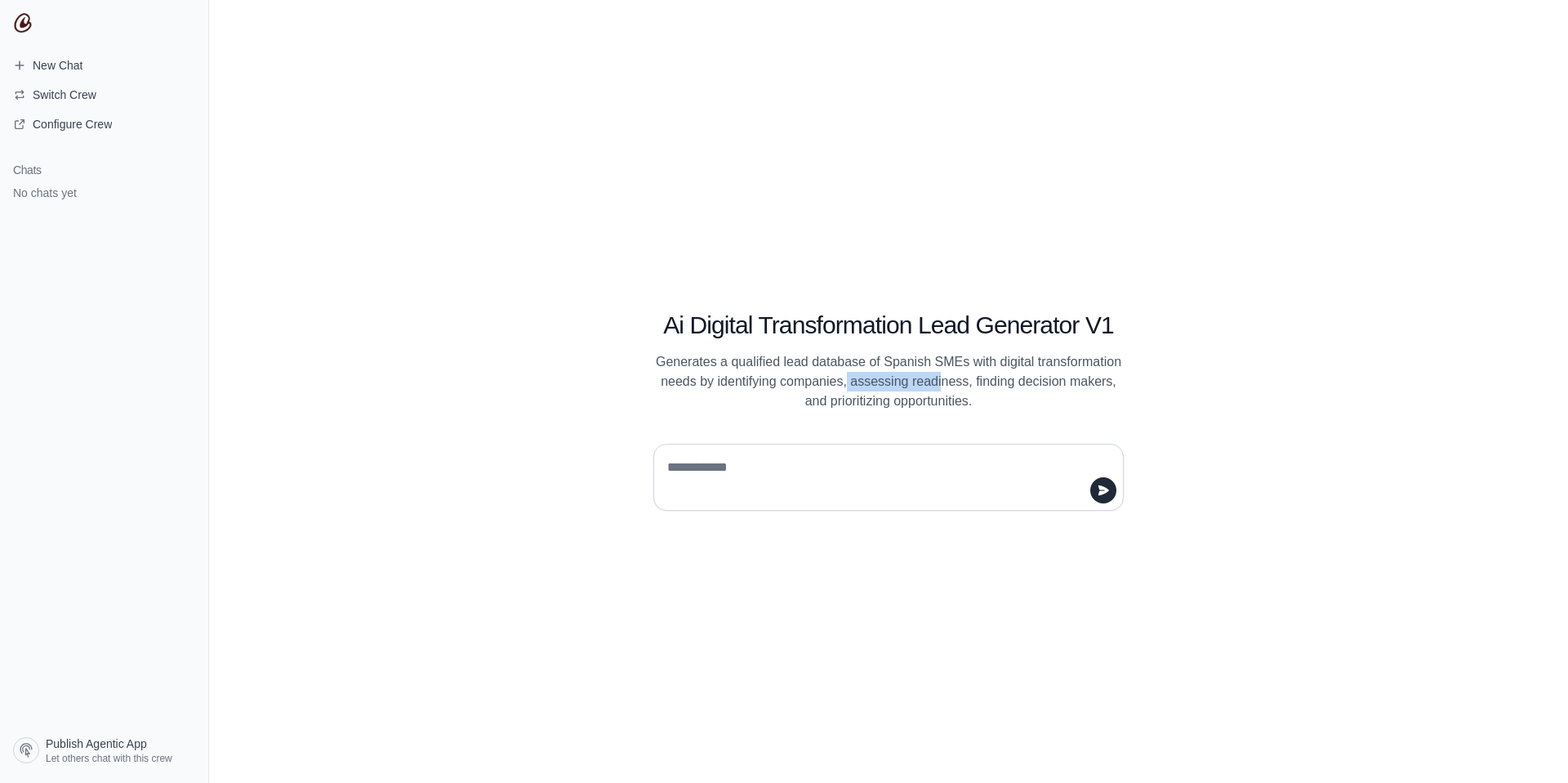
drag, startPoint x: 846, startPoint y: 379, endPoint x: 941, endPoint y: 375, distance: 95.1
click at [941, 375] on p "Generates a qualified lead database of Spanish SMEs with digital transformation…" at bounding box center [888, 381] width 470 height 59
click at [838, 471] on textarea at bounding box center [884, 477] width 439 height 46
type textarea "**********"
